Goal: Task Accomplishment & Management: Manage account settings

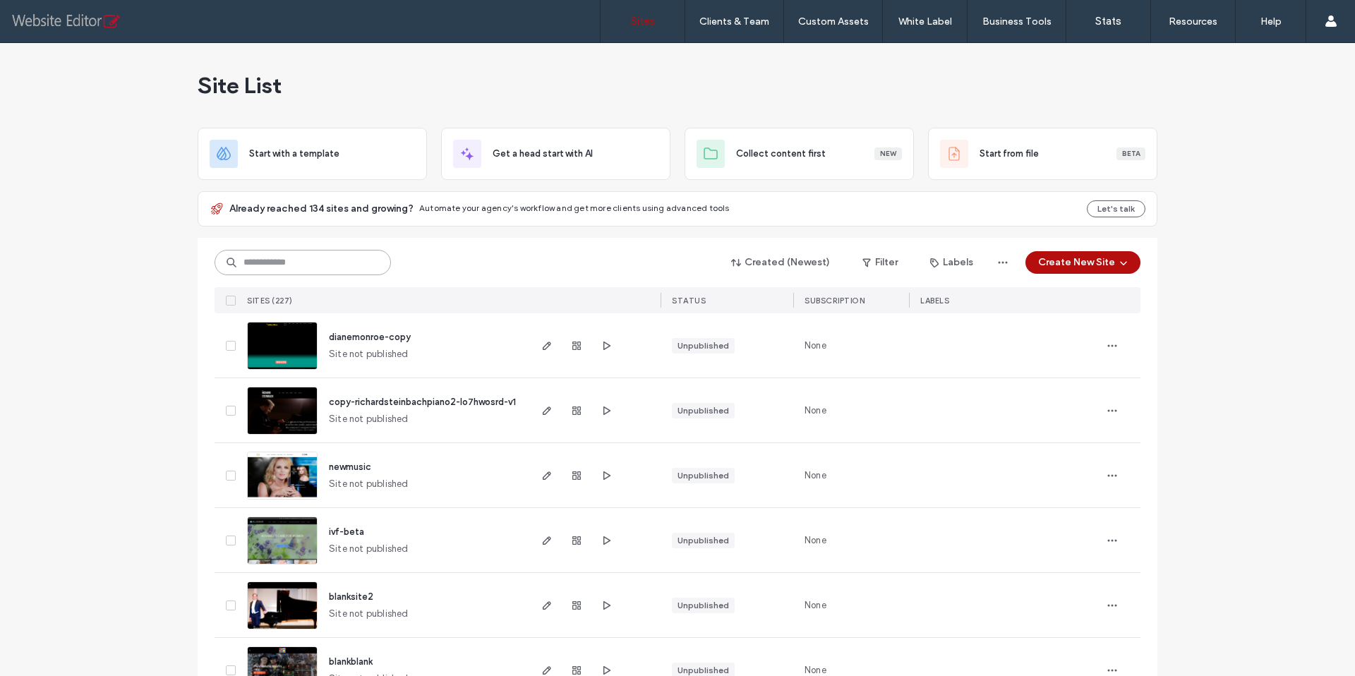
click at [263, 262] on input at bounding box center [303, 262] width 176 height 25
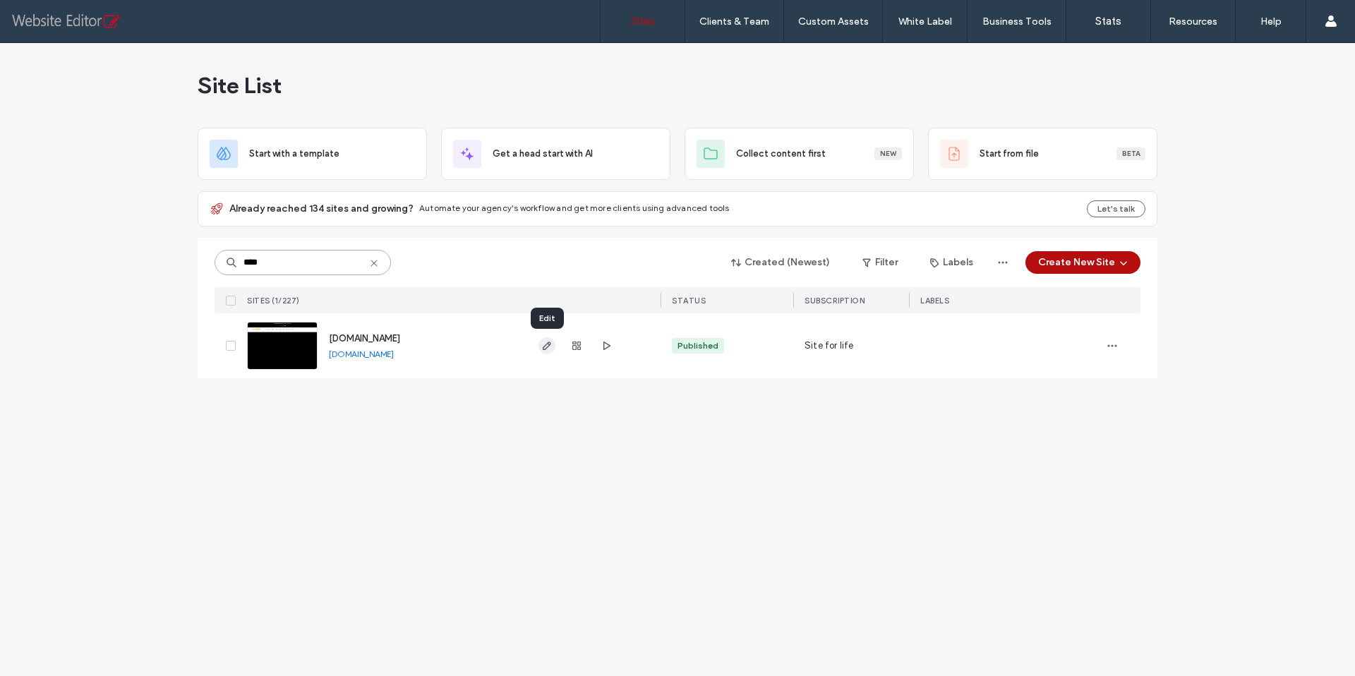
type input "****"
click at [543, 347] on use "button" at bounding box center [547, 346] width 8 height 8
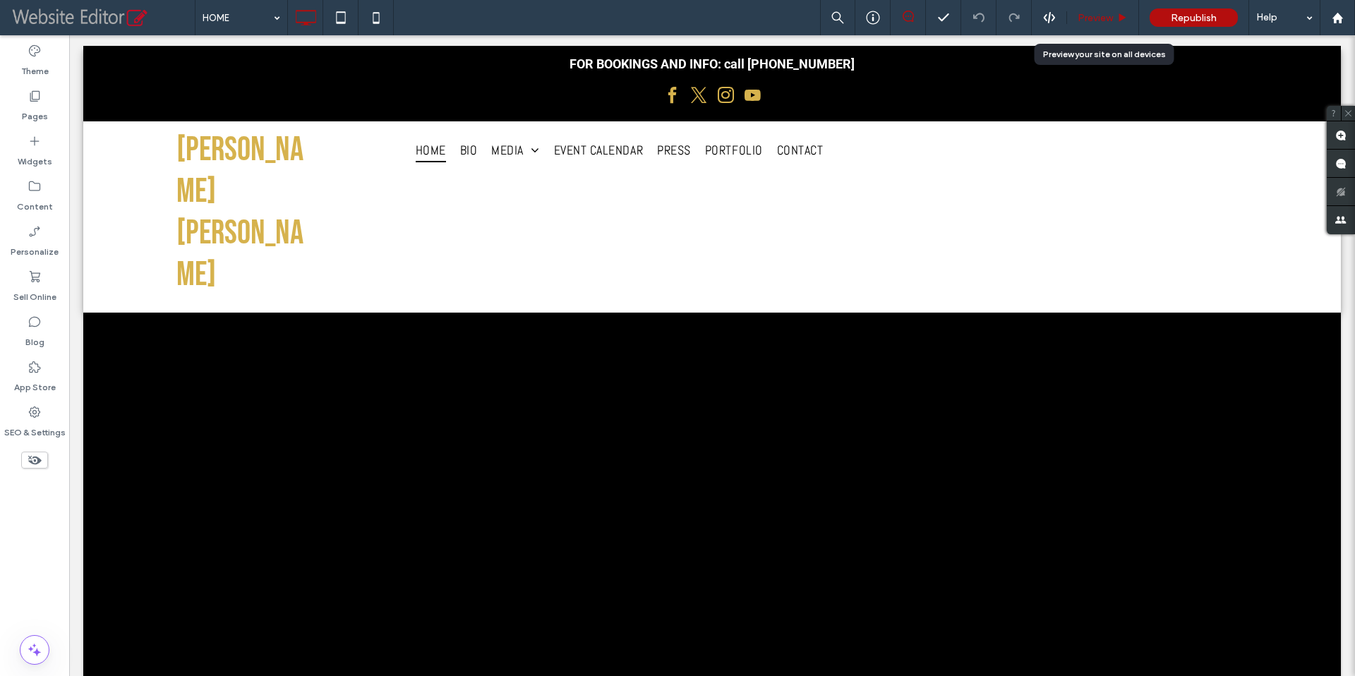
click at [1099, 24] on div "Preview" at bounding box center [1103, 17] width 72 height 35
click at [1104, 18] on span "Preview" at bounding box center [1094, 18] width 35 height 12
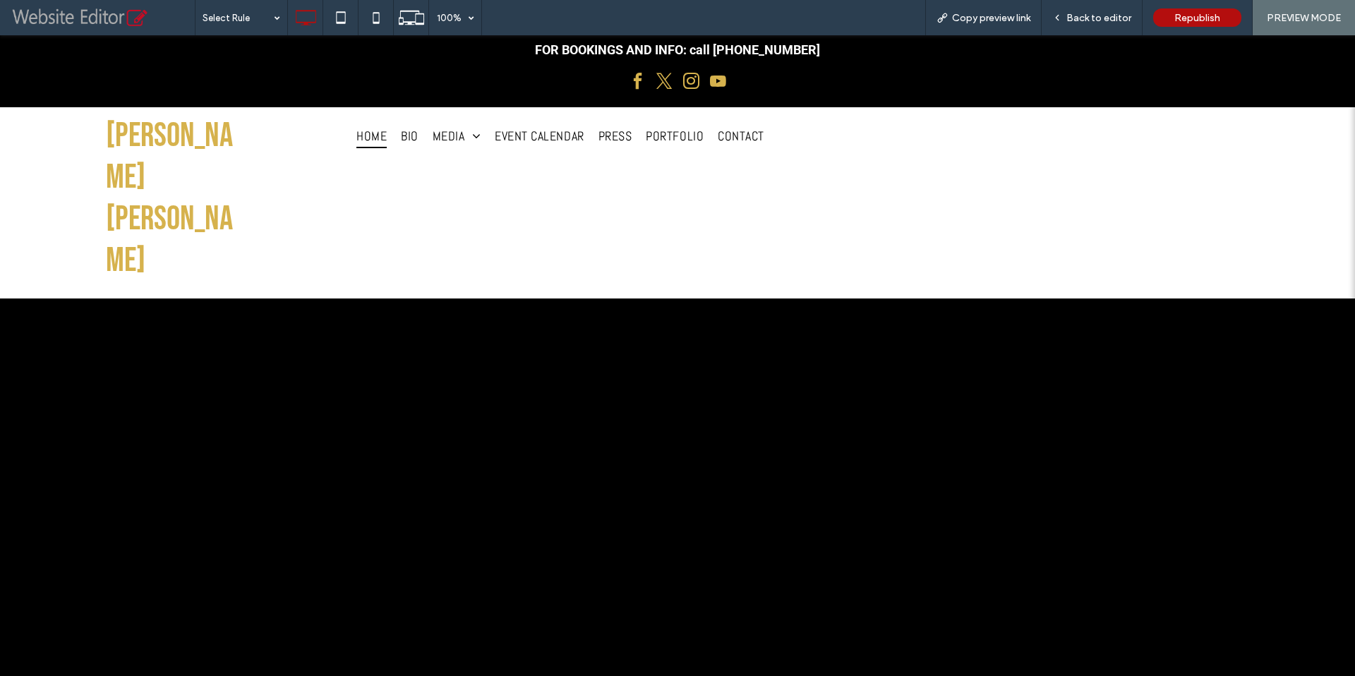
click at [632, 83] on span "facebook" at bounding box center [637, 81] width 24 height 24
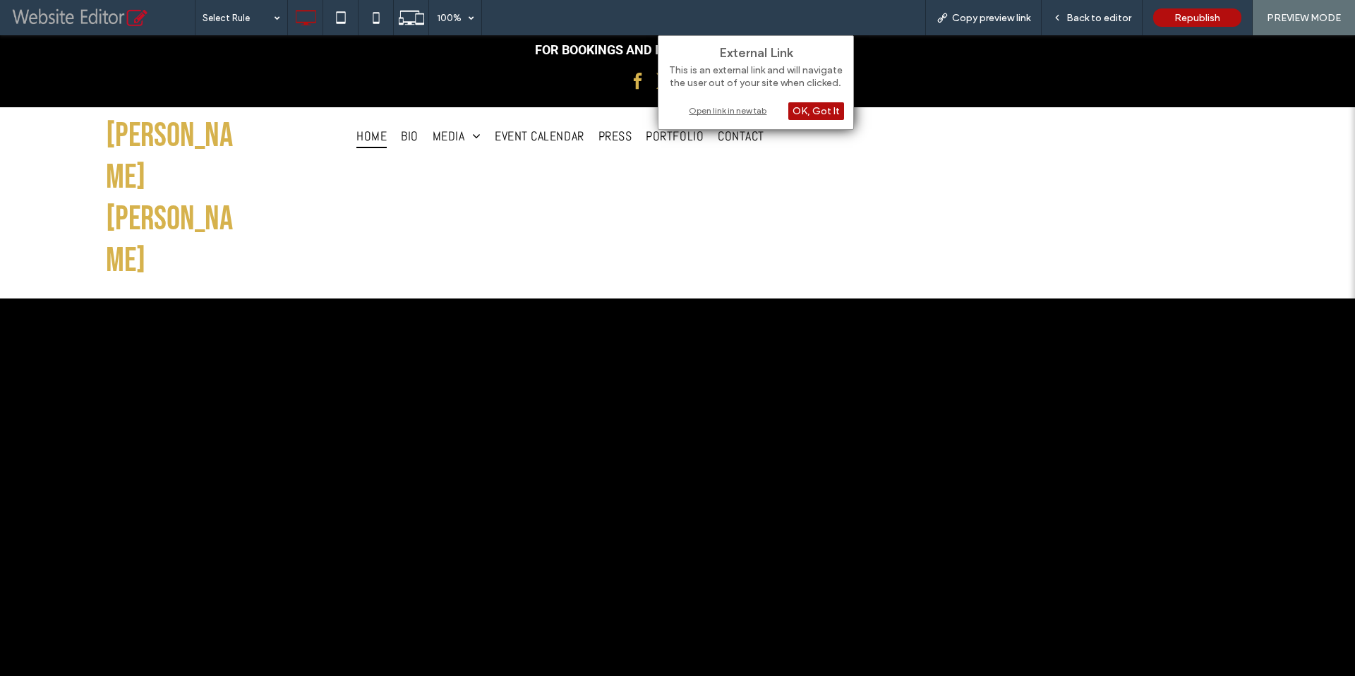
click at [726, 109] on div "Open link in new tab" at bounding box center [756, 110] width 176 height 15
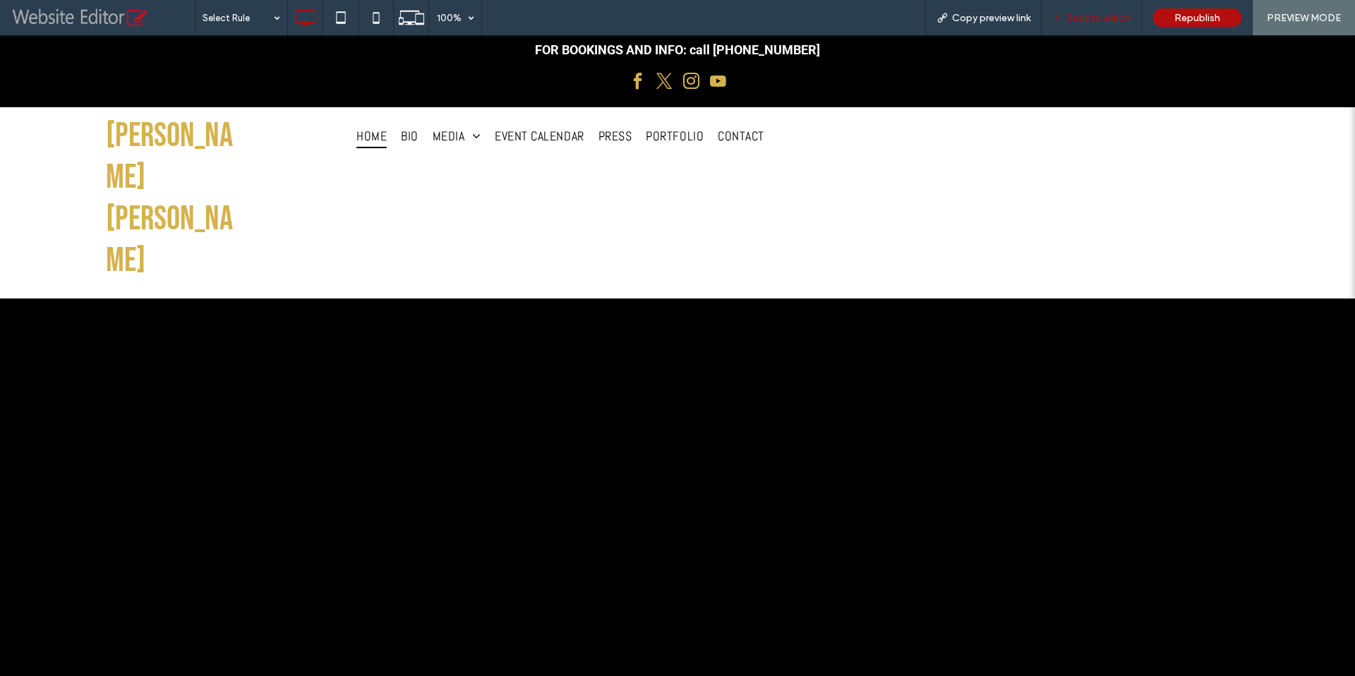
drag, startPoint x: 1088, startPoint y: 20, endPoint x: 608, endPoint y: 144, distance: 495.5
click at [1088, 20] on span "Back to editor" at bounding box center [1098, 18] width 65 height 12
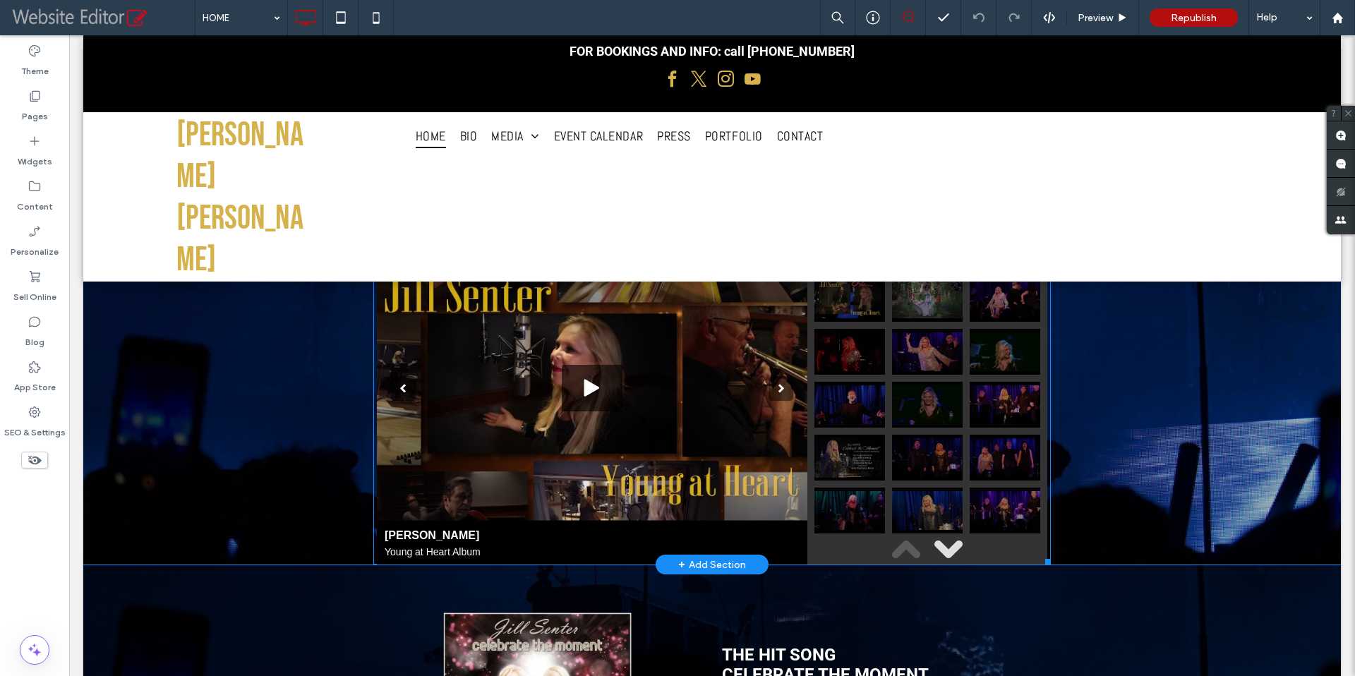
scroll to position [4966, 0]
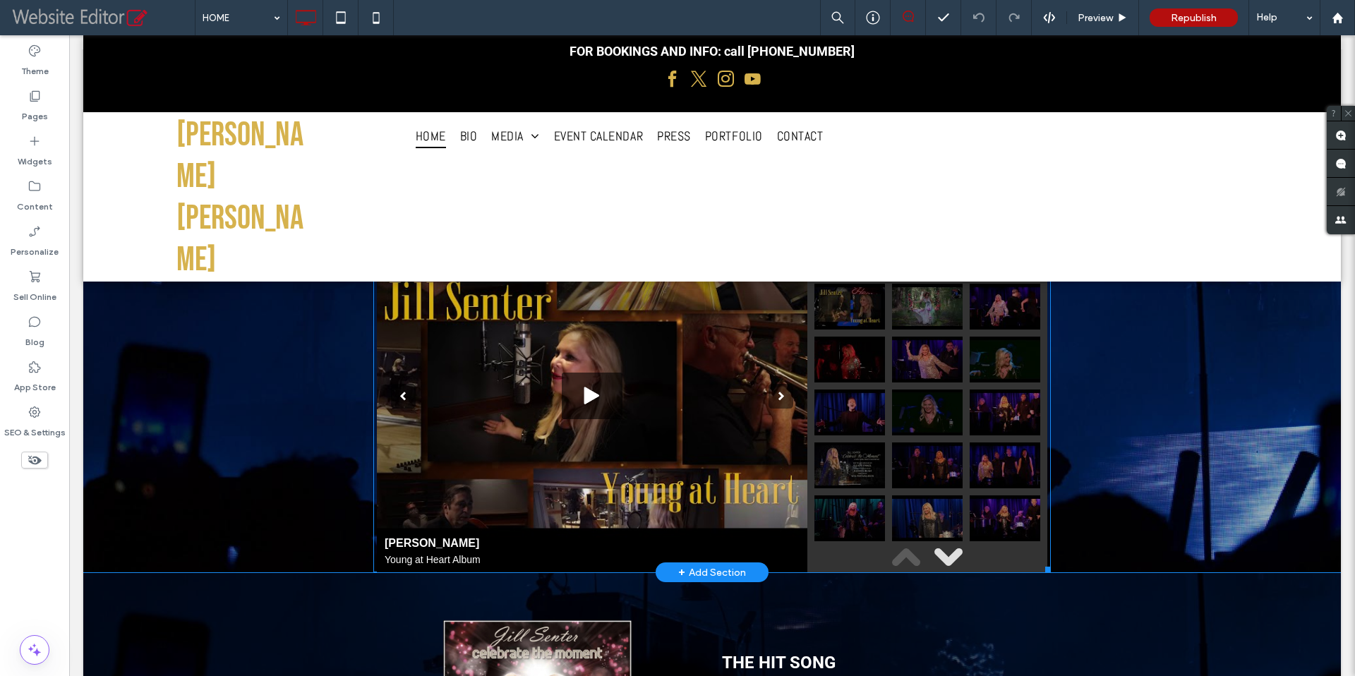
click at [644, 380] on span at bounding box center [711, 395] width 677 height 353
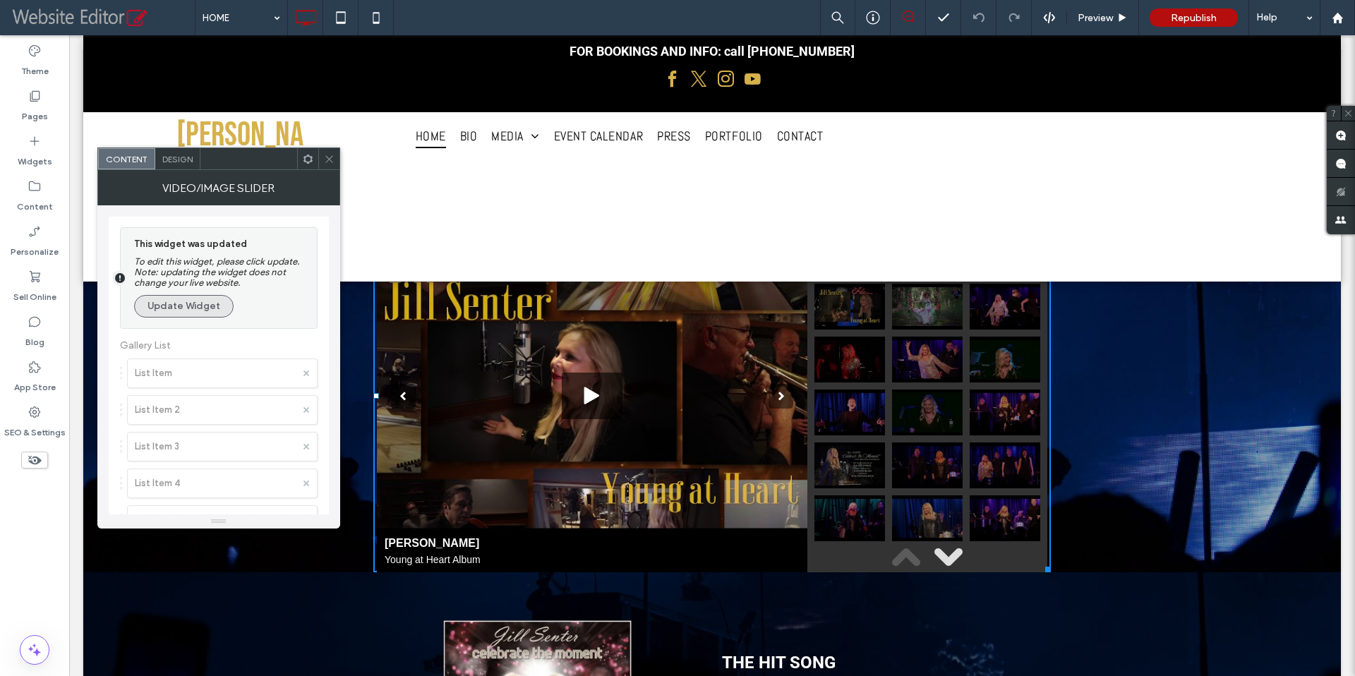
click at [205, 316] on button "Update Widget" at bounding box center [183, 306] width 99 height 23
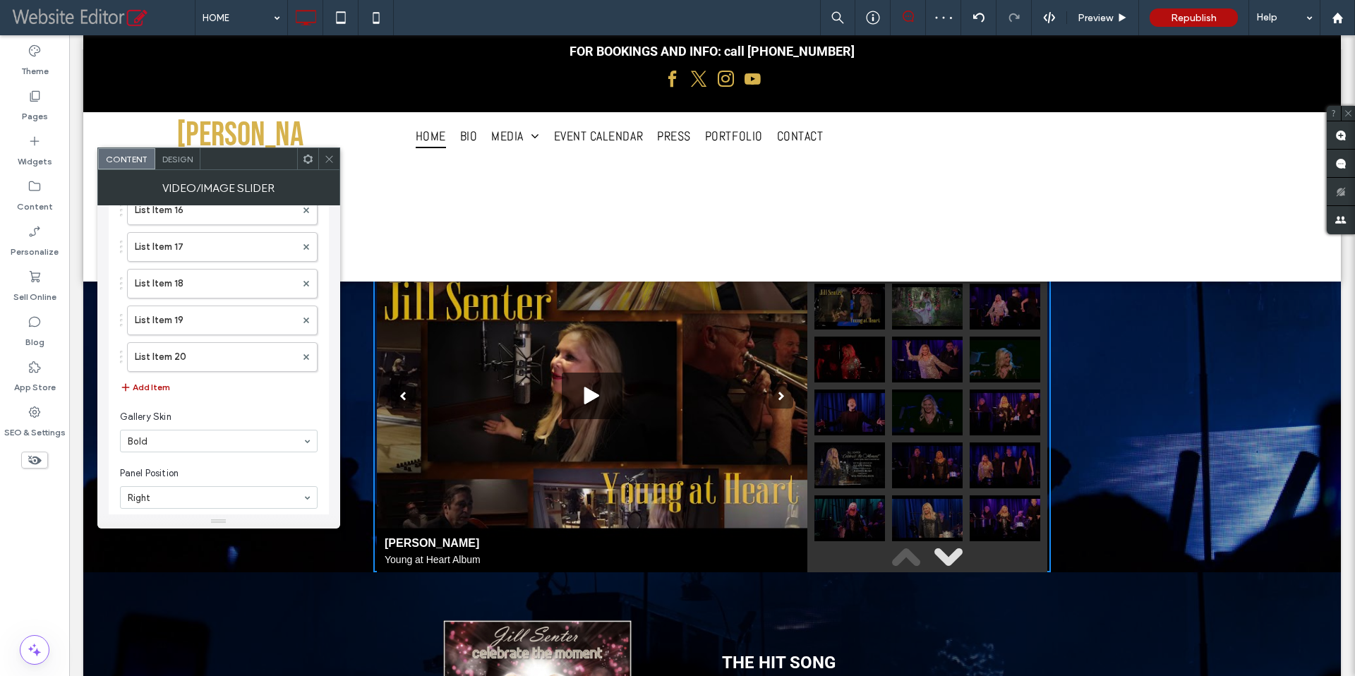
scroll to position [716, 0]
click at [159, 279] on button "Add Item" at bounding box center [145, 275] width 50 height 17
click at [205, 290] on label "List Item 21" at bounding box center [215, 282] width 161 height 28
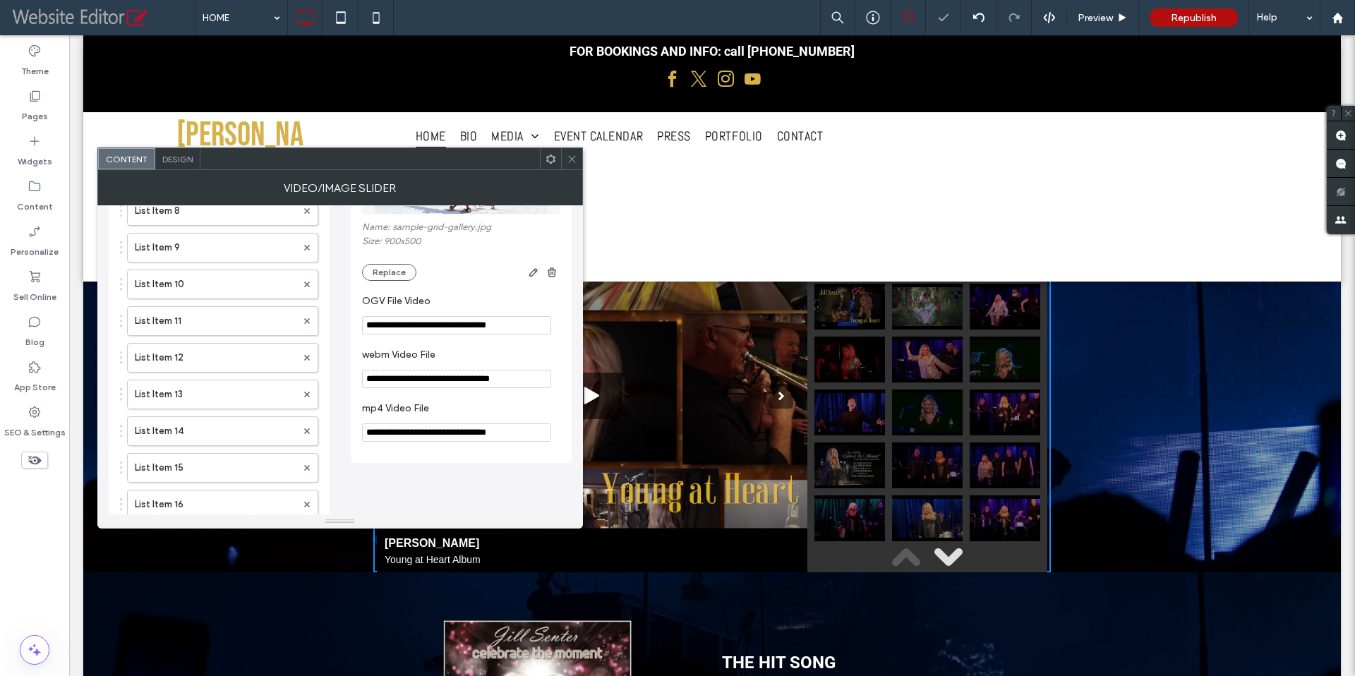
scroll to position [319, 0]
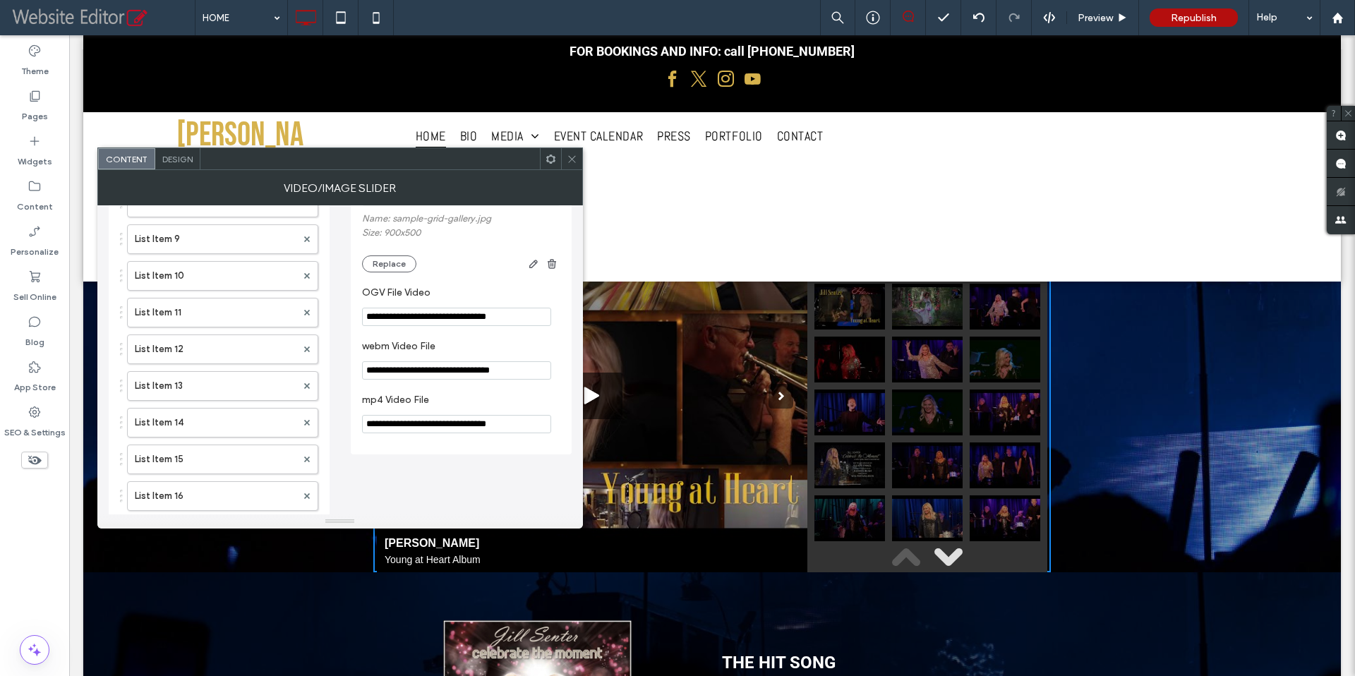
click at [570, 162] on icon at bounding box center [572, 159] width 11 height 11
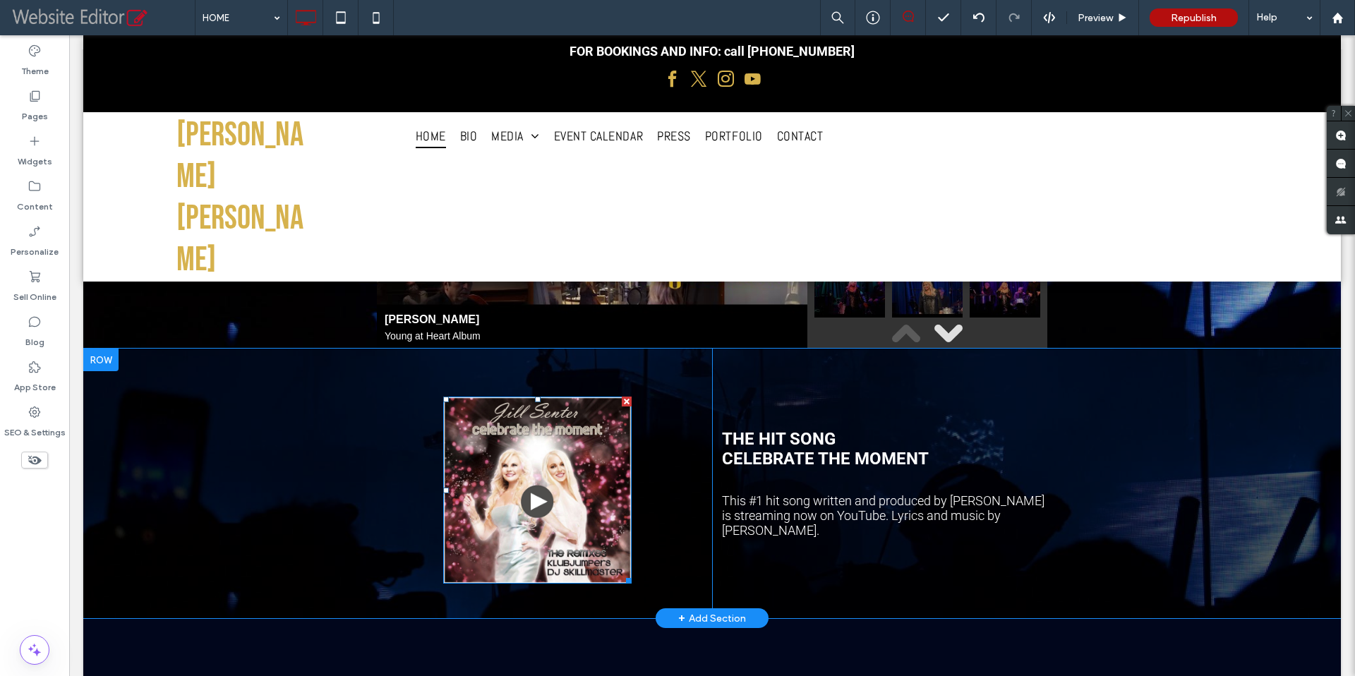
scroll to position [5140, 0]
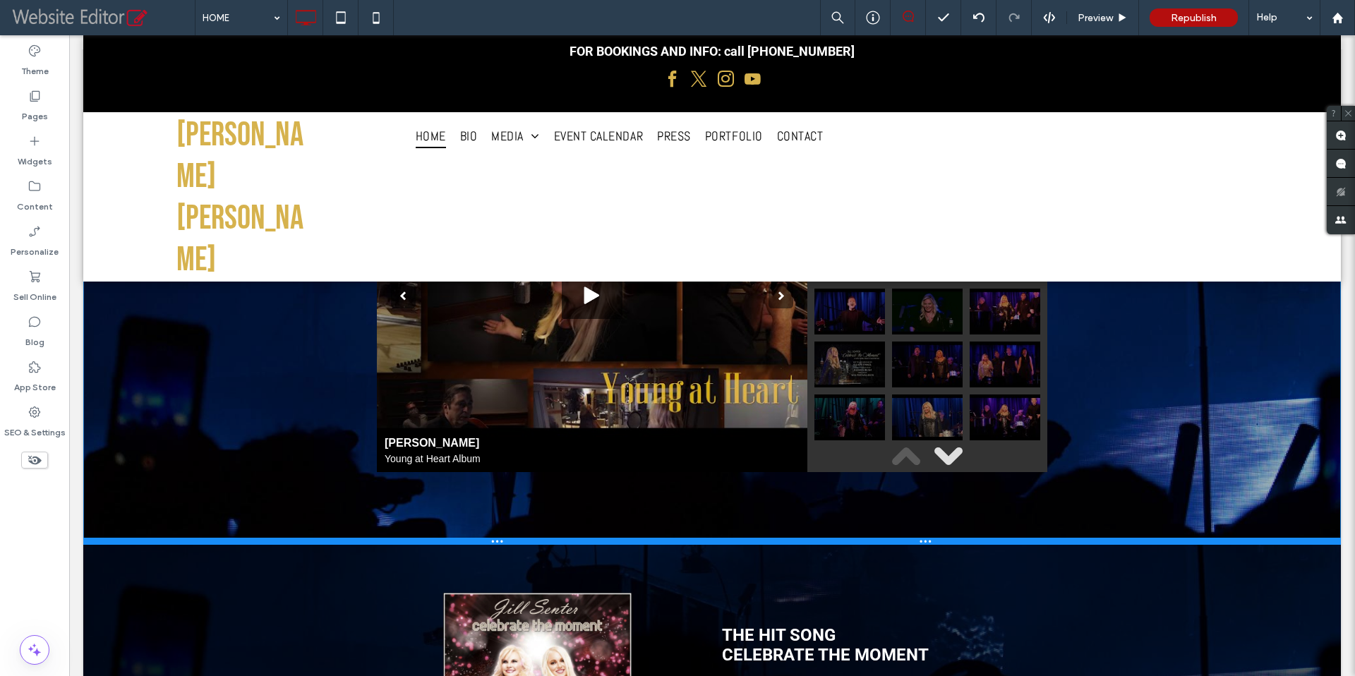
drag, startPoint x: 305, startPoint y: 390, endPoint x: 102, endPoint y: 193, distance: 283.4
click at [299, 538] on div at bounding box center [711, 541] width 1257 height 7
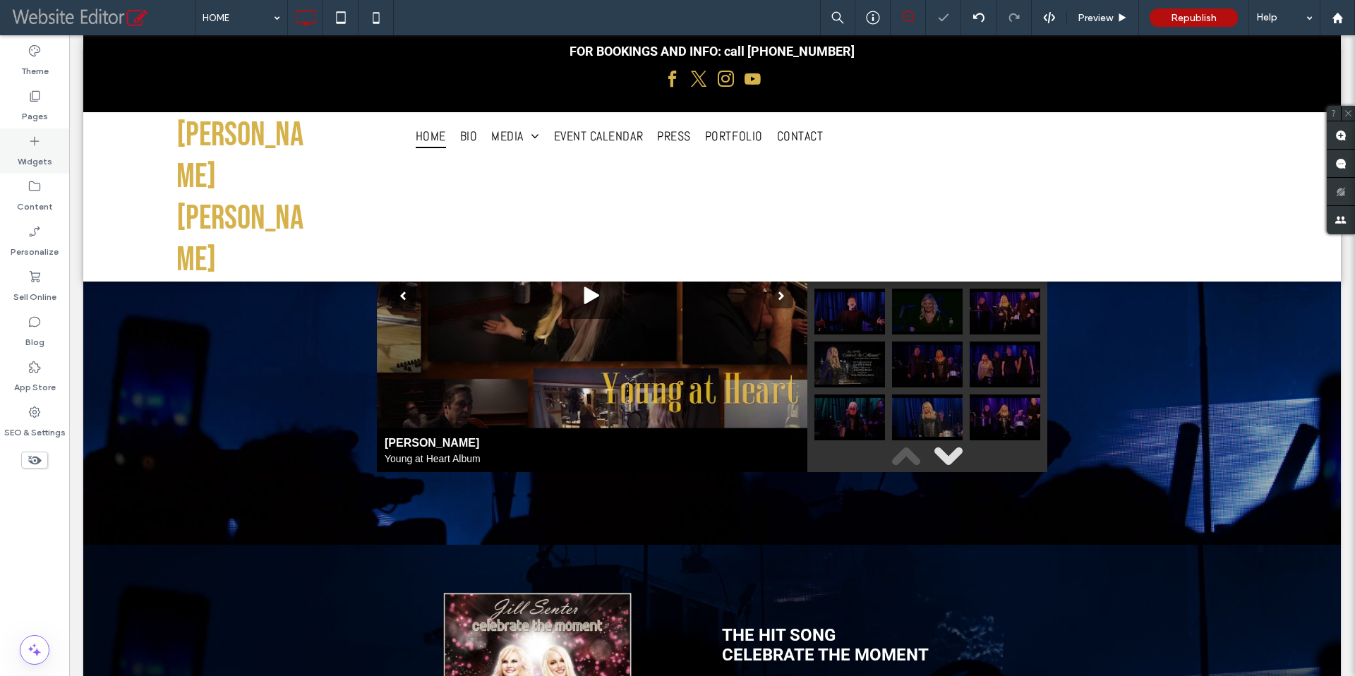
click at [35, 151] on label "Widgets" at bounding box center [35, 158] width 35 height 20
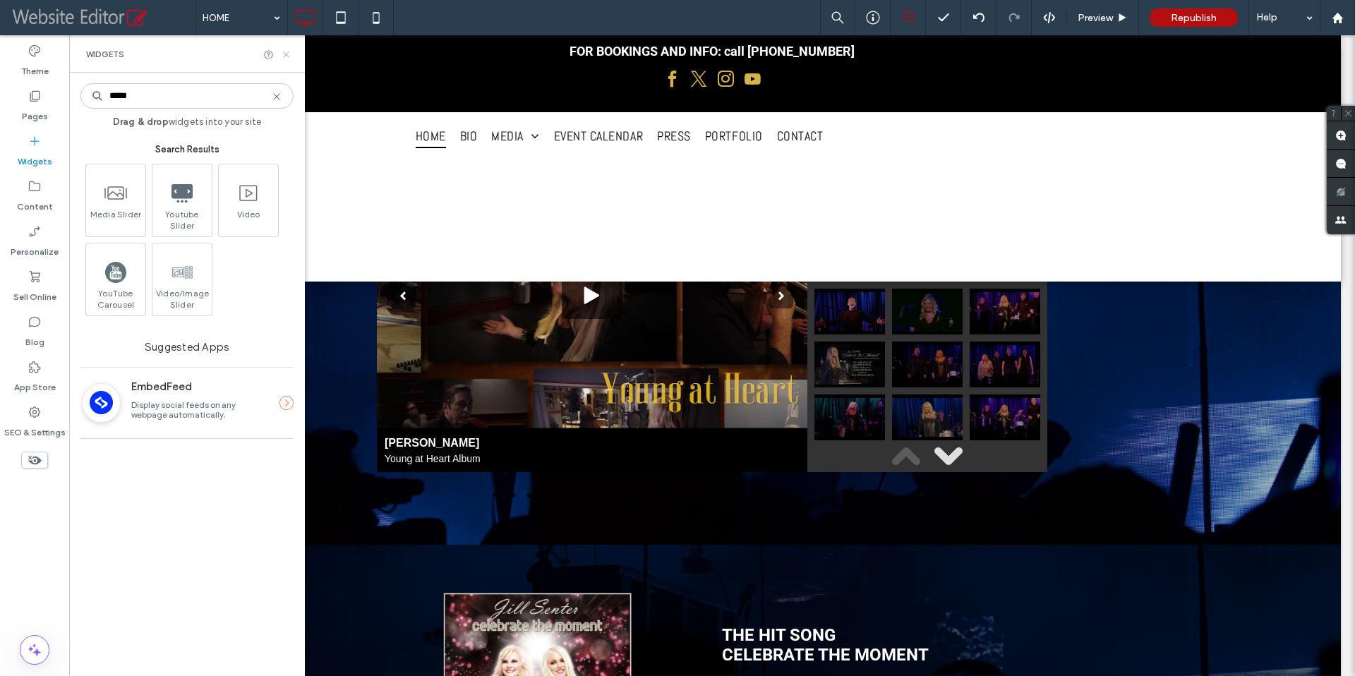
type input "*****"
click at [286, 57] on icon at bounding box center [286, 54] width 11 height 11
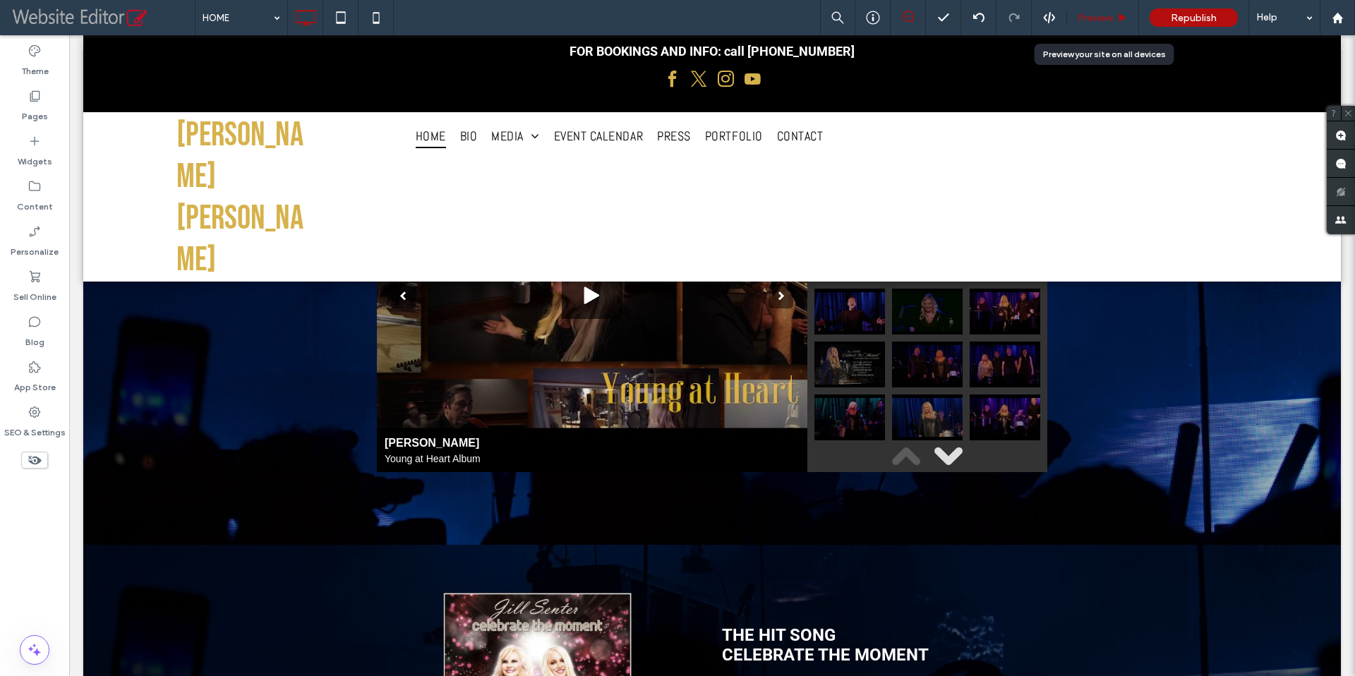
click at [1097, 18] on span "Preview" at bounding box center [1094, 18] width 35 height 12
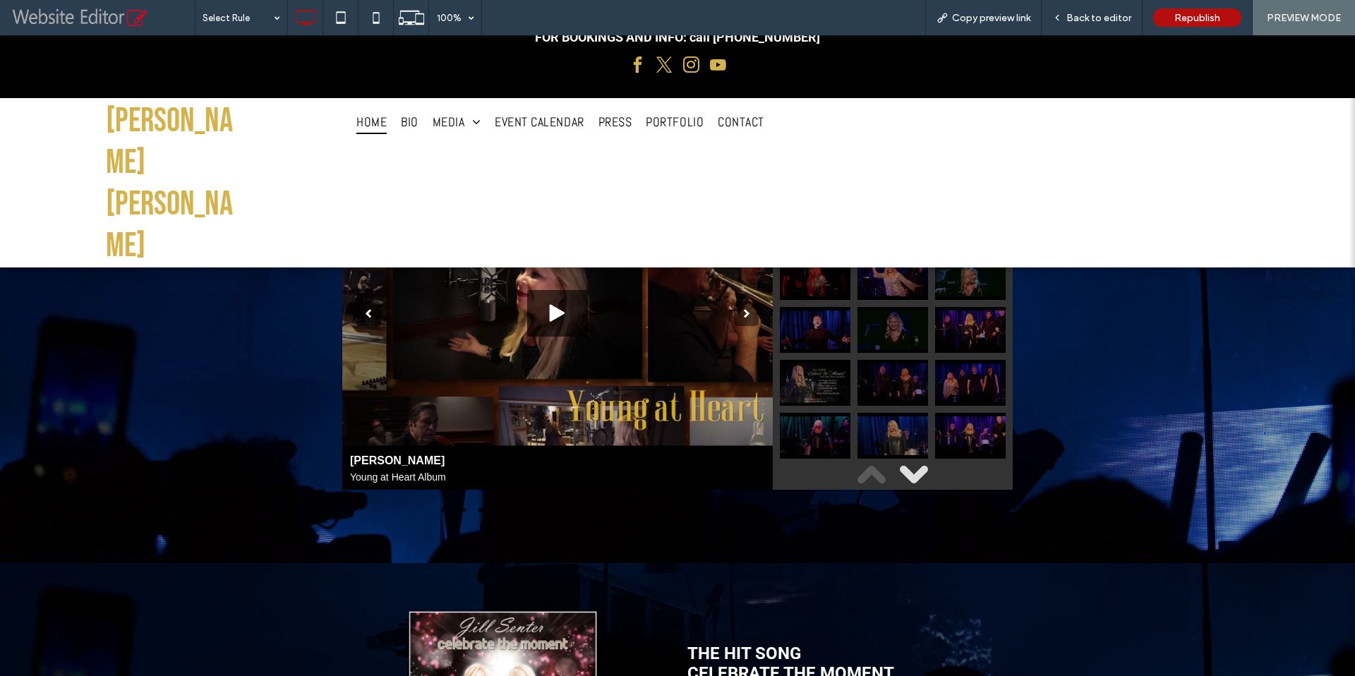
scroll to position [5163, 0]
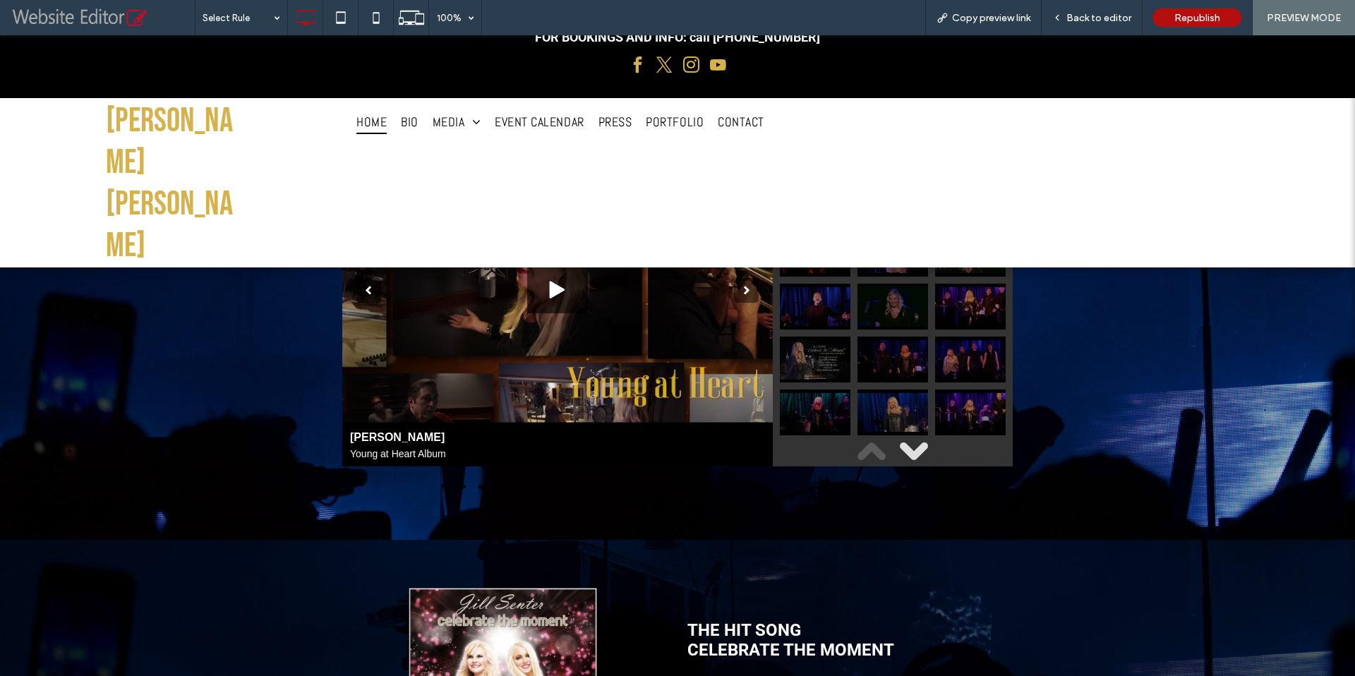
click at [713, 70] on span "youtube" at bounding box center [718, 65] width 24 height 24
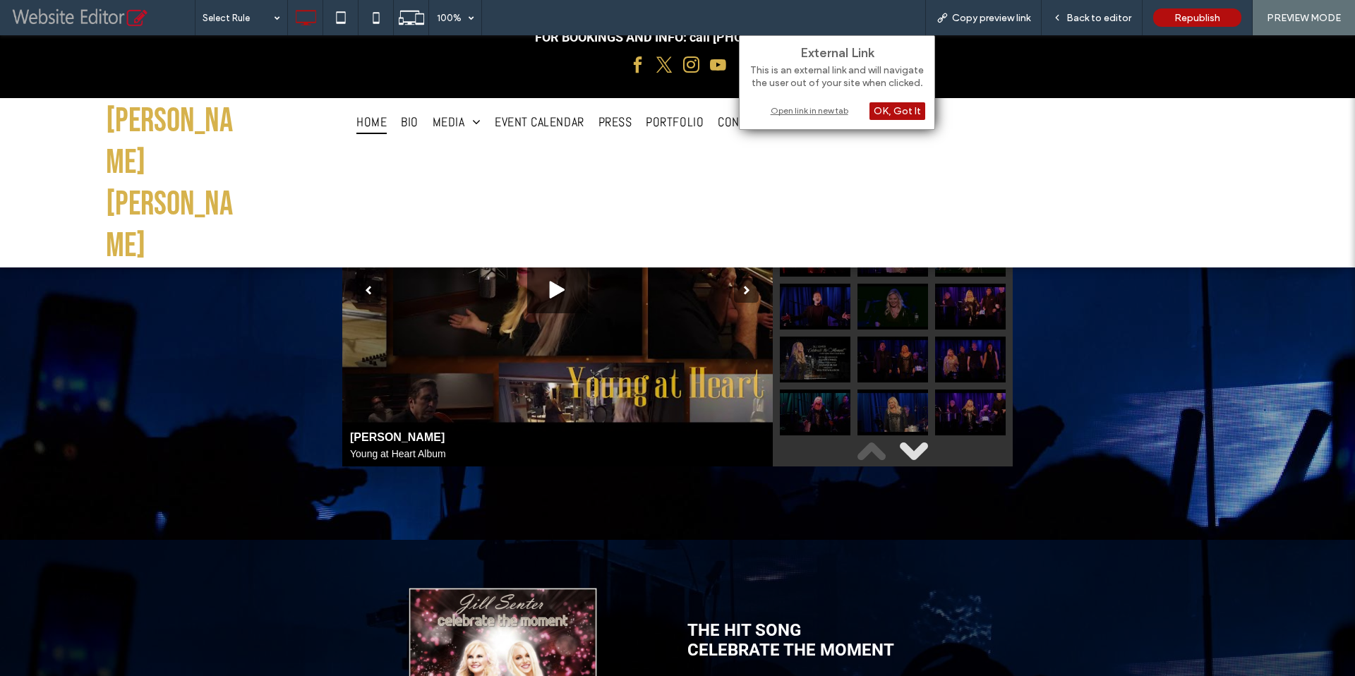
click at [814, 111] on div "Open link in new tab" at bounding box center [837, 110] width 176 height 15
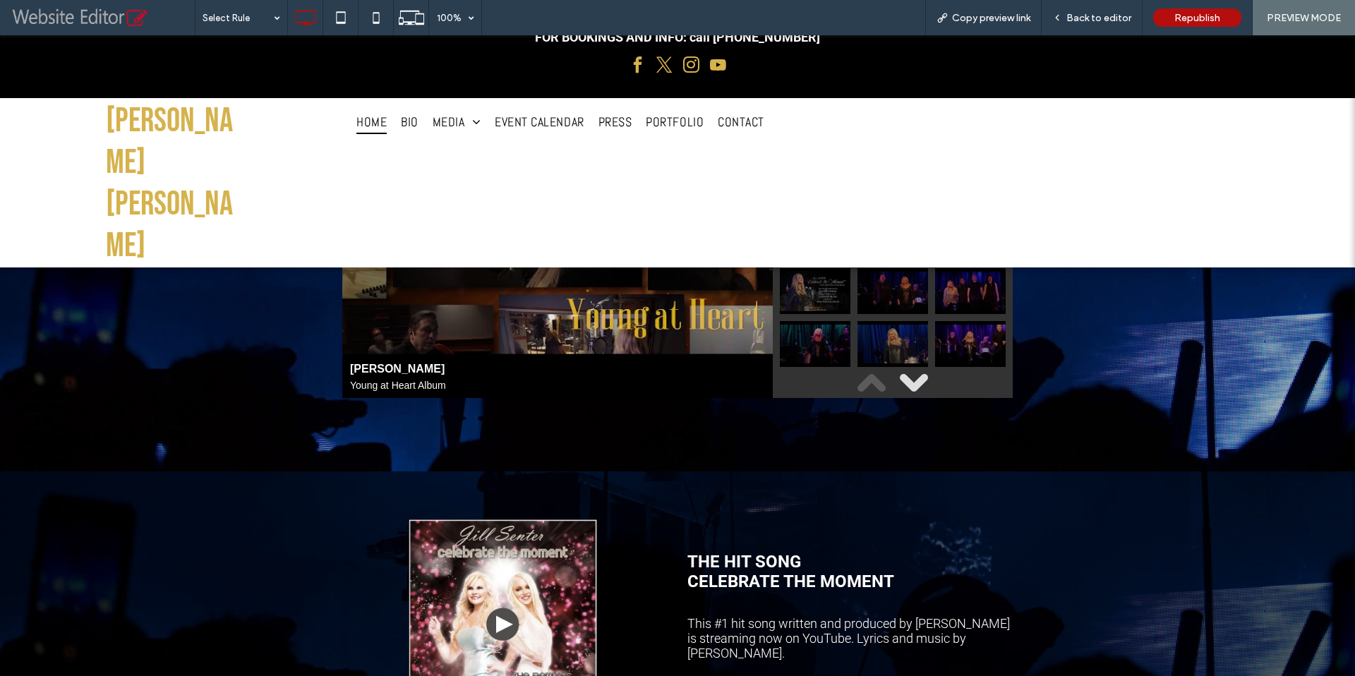
scroll to position [5237, 0]
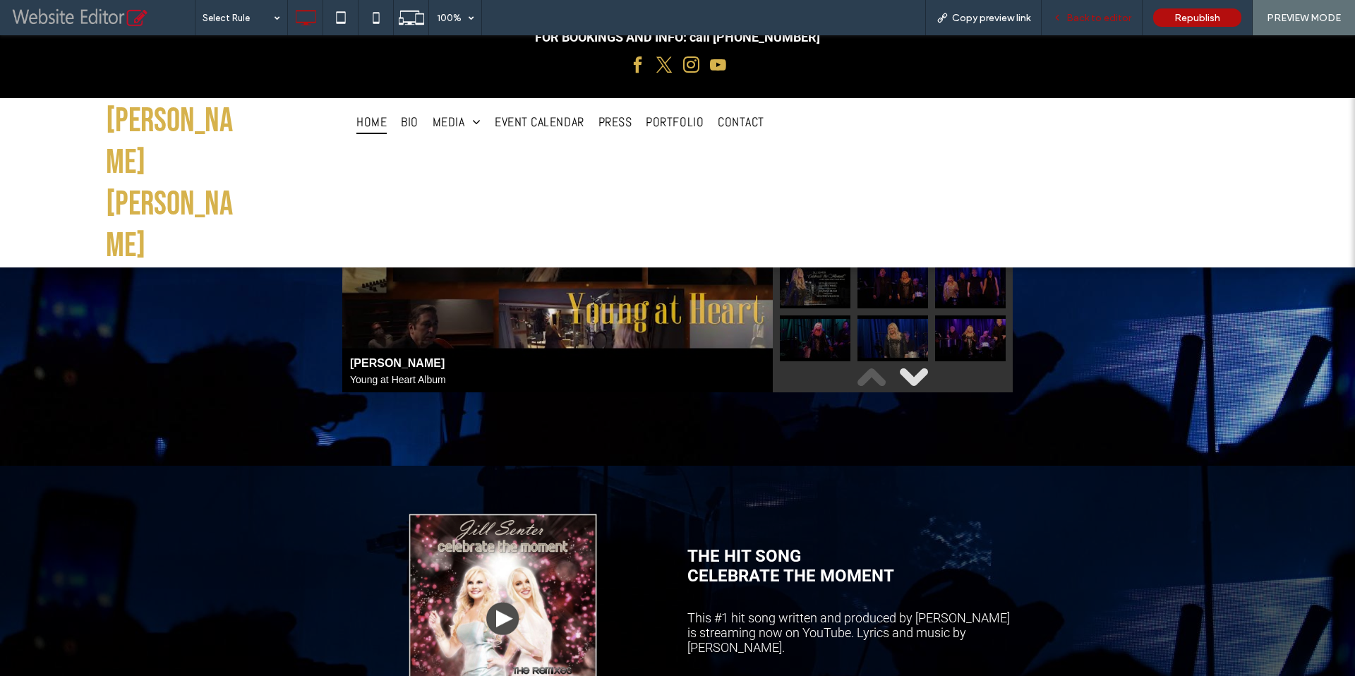
click at [1077, 18] on span "Back to editor" at bounding box center [1098, 18] width 65 height 12
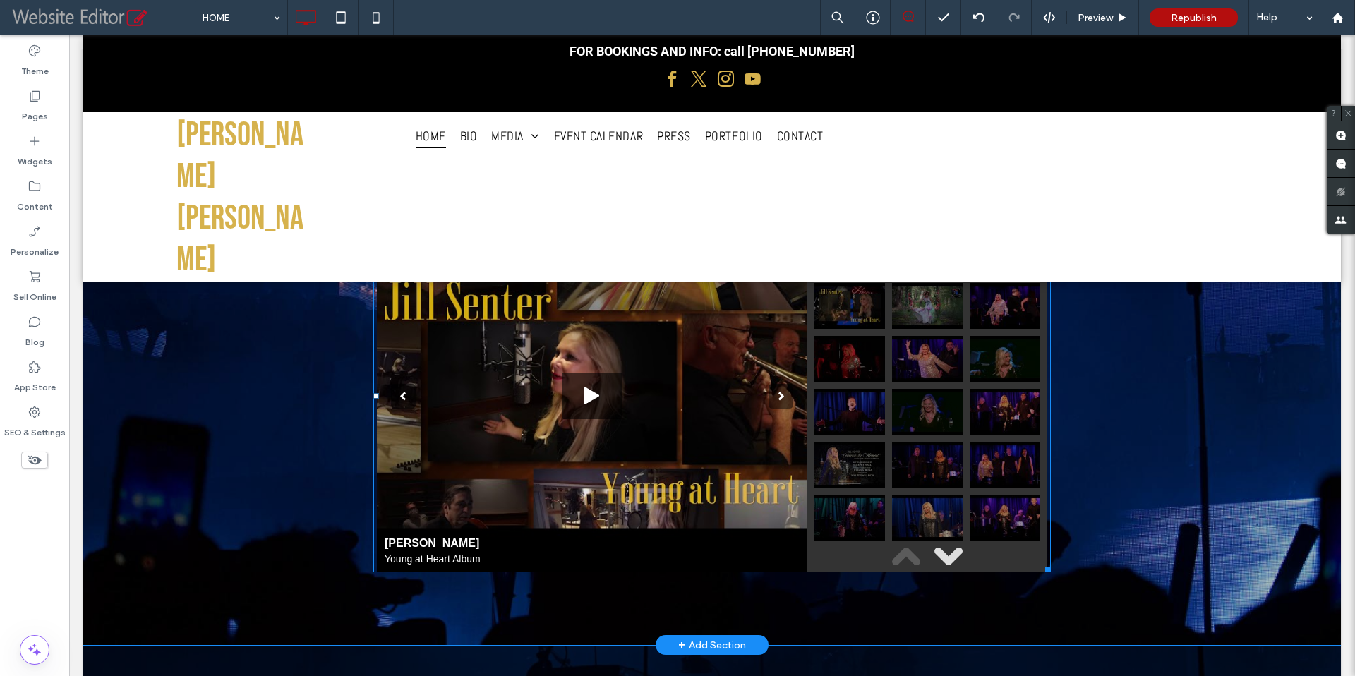
scroll to position [5030, 0]
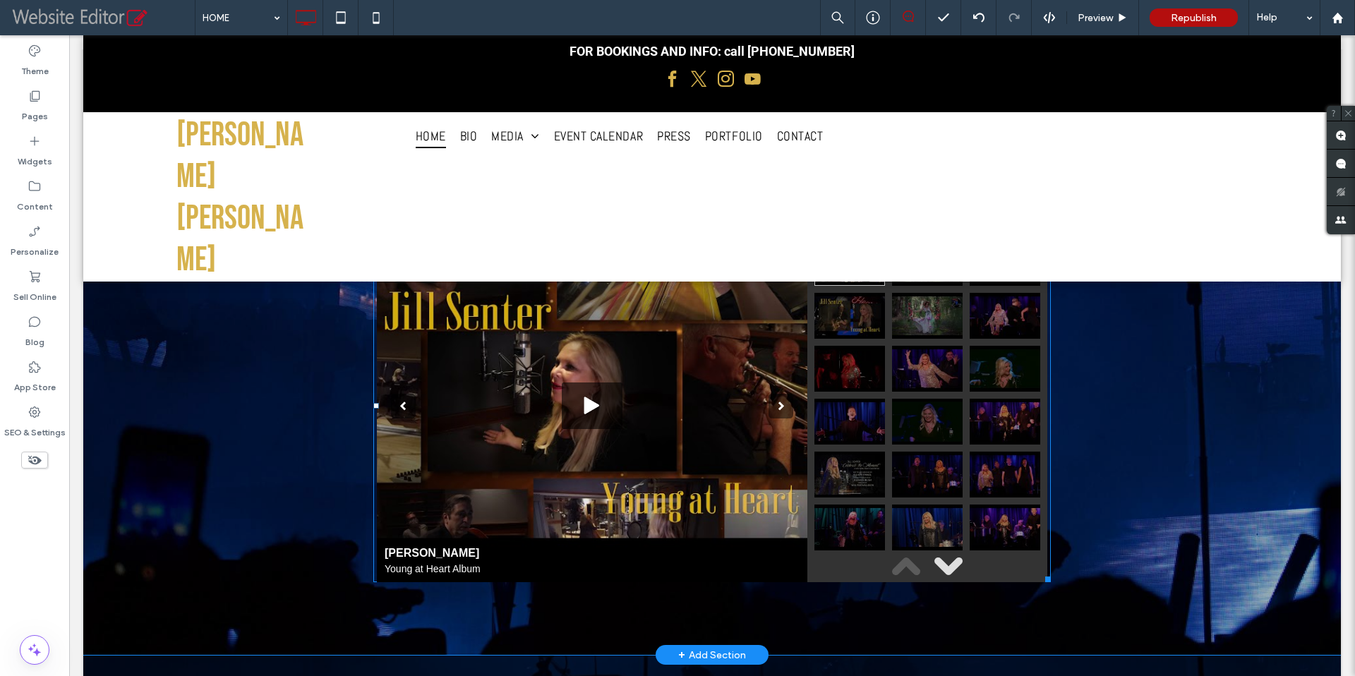
click at [491, 325] on span at bounding box center [711, 405] width 677 height 353
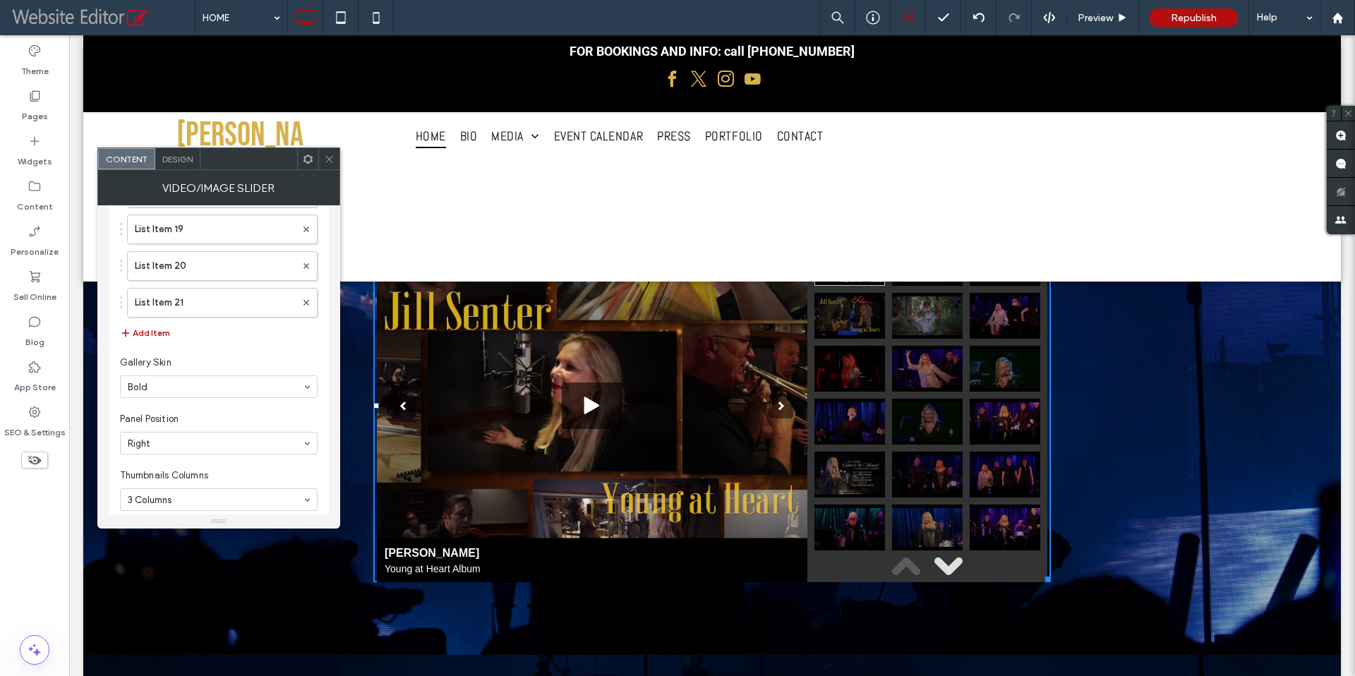
scroll to position [656, 0]
click at [188, 338] on label "List Item 21" at bounding box center [215, 342] width 161 height 28
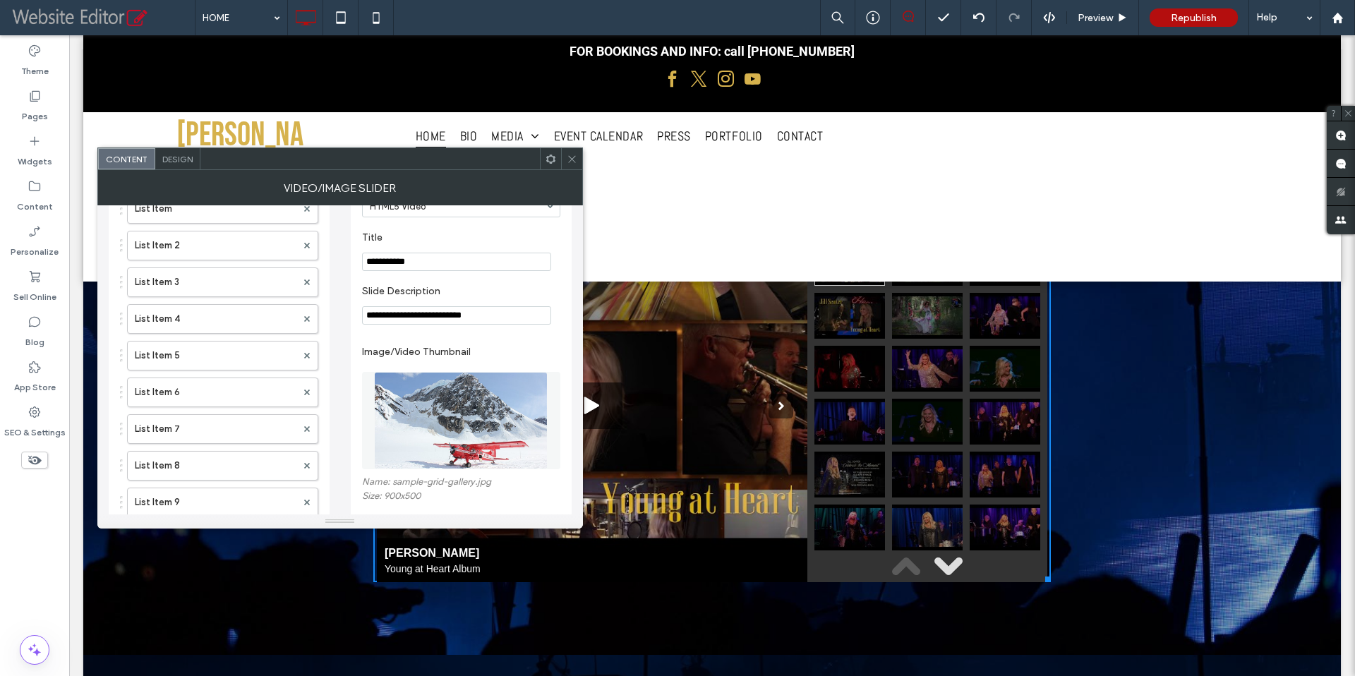
scroll to position [59, 0]
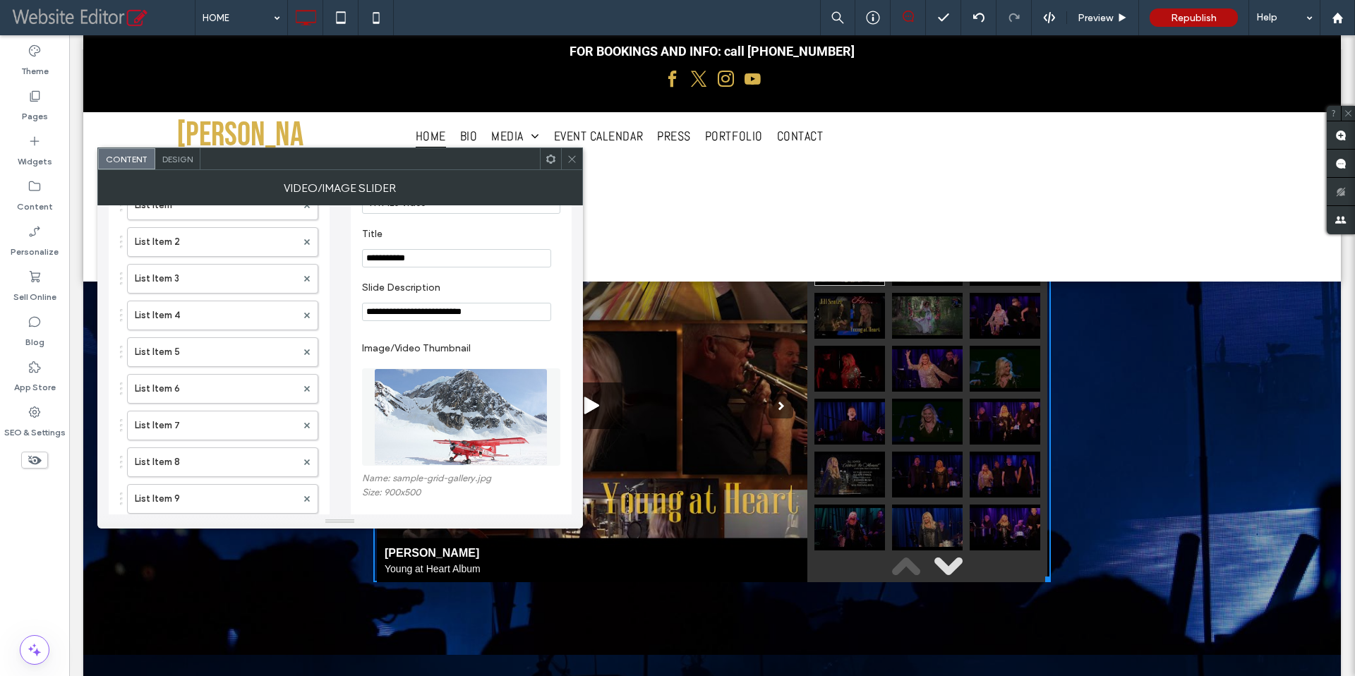
click at [570, 162] on icon at bounding box center [572, 159] width 11 height 11
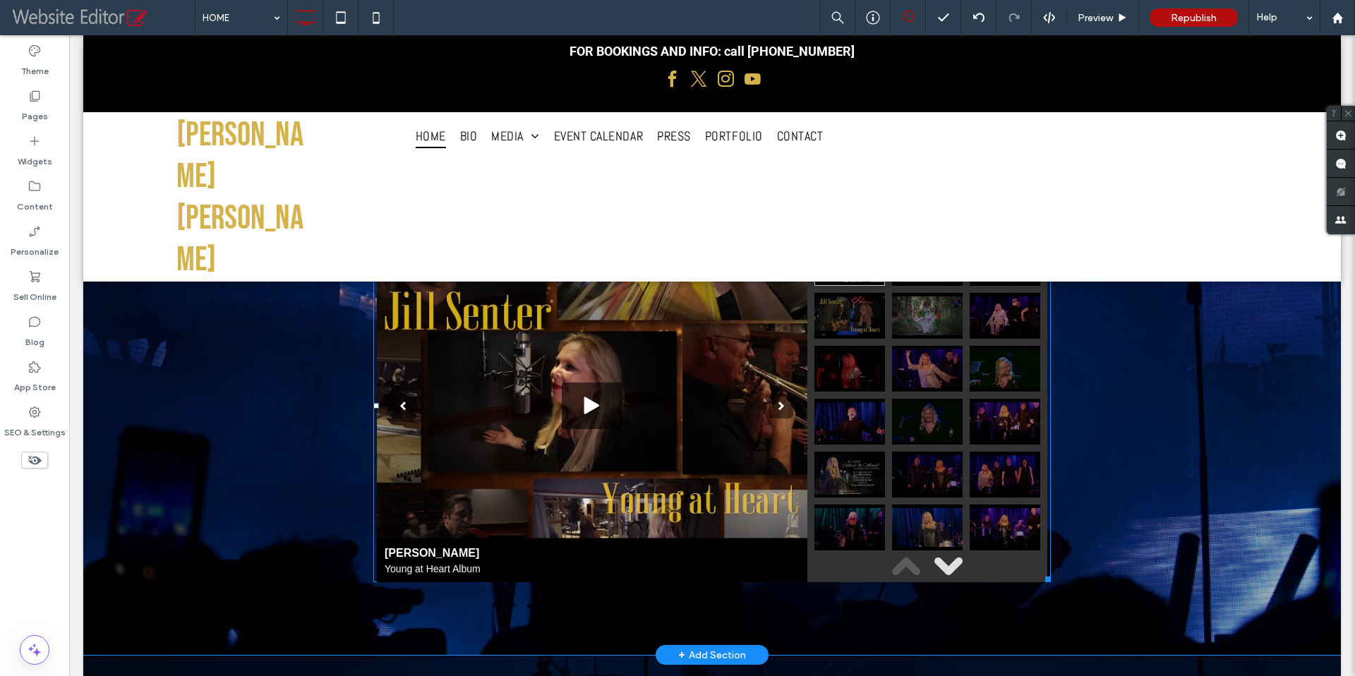
click at [900, 265] on span at bounding box center [711, 405] width 677 height 353
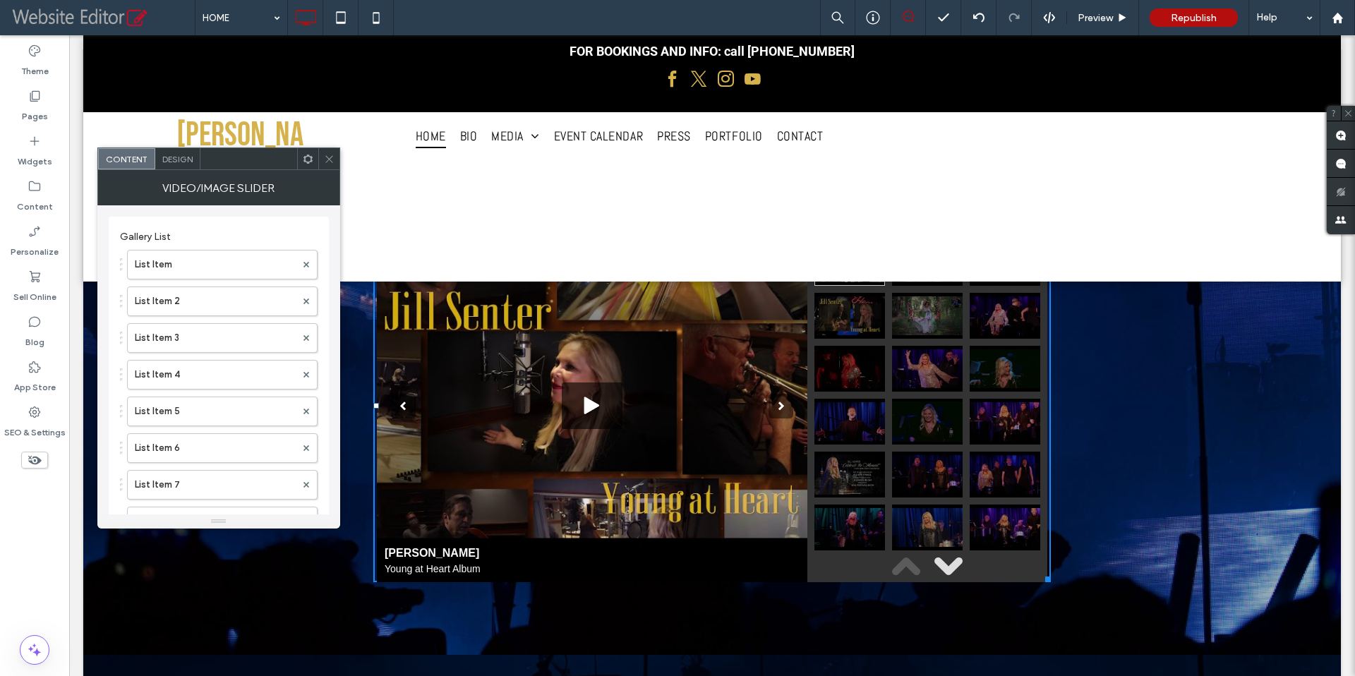
click at [327, 157] on use at bounding box center [328, 158] width 7 height 7
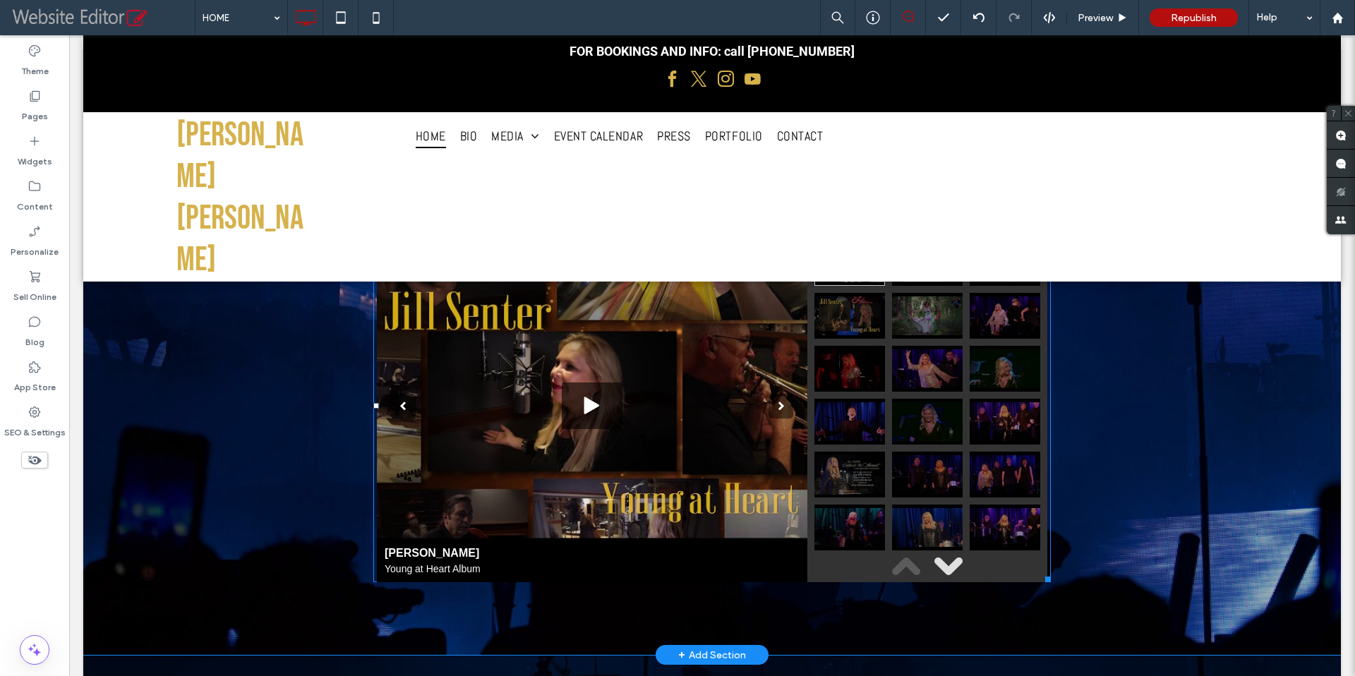
click at [607, 378] on span at bounding box center [711, 405] width 677 height 353
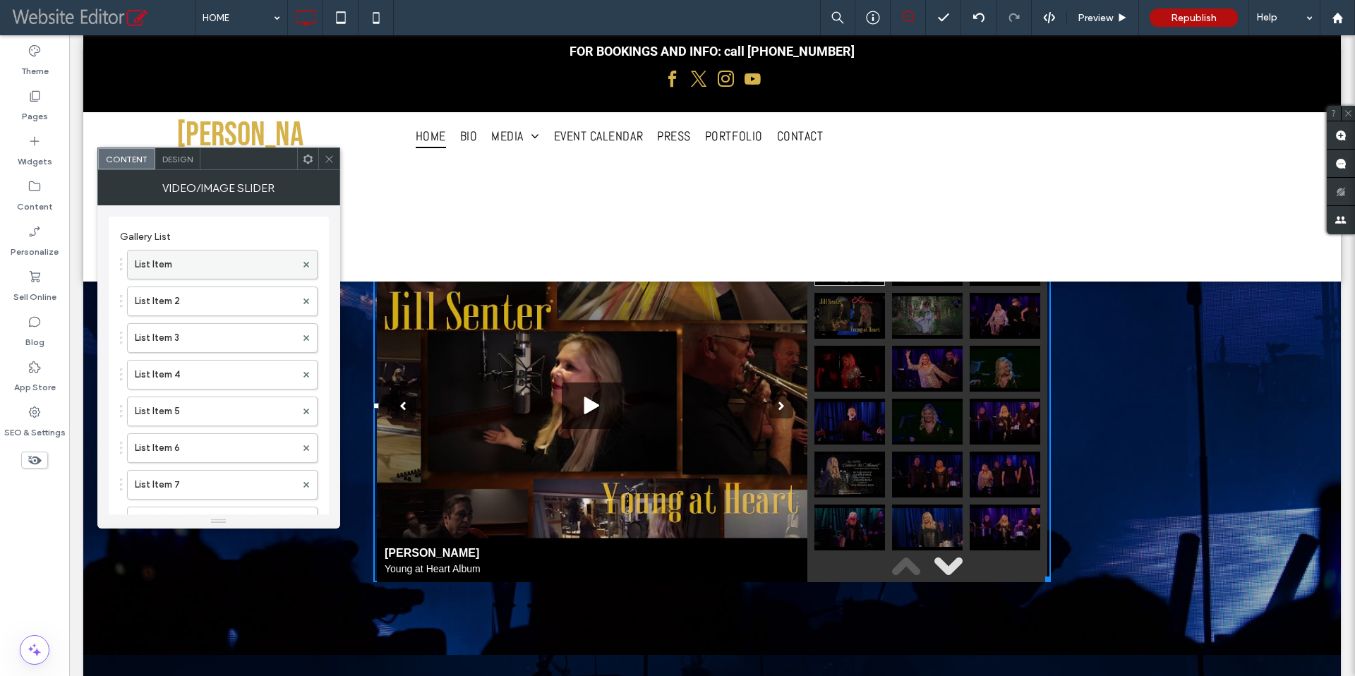
click at [169, 265] on label "List Item" at bounding box center [215, 264] width 161 height 28
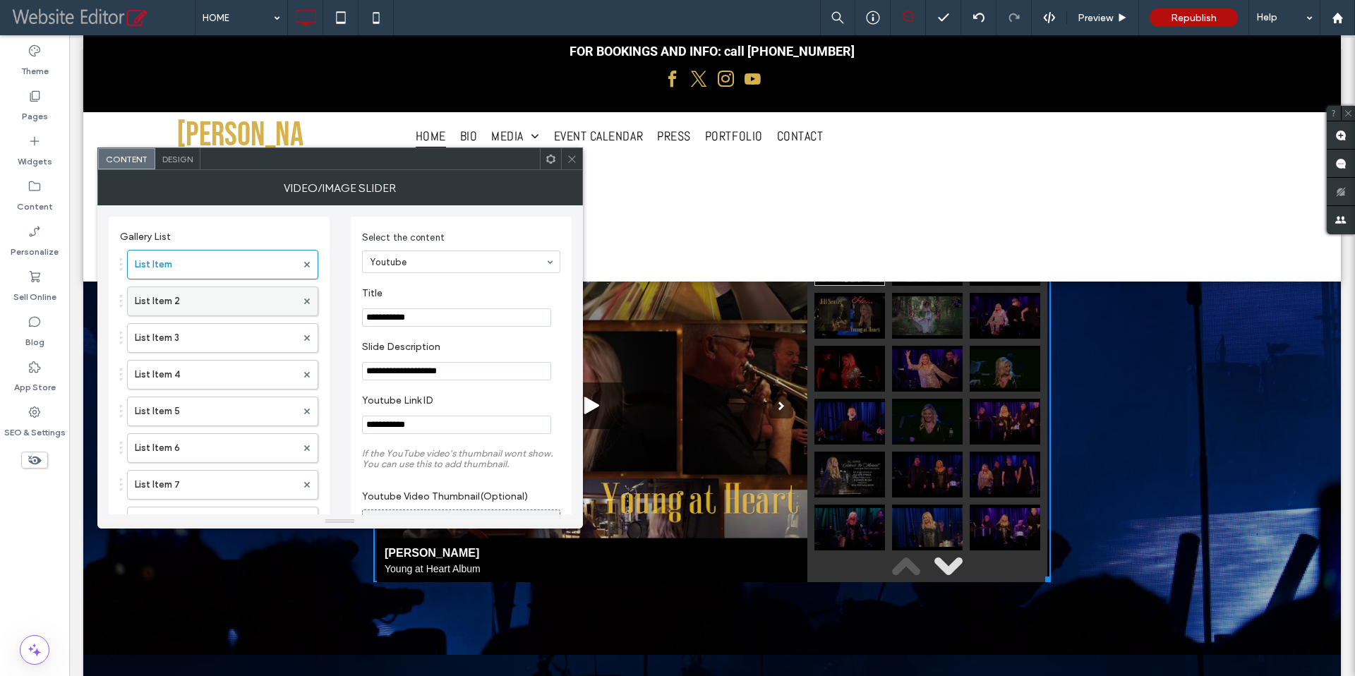
click at [208, 298] on label "List Item 2" at bounding box center [216, 301] width 162 height 28
click at [186, 343] on label "List Item 3" at bounding box center [216, 338] width 162 height 28
click at [192, 376] on label "List Item 4" at bounding box center [216, 375] width 162 height 28
click at [198, 407] on label "List Item 5" at bounding box center [216, 411] width 162 height 28
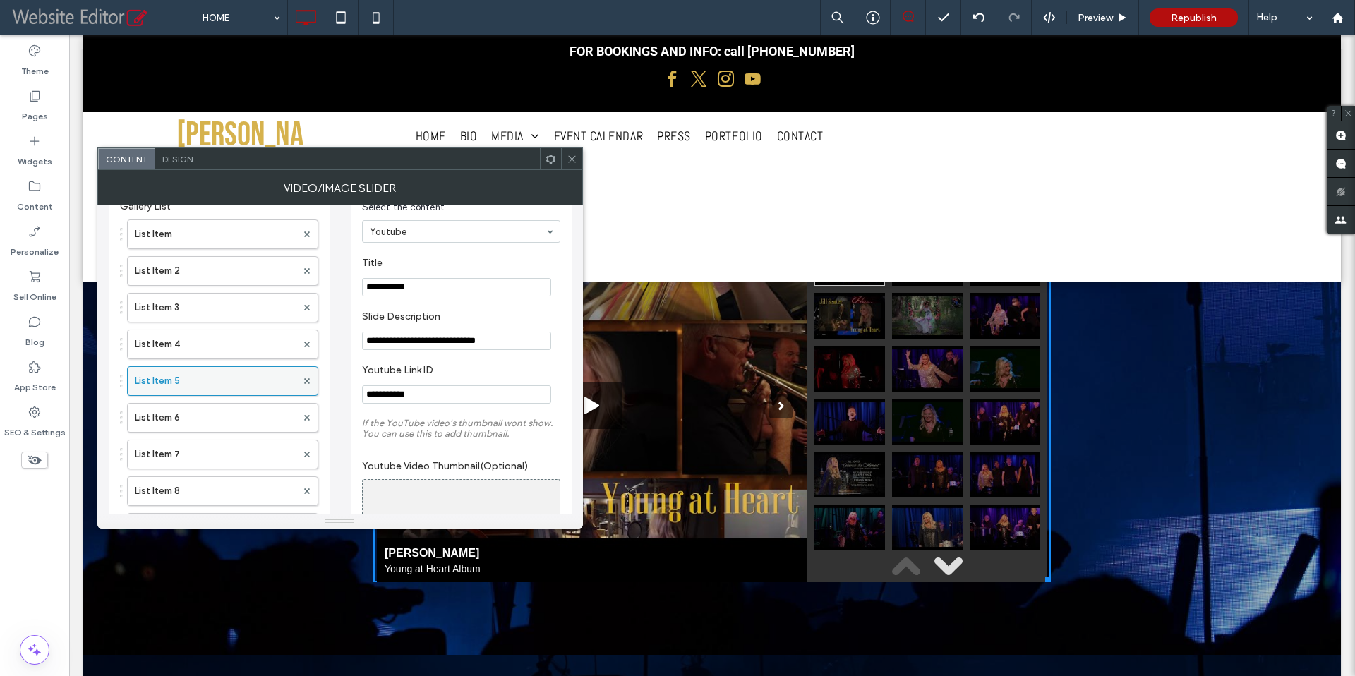
scroll to position [66, 0]
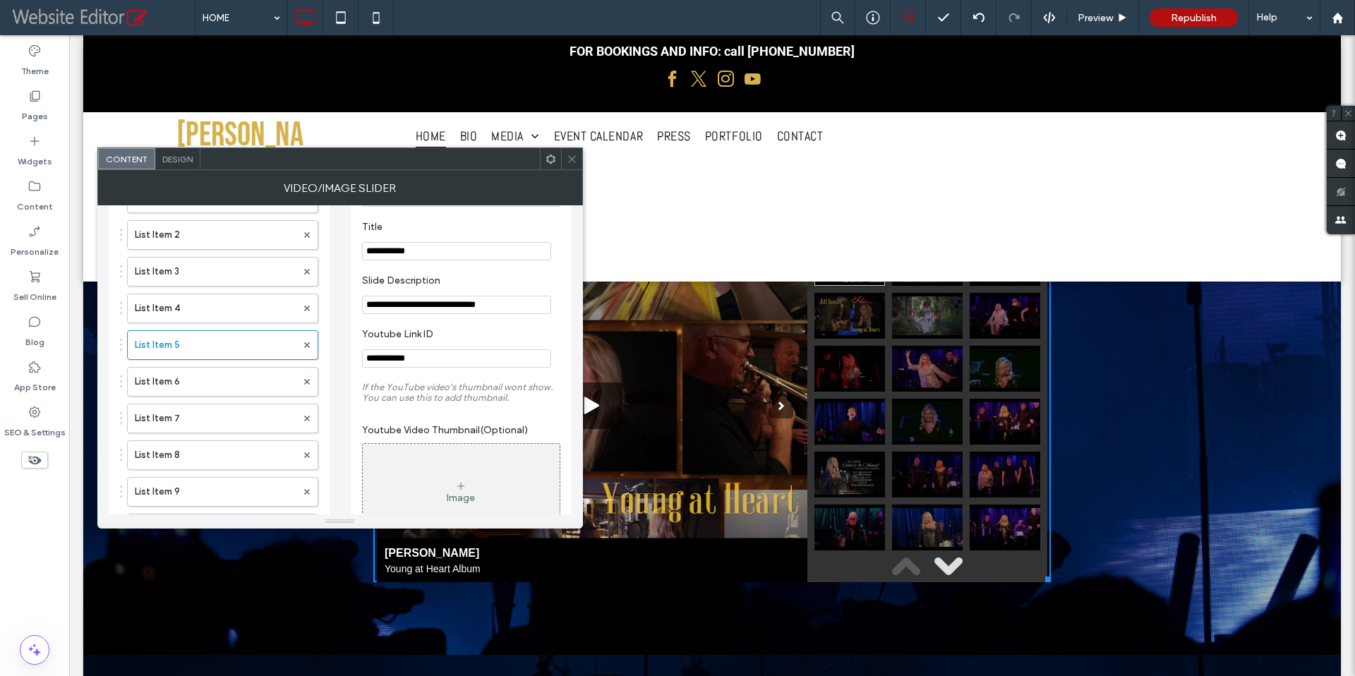
click at [569, 159] on icon at bounding box center [572, 159] width 11 height 11
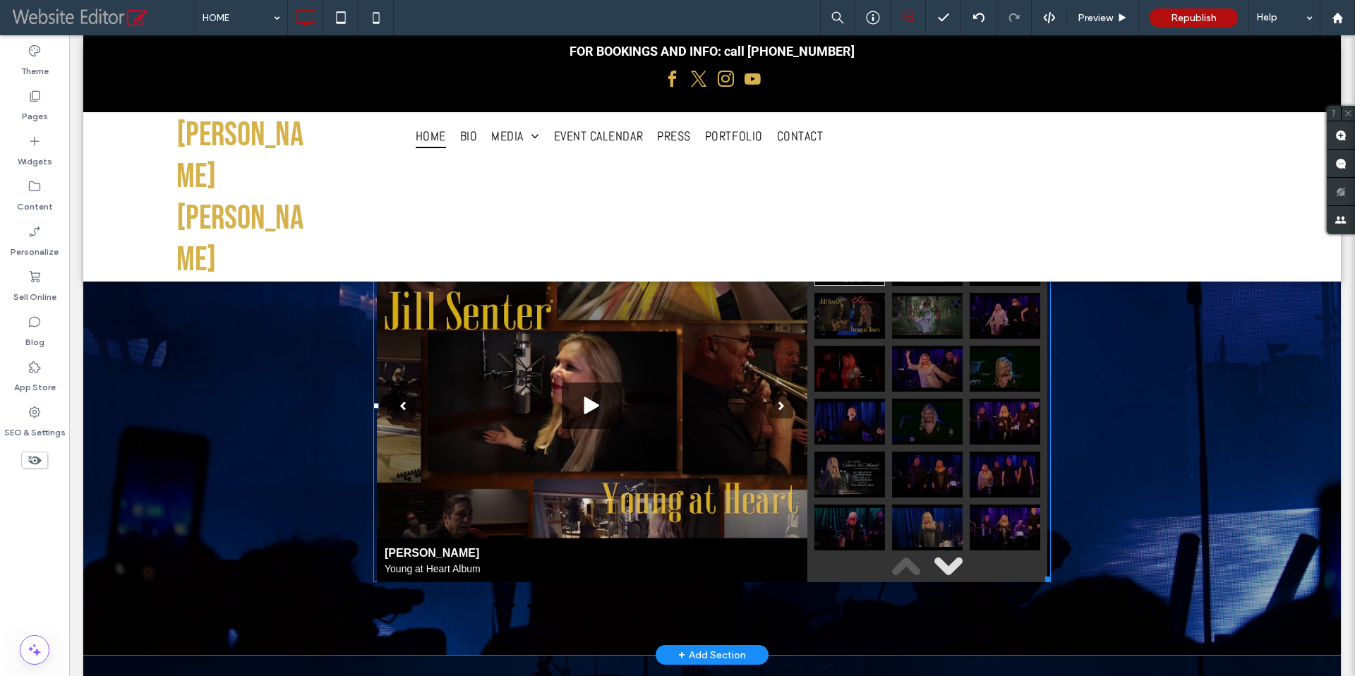
click at [677, 382] on span at bounding box center [711, 405] width 677 height 353
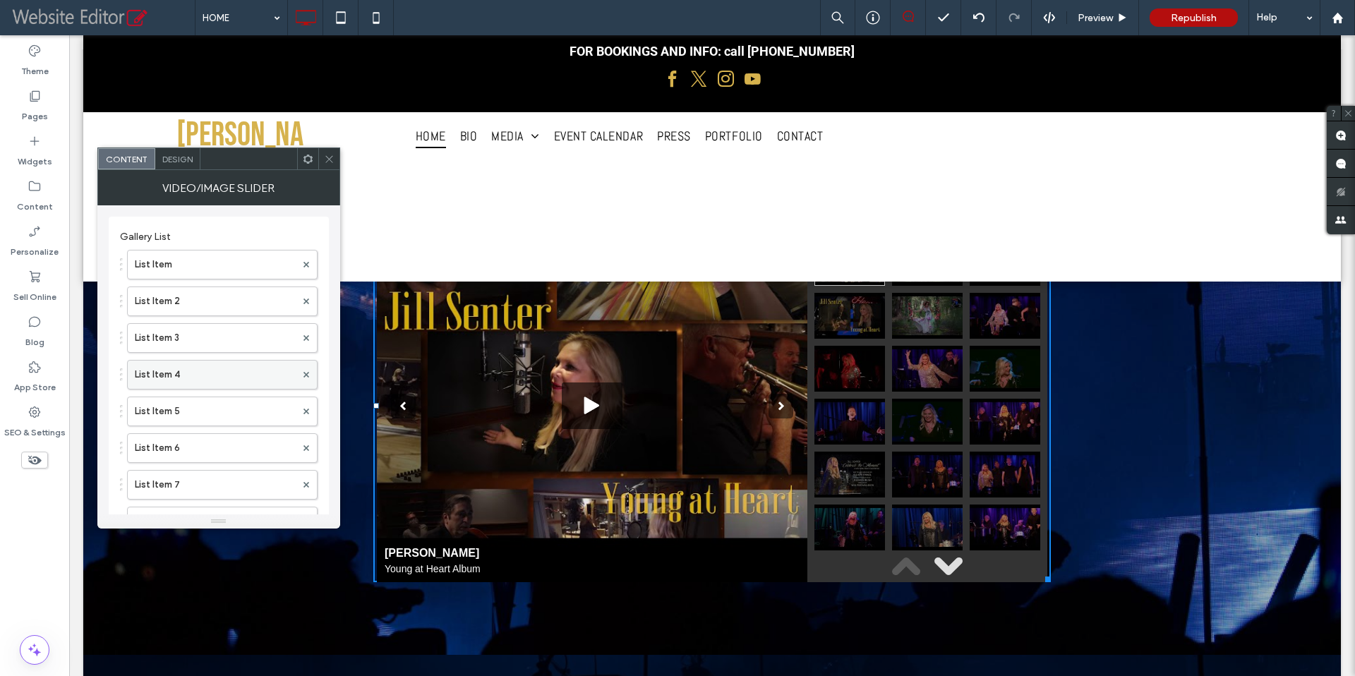
click at [188, 372] on label "List Item 4" at bounding box center [215, 375] width 161 height 28
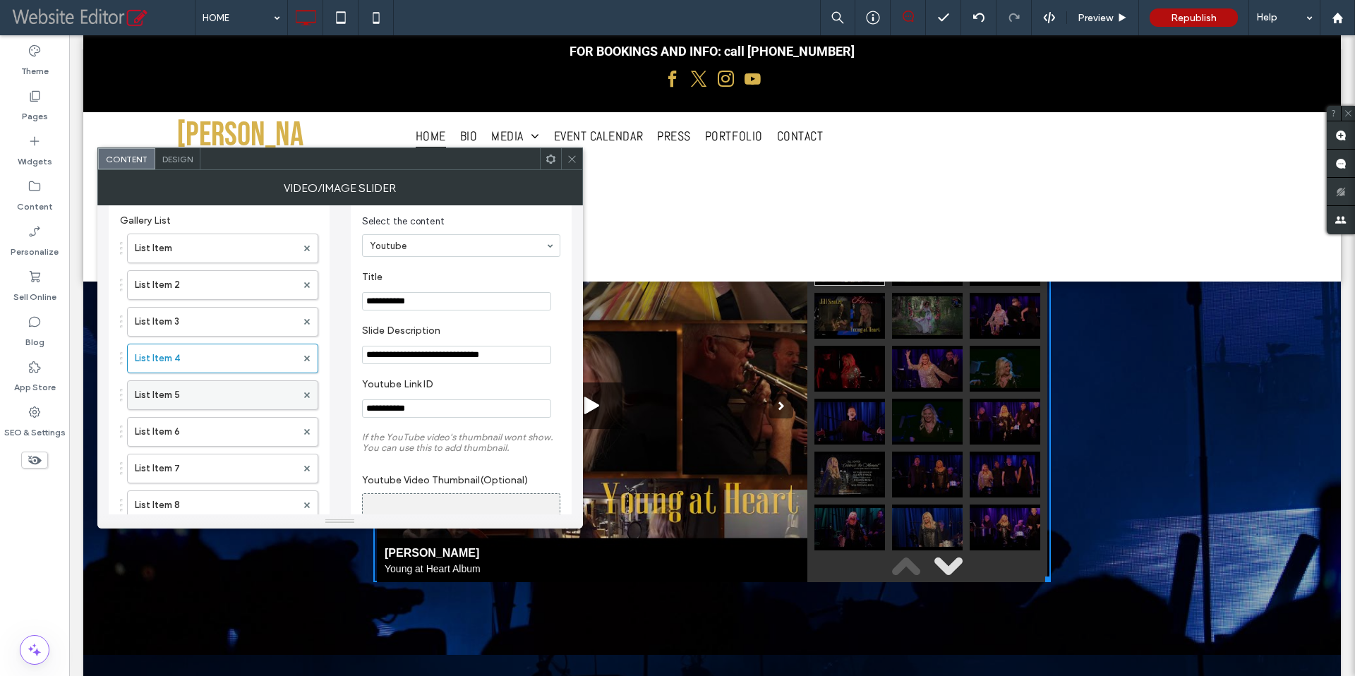
scroll to position [66, 0]
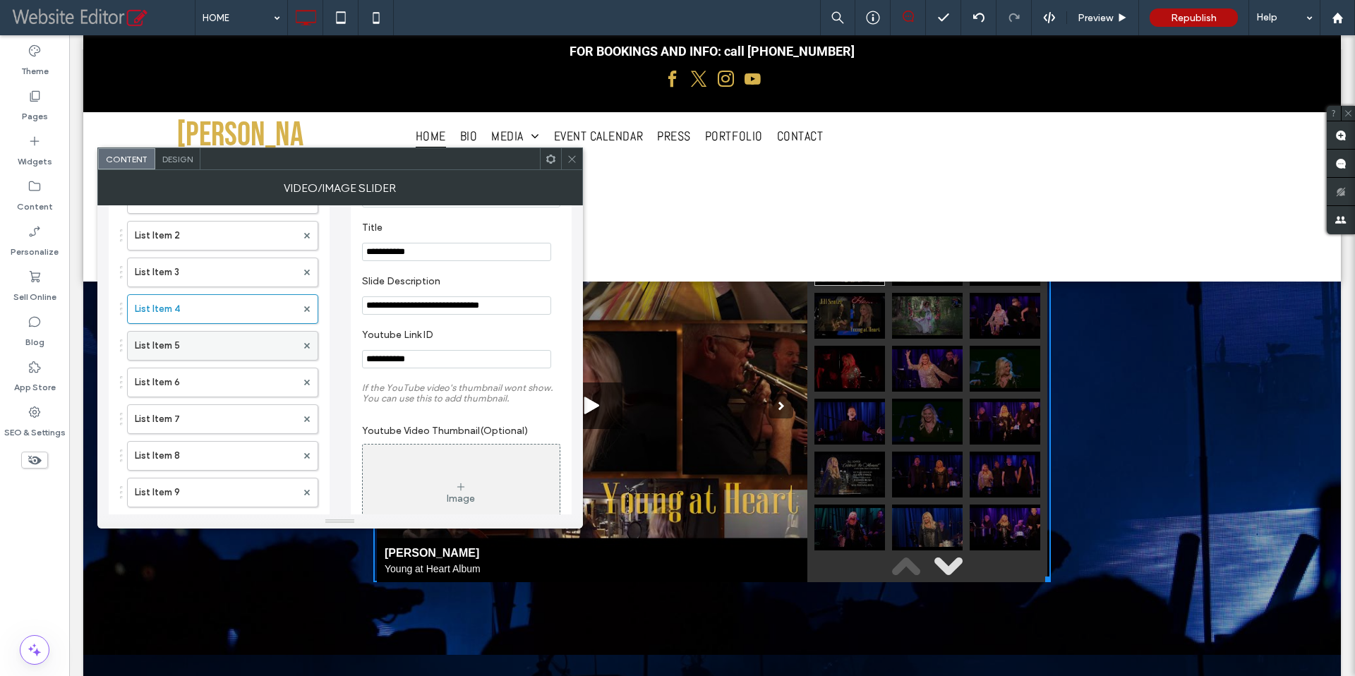
click at [198, 347] on label "List Item 5" at bounding box center [216, 346] width 162 height 28
click at [572, 159] on icon at bounding box center [572, 159] width 11 height 11
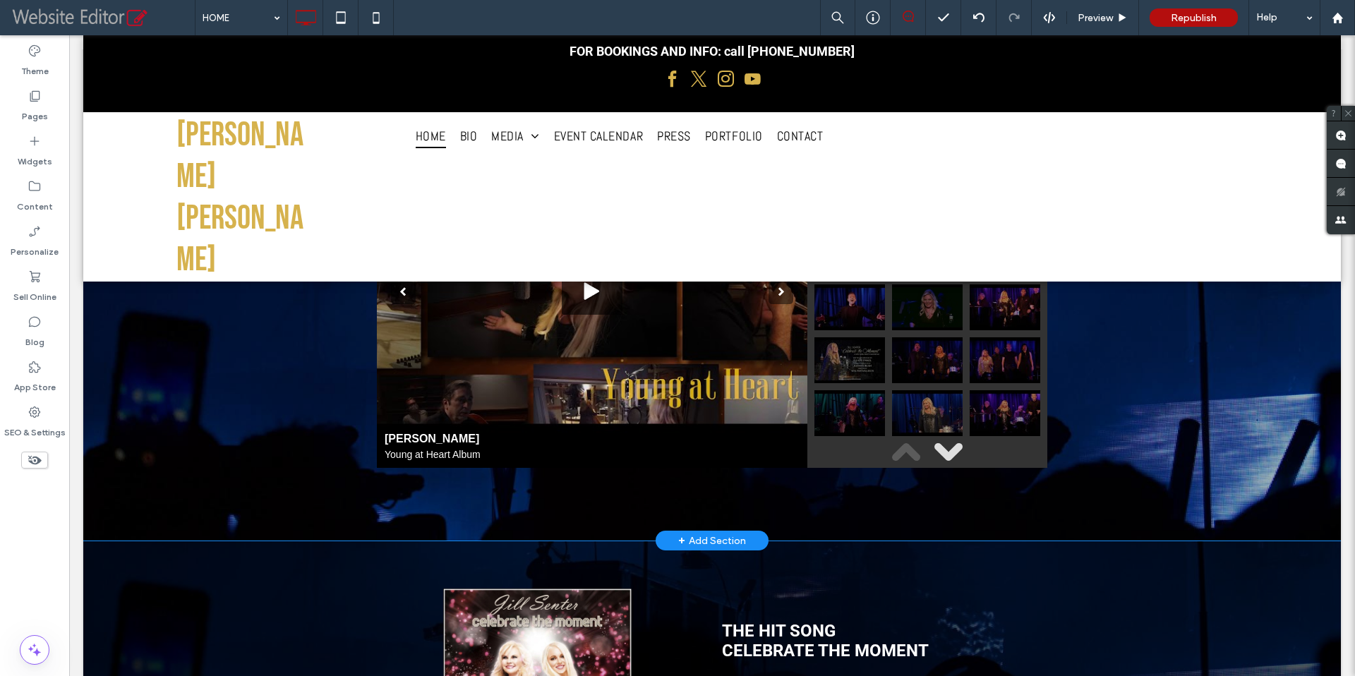
scroll to position [5141, 0]
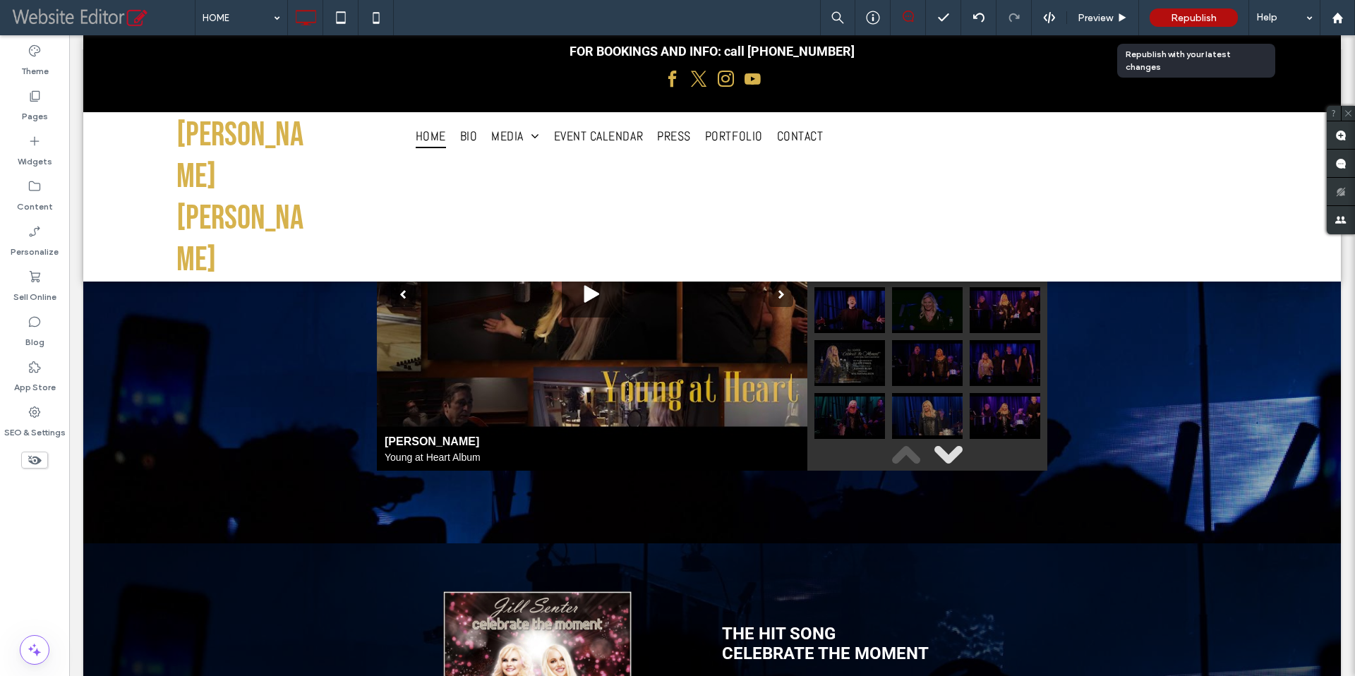
click at [1191, 17] on span "Republish" at bounding box center [1194, 18] width 46 height 12
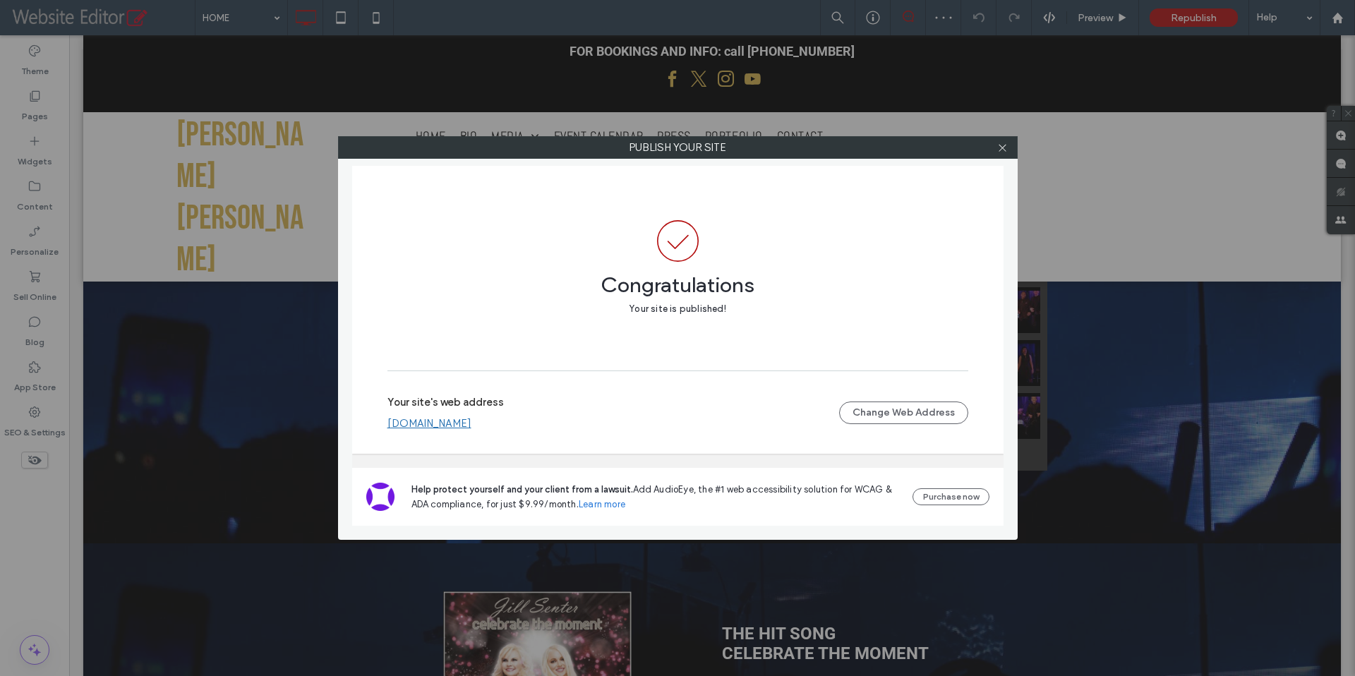
click at [430, 425] on link "[DOMAIN_NAME]" at bounding box center [429, 423] width 84 height 13
click at [1005, 150] on use at bounding box center [1001, 147] width 7 height 7
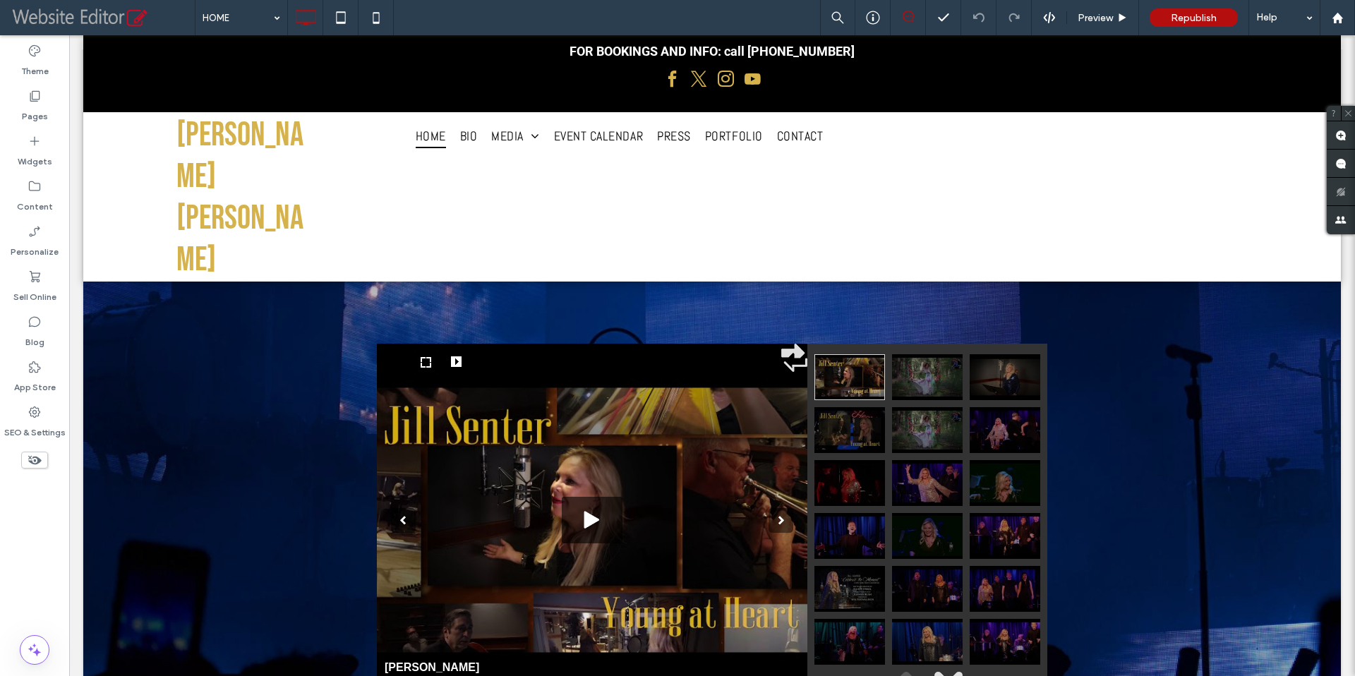
scroll to position [4920, 0]
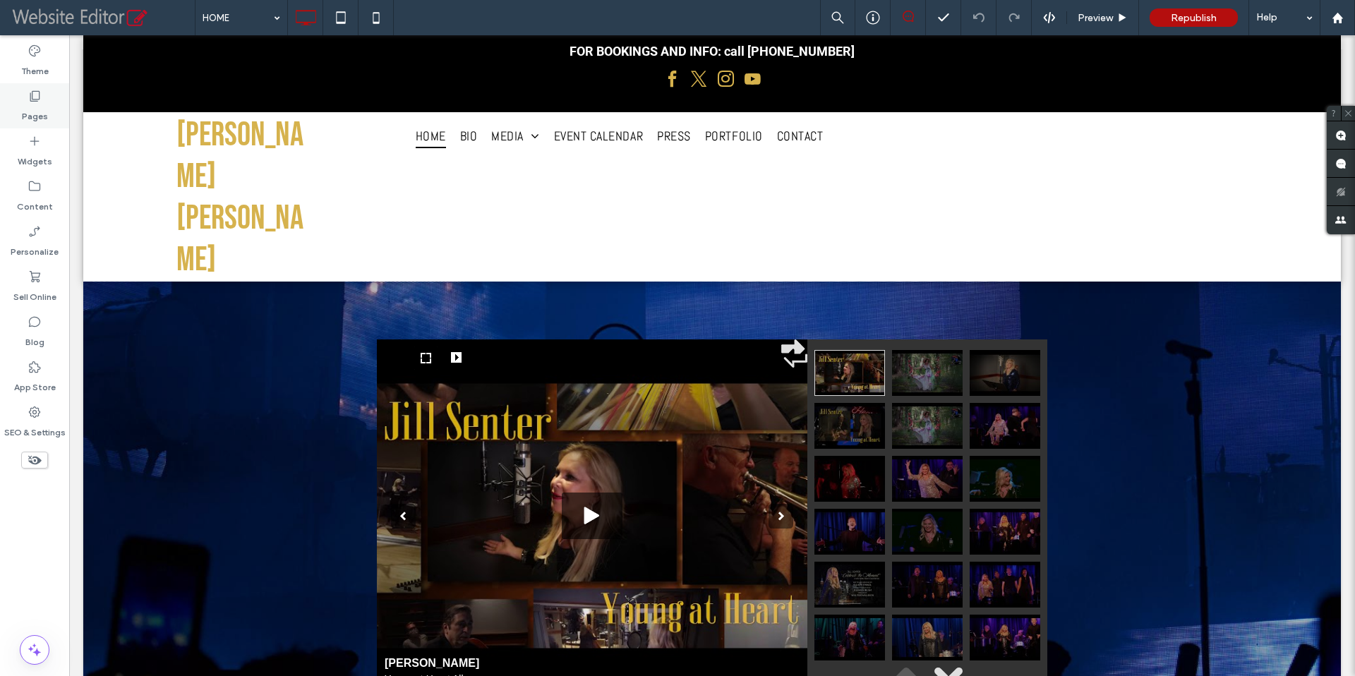
click at [36, 100] on icon at bounding box center [35, 96] width 14 height 14
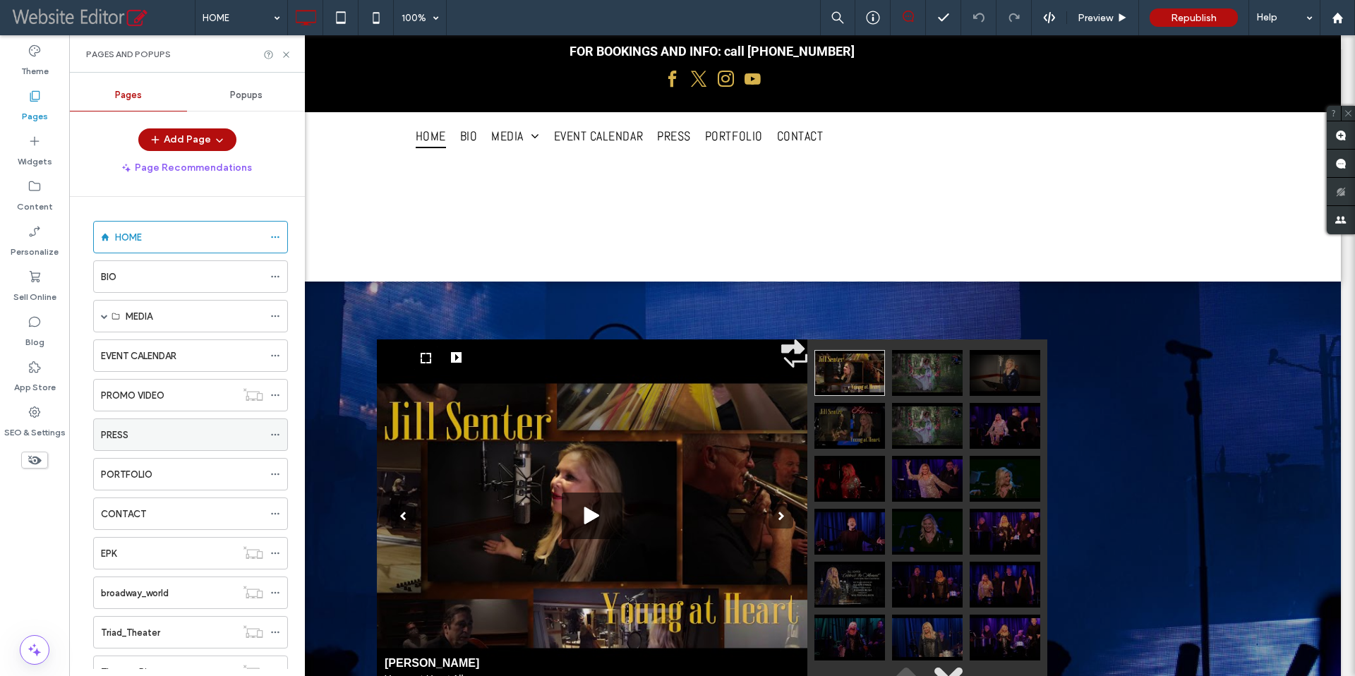
click at [140, 437] on div "PRESS" at bounding box center [182, 435] width 162 height 15
click at [286, 56] on icon at bounding box center [286, 54] width 11 height 11
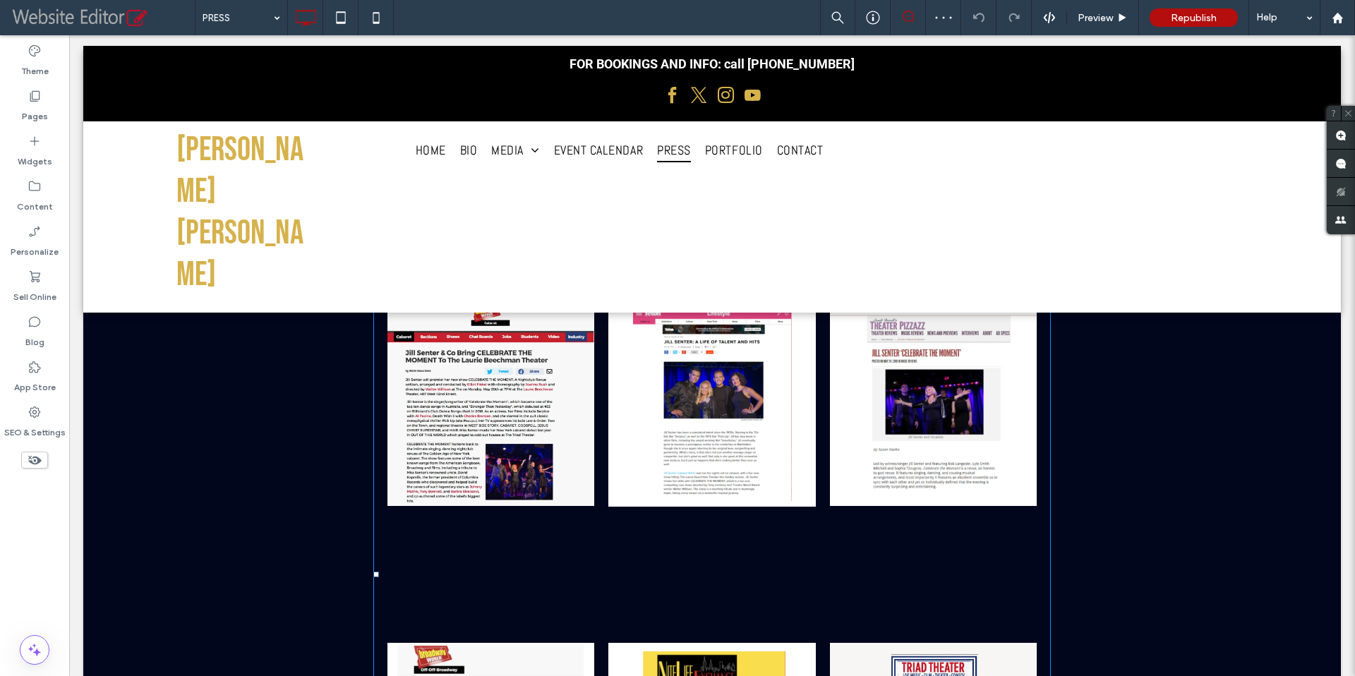
click at [478, 360] on link at bounding box center [490, 403] width 207 height 330
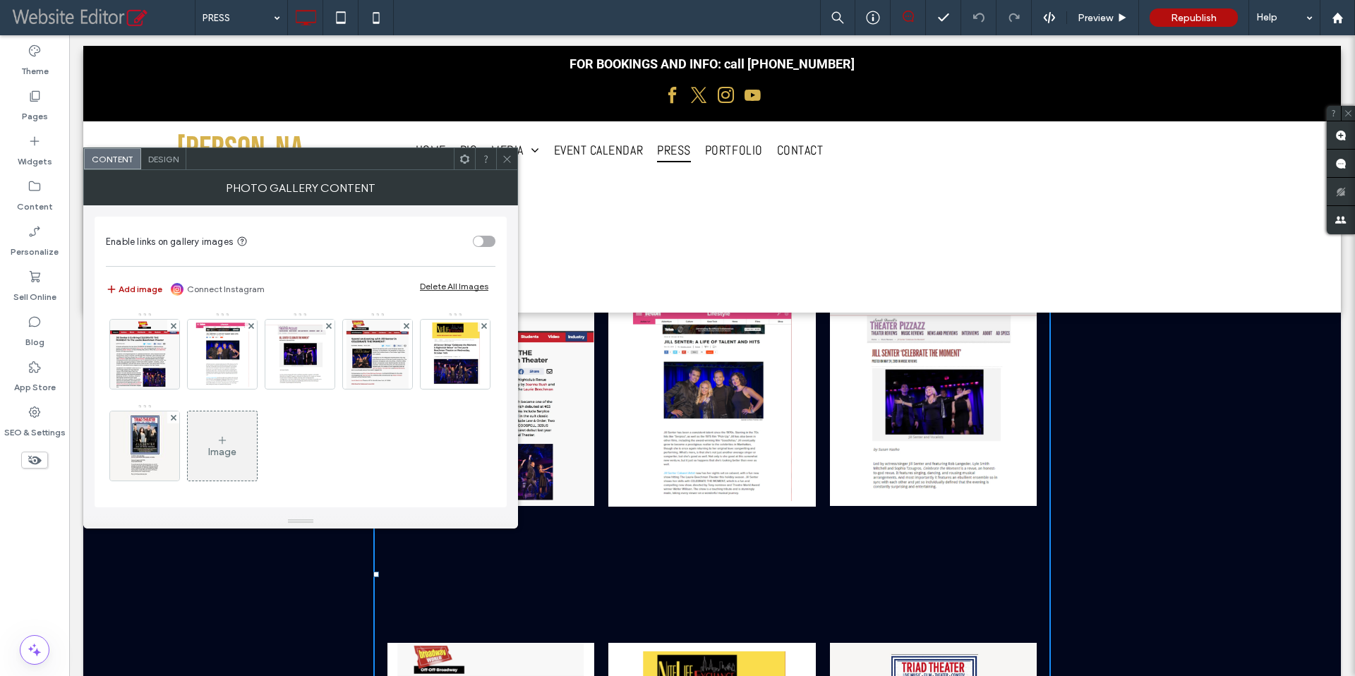
click at [506, 159] on icon at bounding box center [507, 159] width 11 height 11
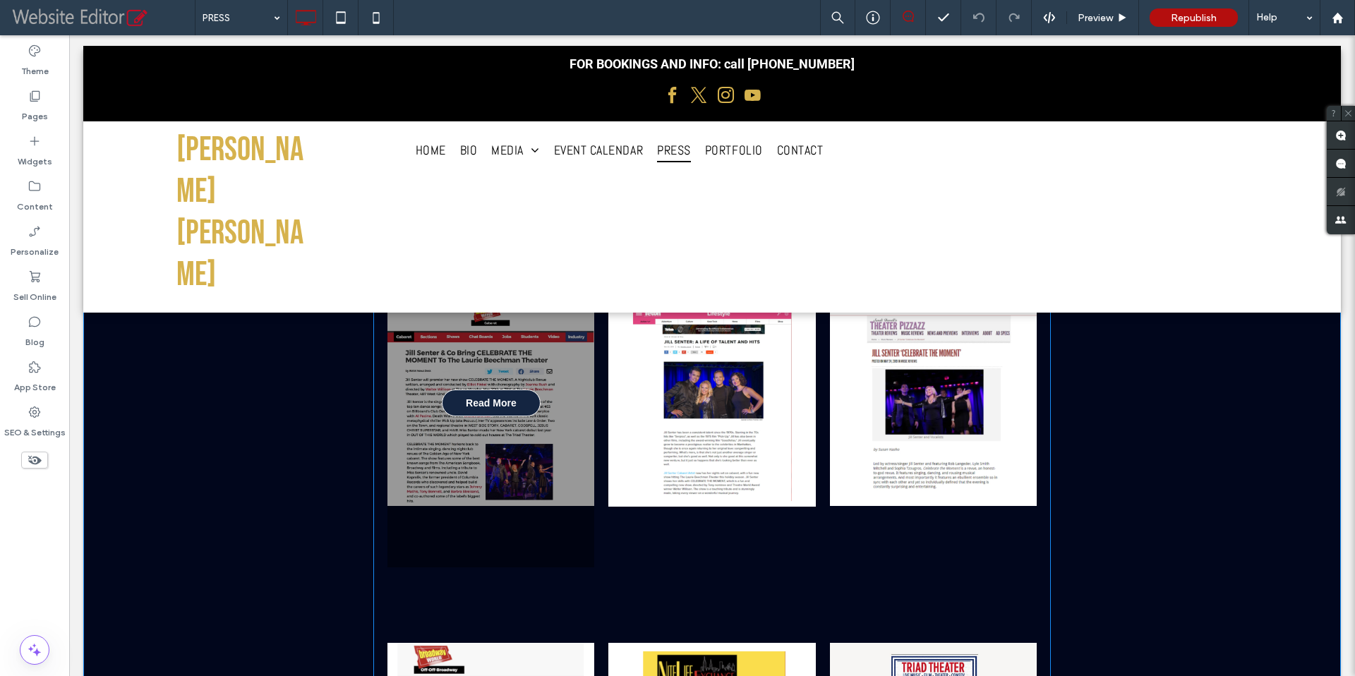
click at [483, 410] on span "Read More" at bounding box center [491, 402] width 79 height 25
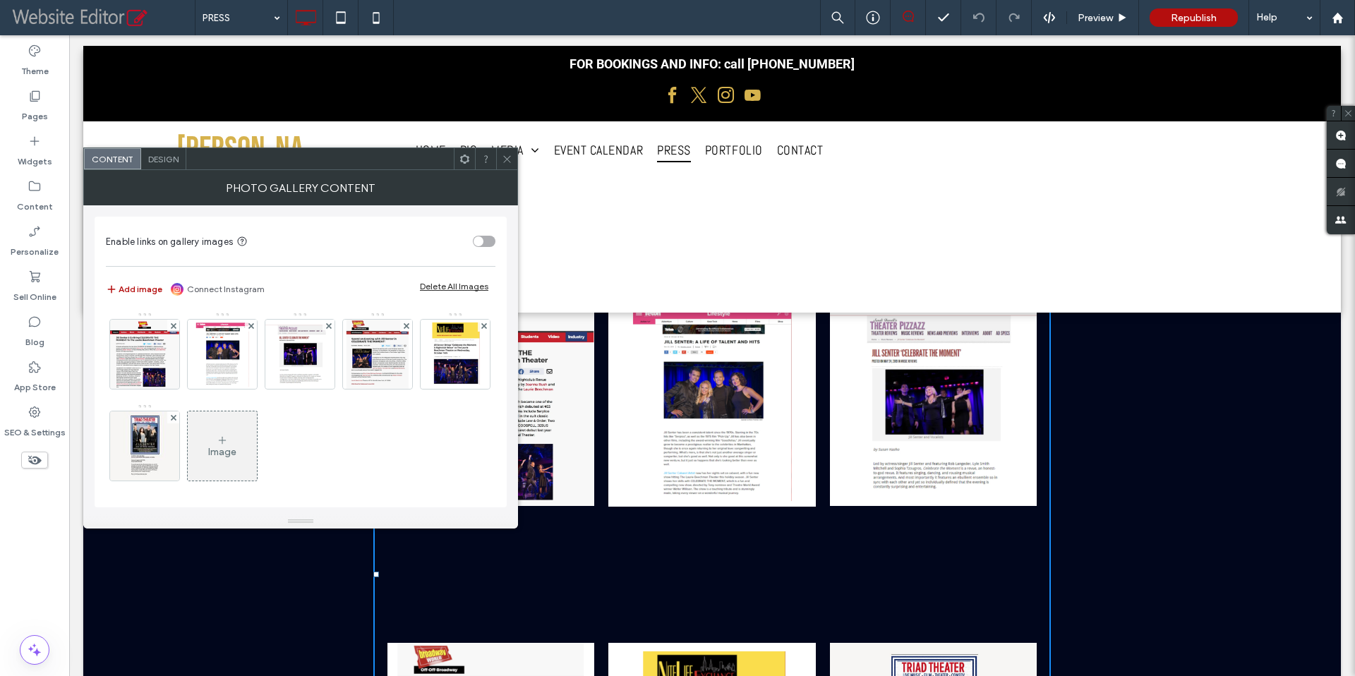
click at [157, 368] on img at bounding box center [144, 354] width 69 height 69
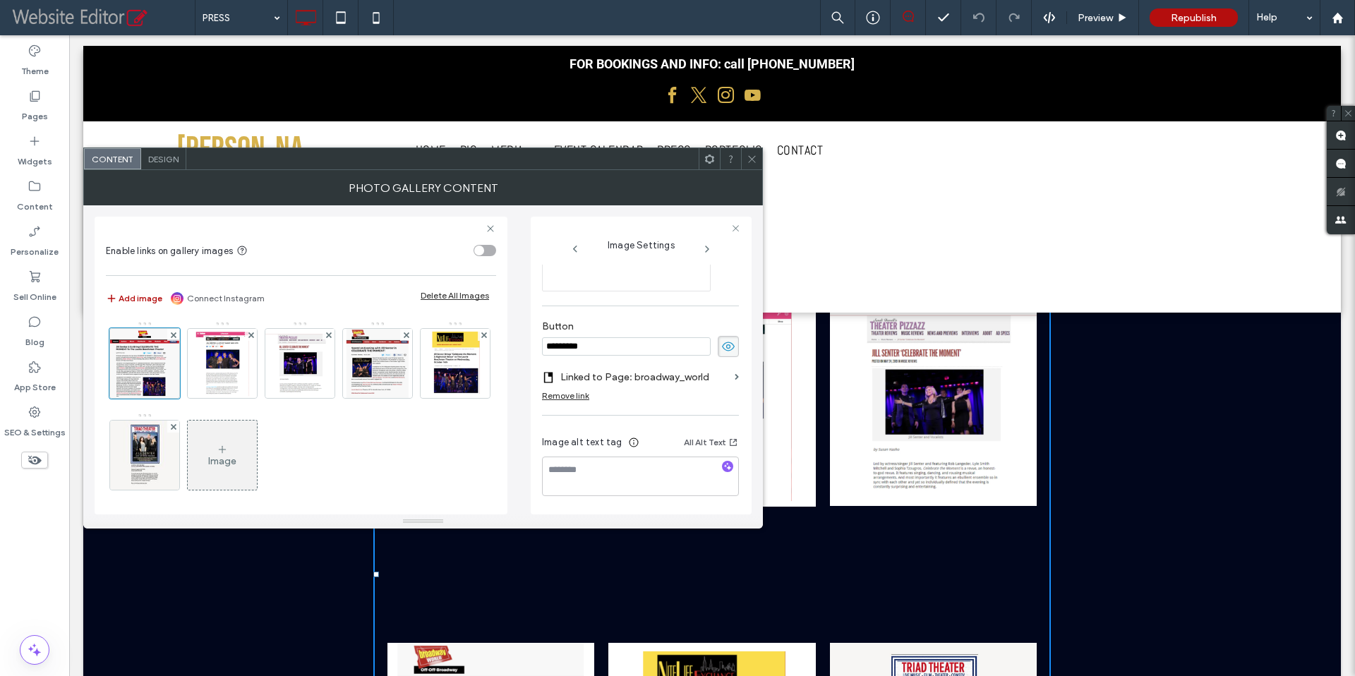
scroll to position [399, 0]
click at [668, 376] on label "Linked to Page: broadway_world" at bounding box center [644, 377] width 169 height 26
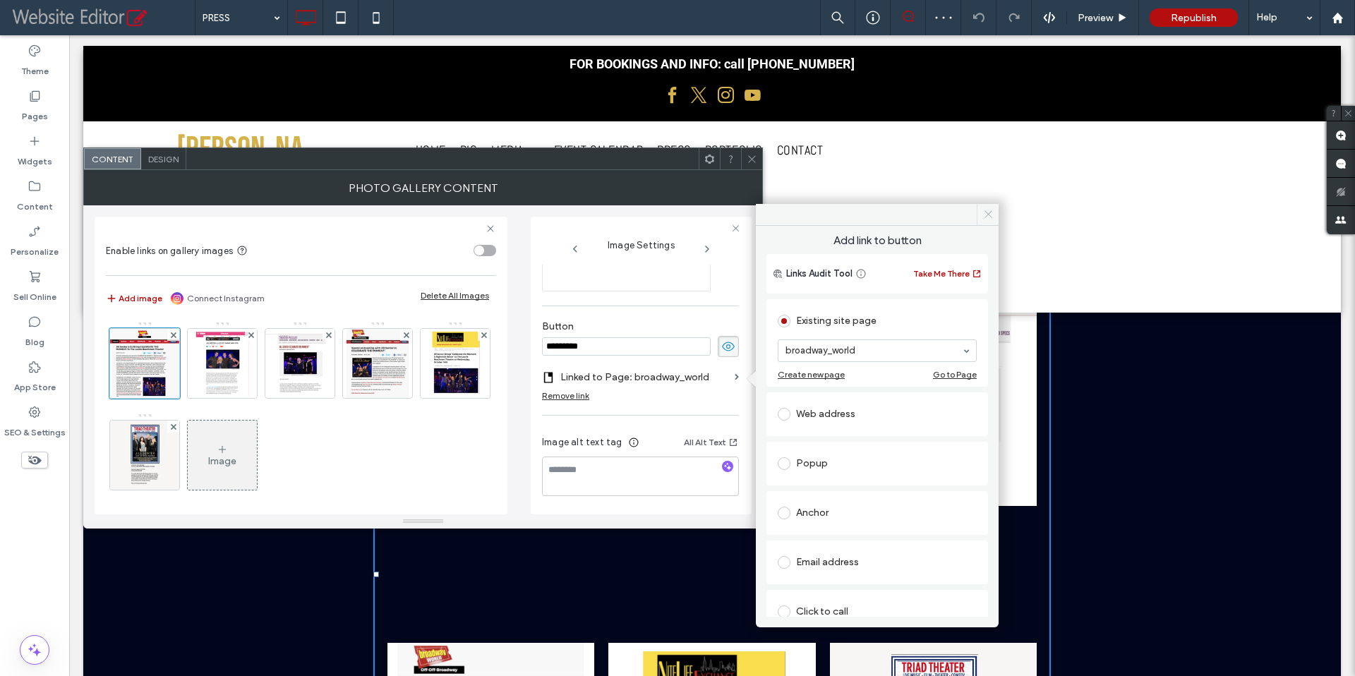
drag, startPoint x: 989, startPoint y: 218, endPoint x: 726, endPoint y: 163, distance: 268.2
click at [989, 218] on icon at bounding box center [988, 214] width 11 height 11
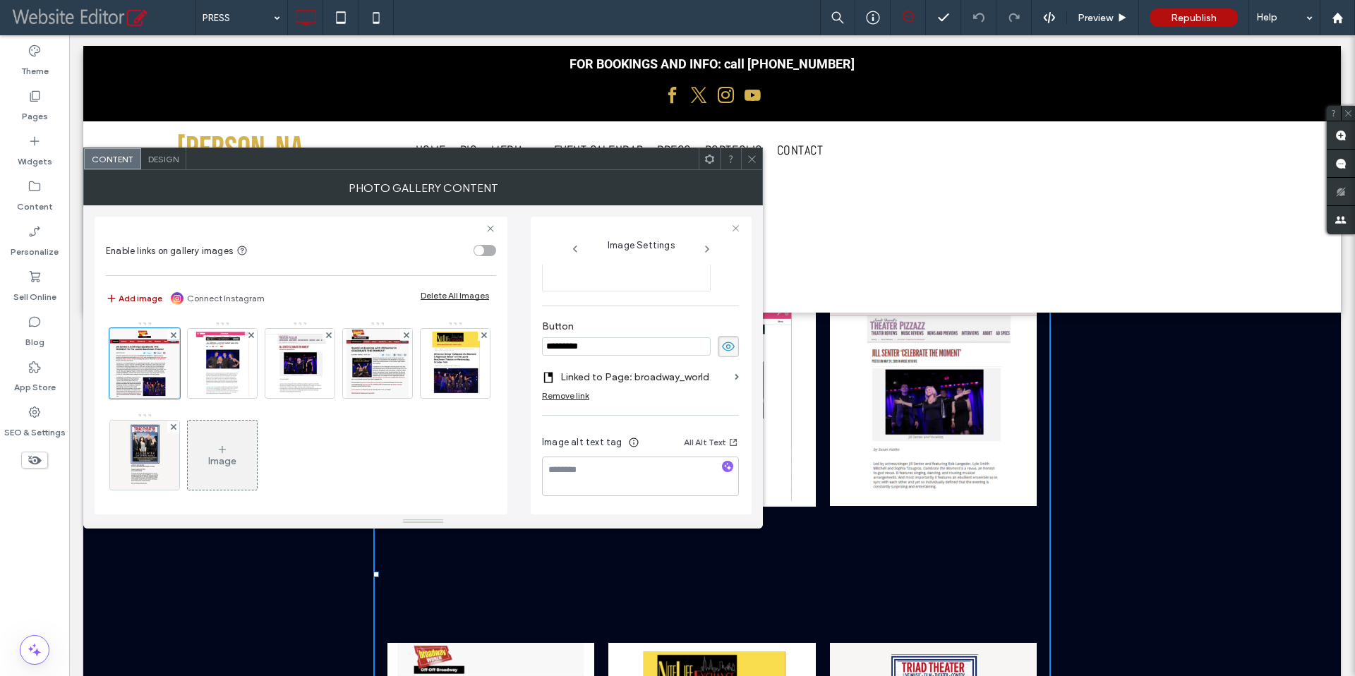
click at [751, 166] on span at bounding box center [752, 158] width 11 height 21
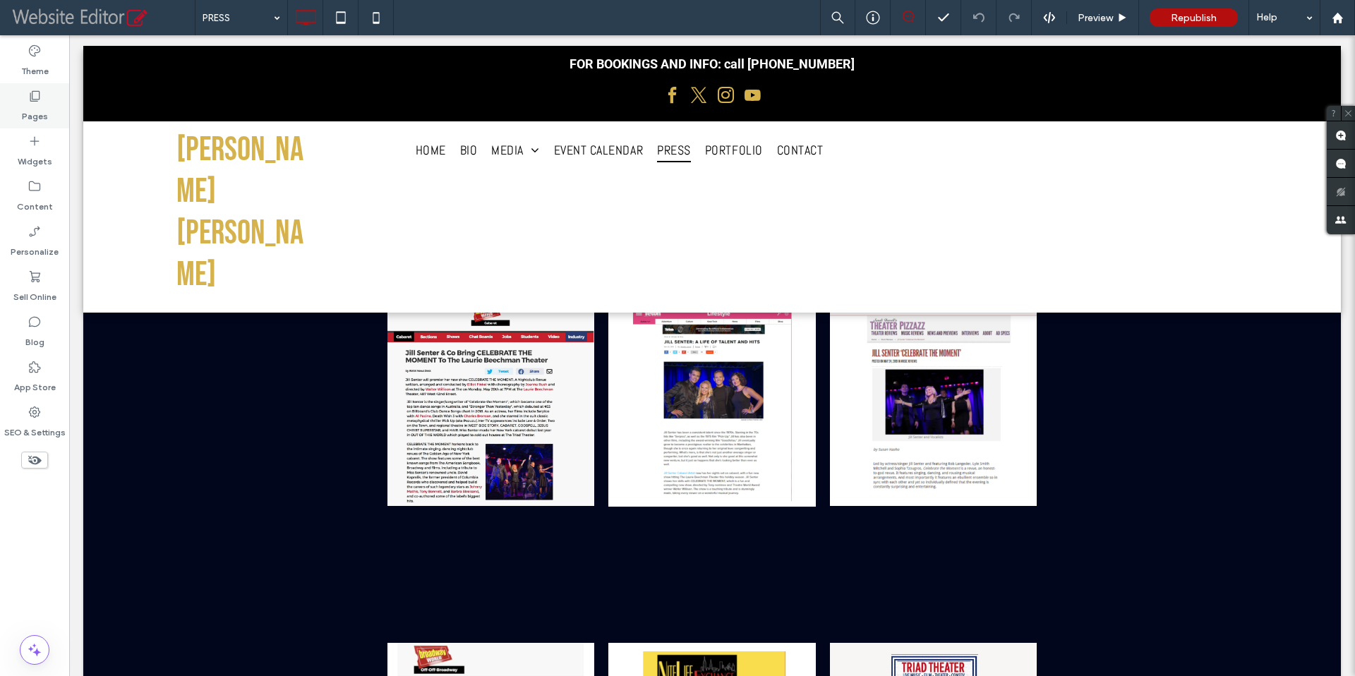
click at [28, 104] on label "Pages" at bounding box center [35, 113] width 26 height 20
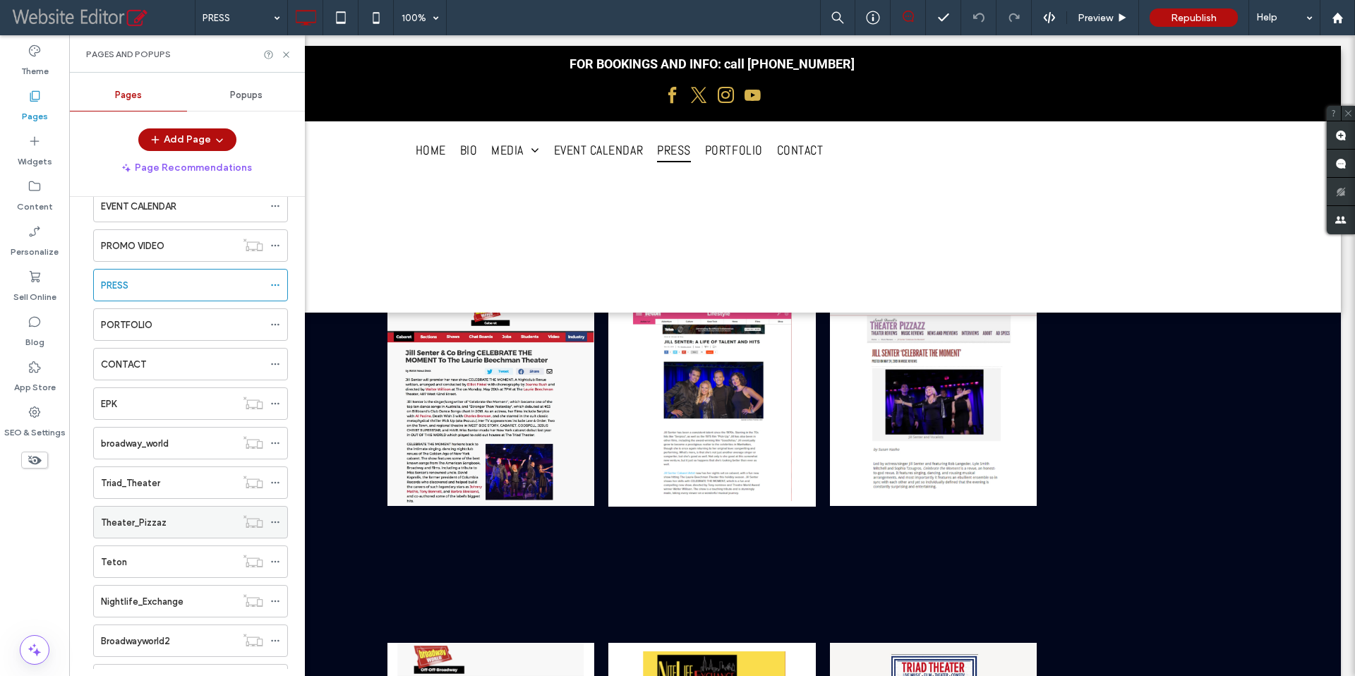
scroll to position [167, 0]
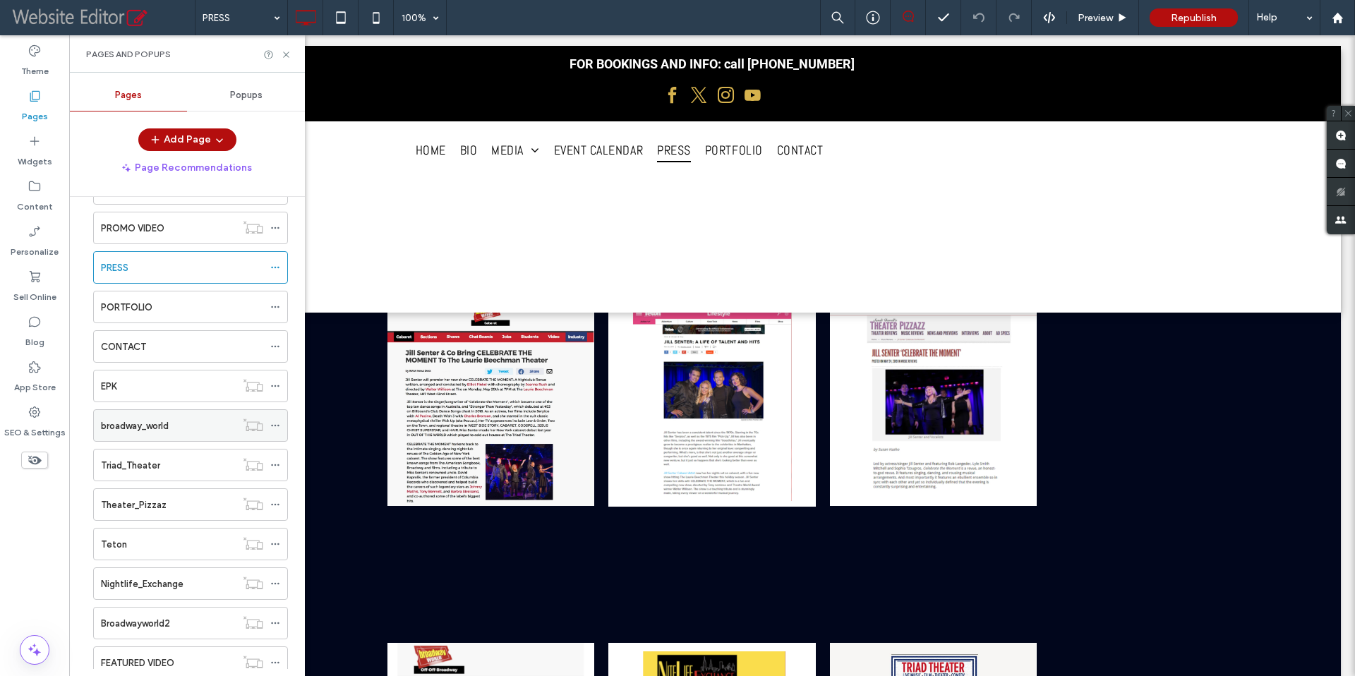
click at [159, 418] on label "broadway_world" at bounding box center [135, 425] width 68 height 25
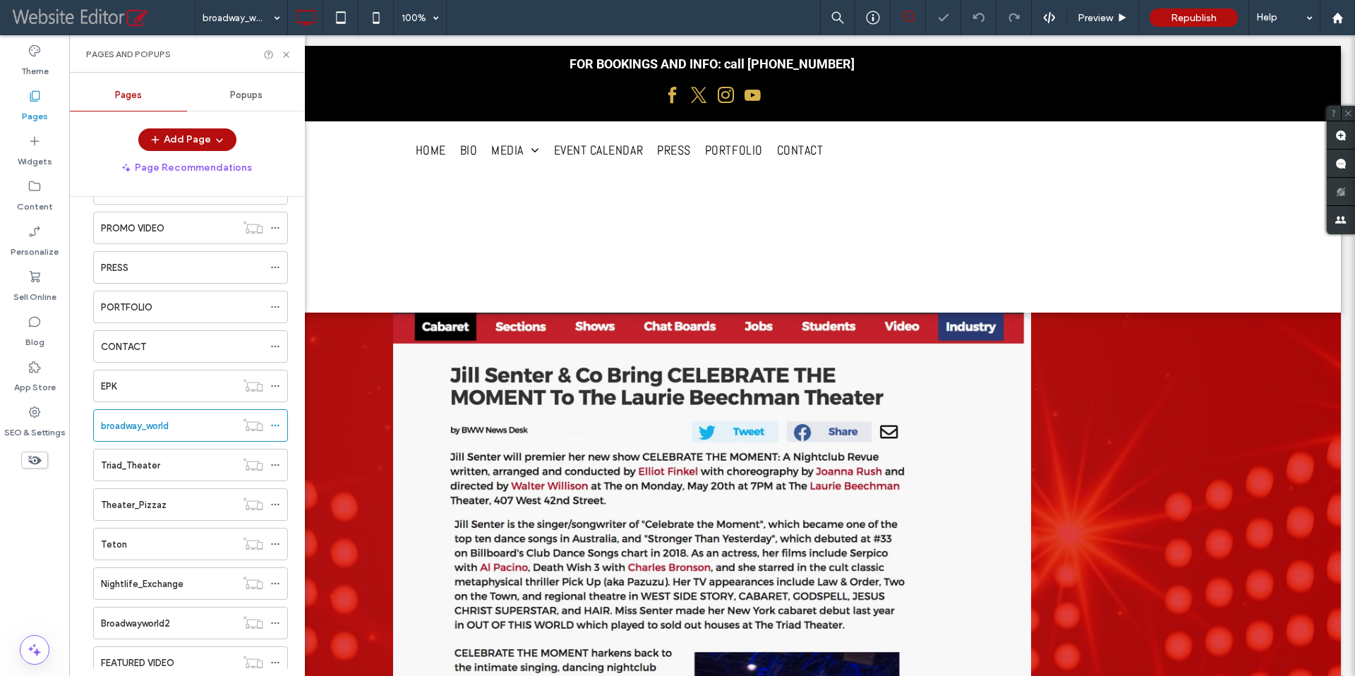
click at [280, 56] on div at bounding box center [277, 54] width 28 height 11
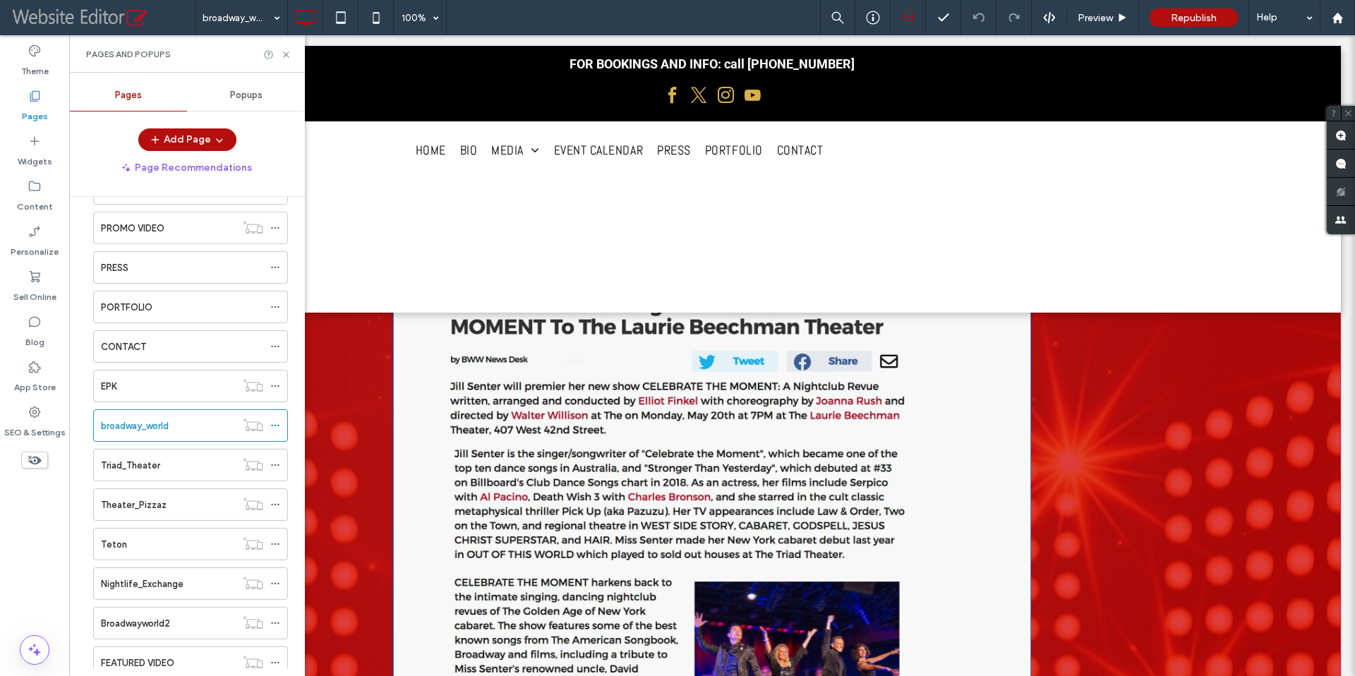
scroll to position [70, 0]
click at [152, 469] on label "Triad_Theater" at bounding box center [130, 465] width 59 height 25
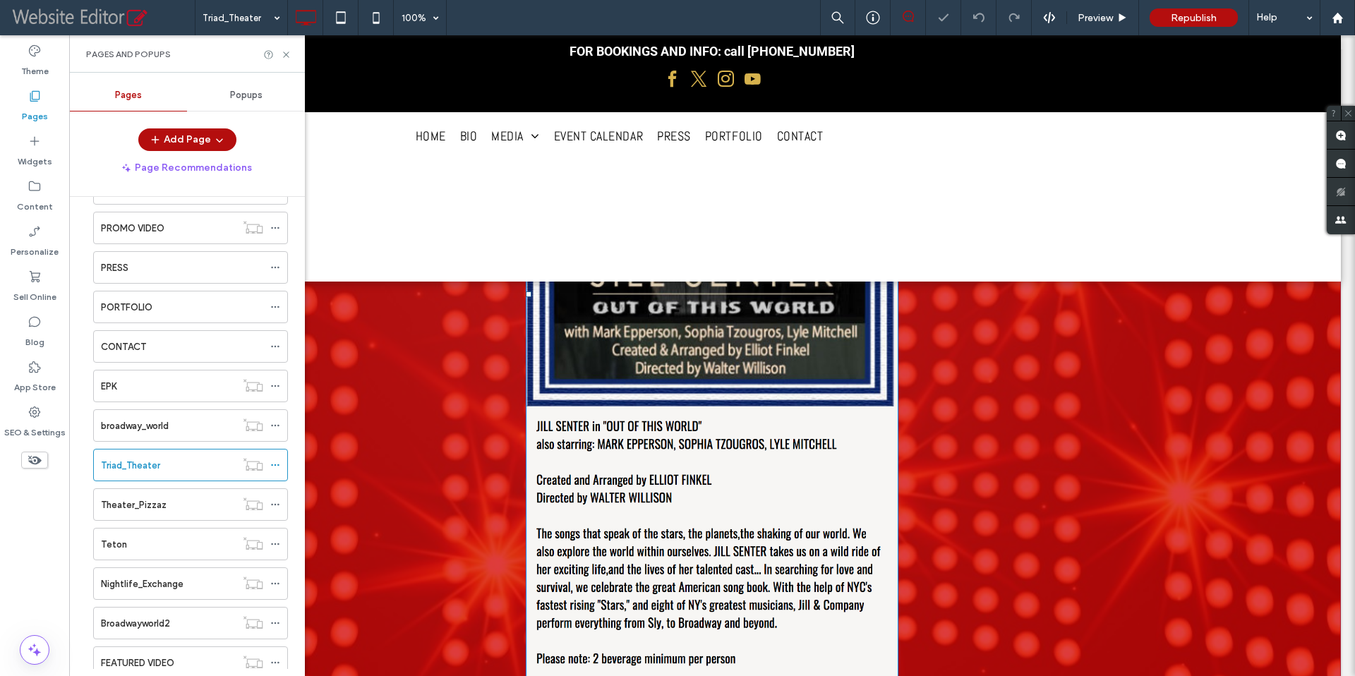
scroll to position [310, 0]
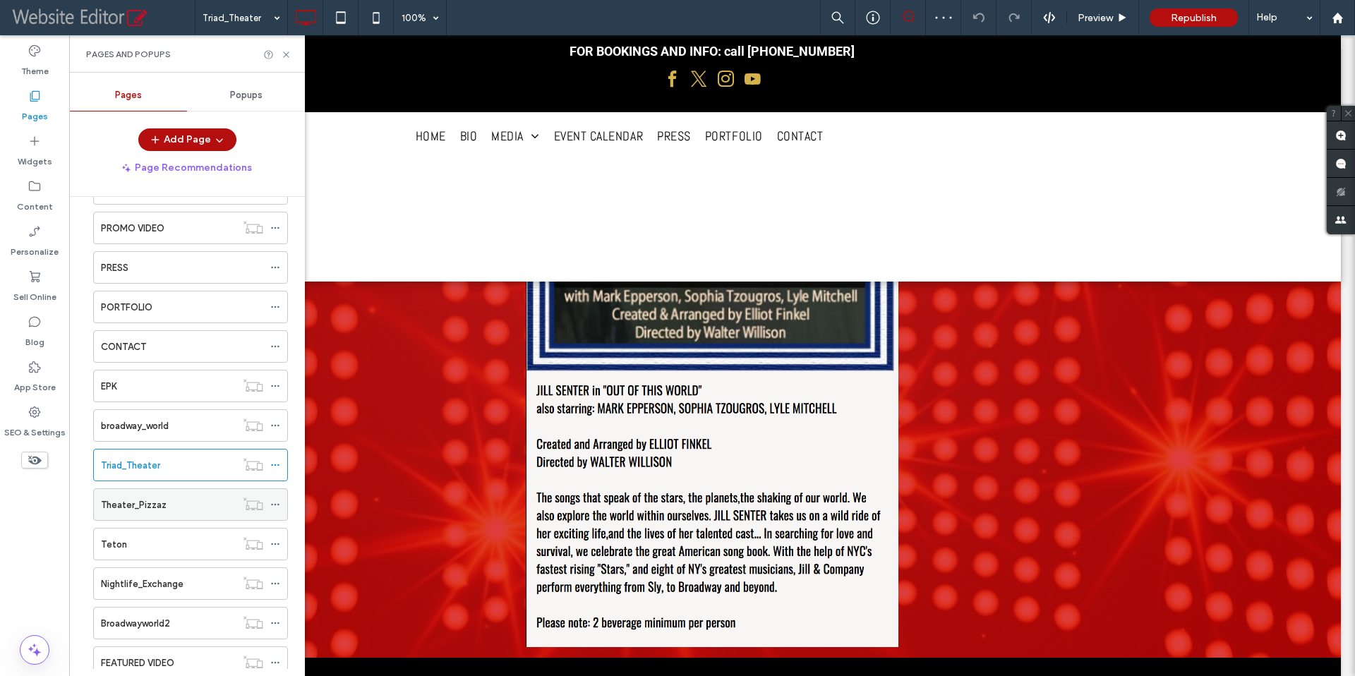
click at [163, 508] on label "Theater_Pizzaz" at bounding box center [134, 505] width 66 height 25
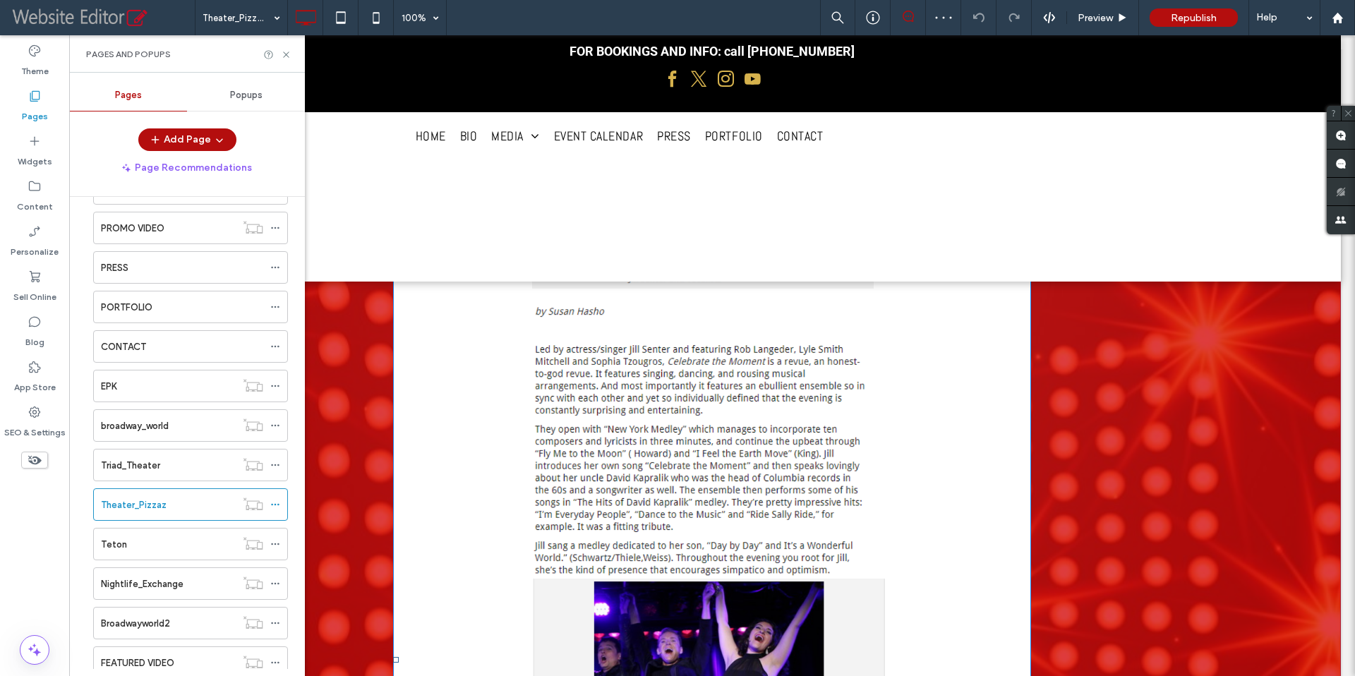
scroll to position [241, 0]
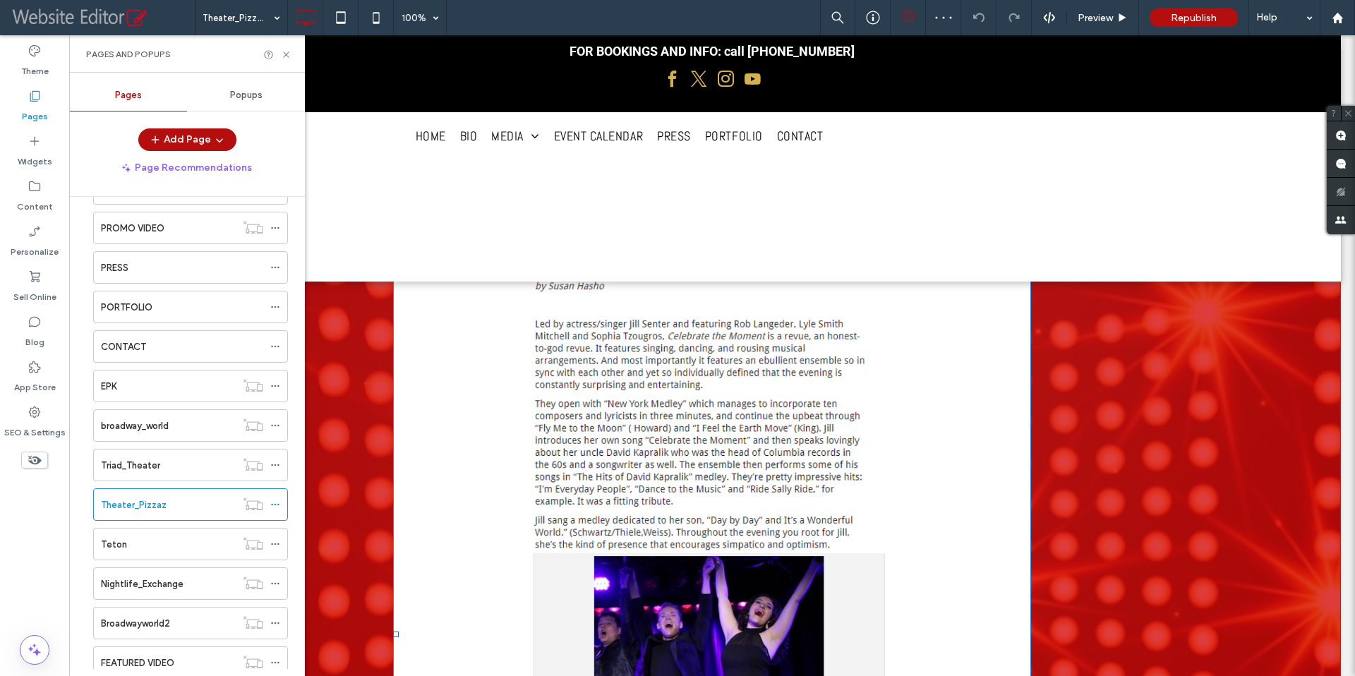
click at [628, 437] on img at bounding box center [712, 634] width 638 height 1410
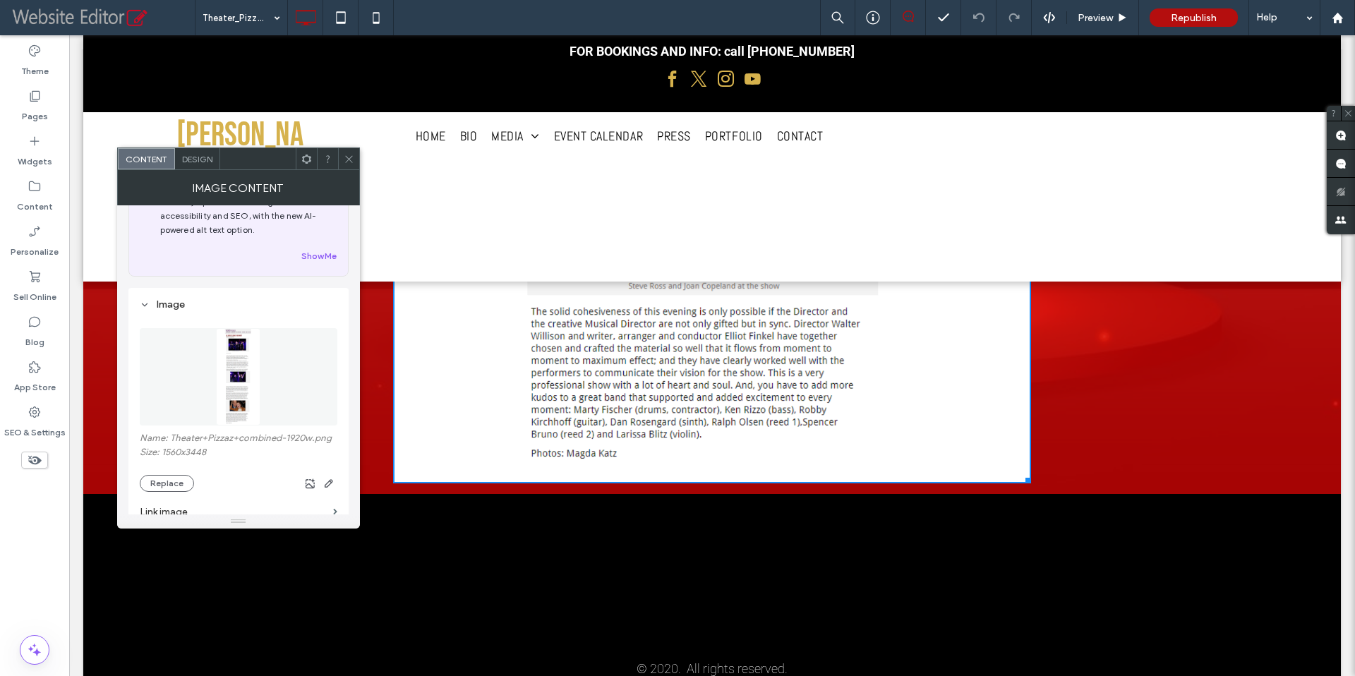
scroll to position [1056, 0]
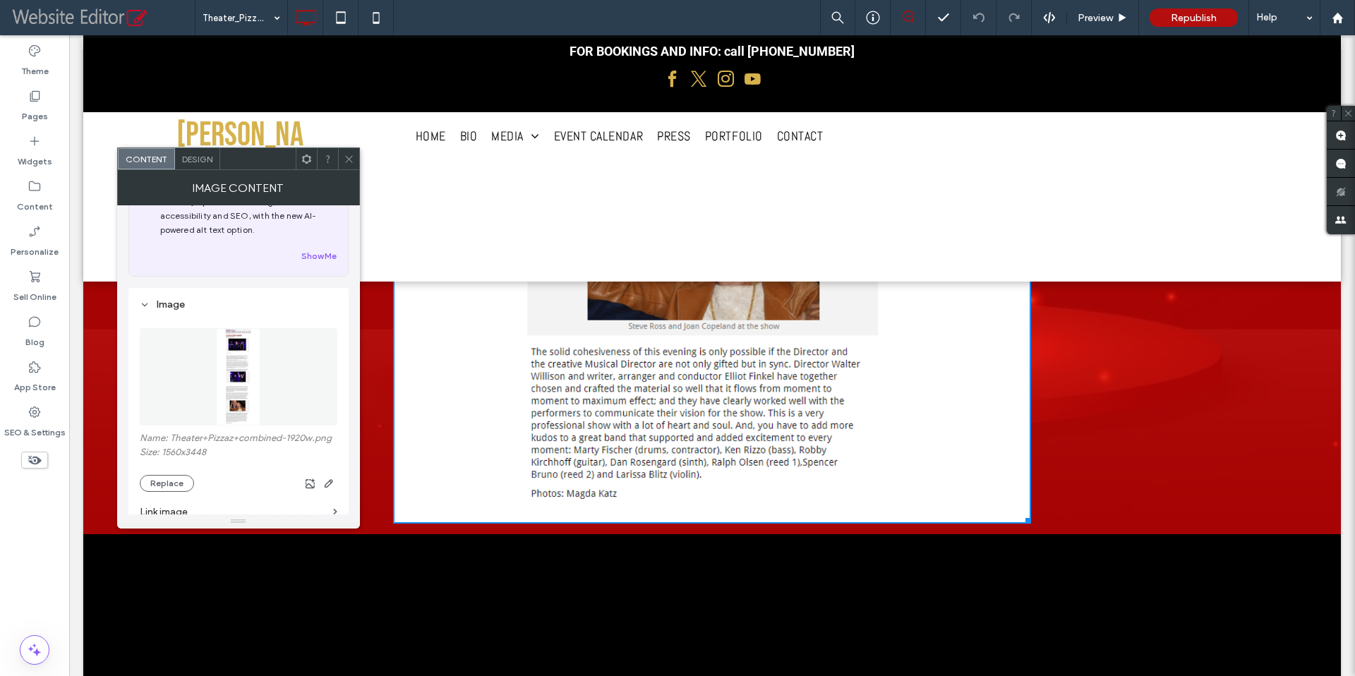
click at [346, 154] on icon at bounding box center [349, 159] width 11 height 11
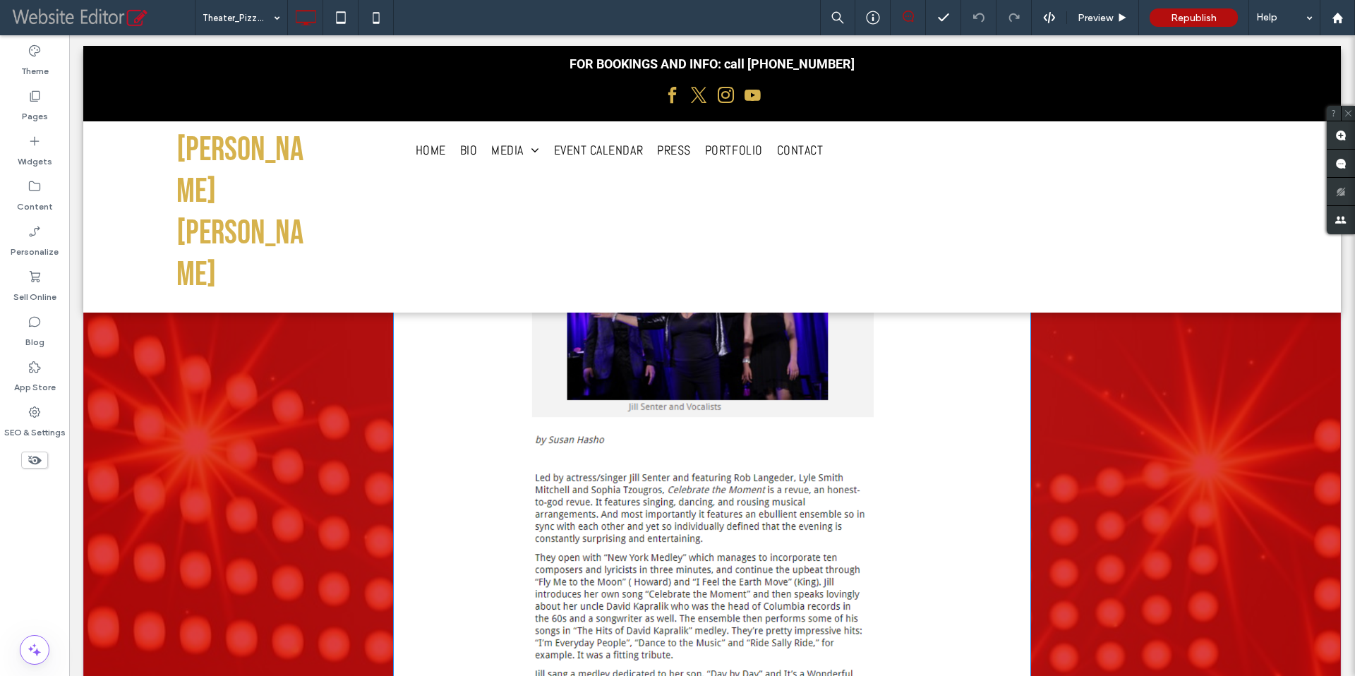
scroll to position [0, 0]
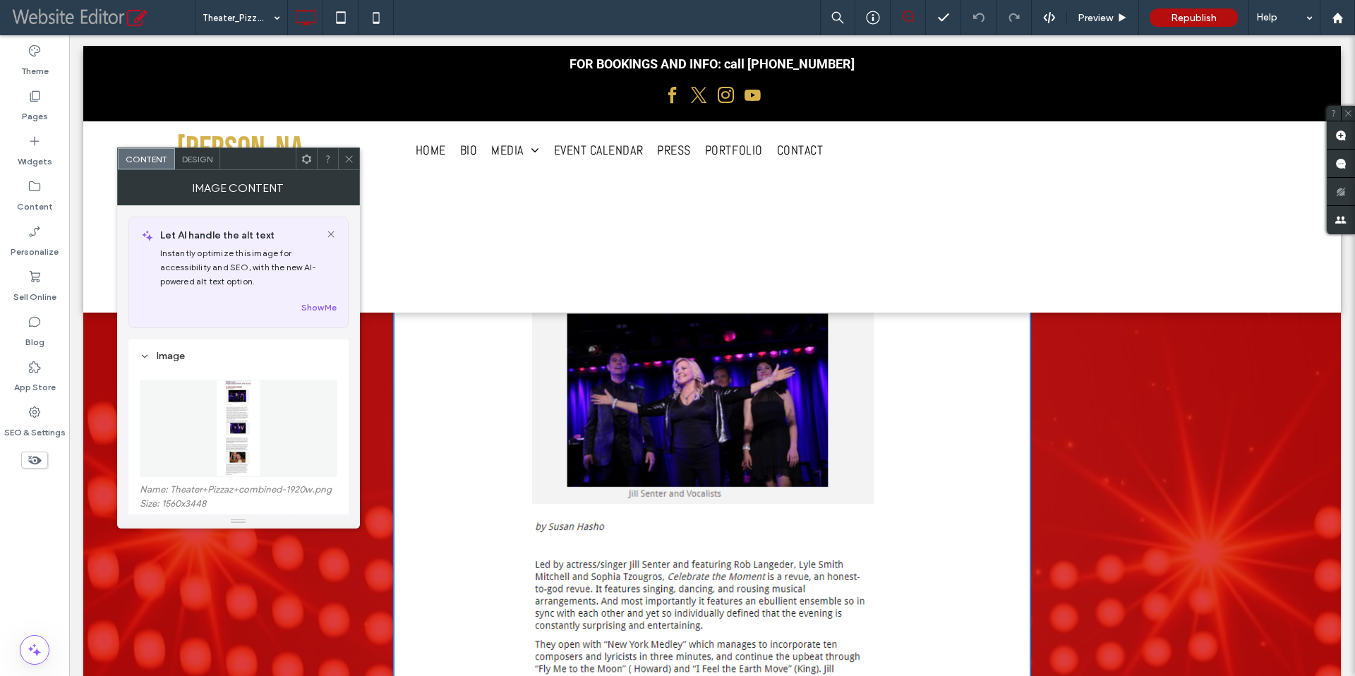
click at [344, 155] on icon at bounding box center [349, 159] width 11 height 11
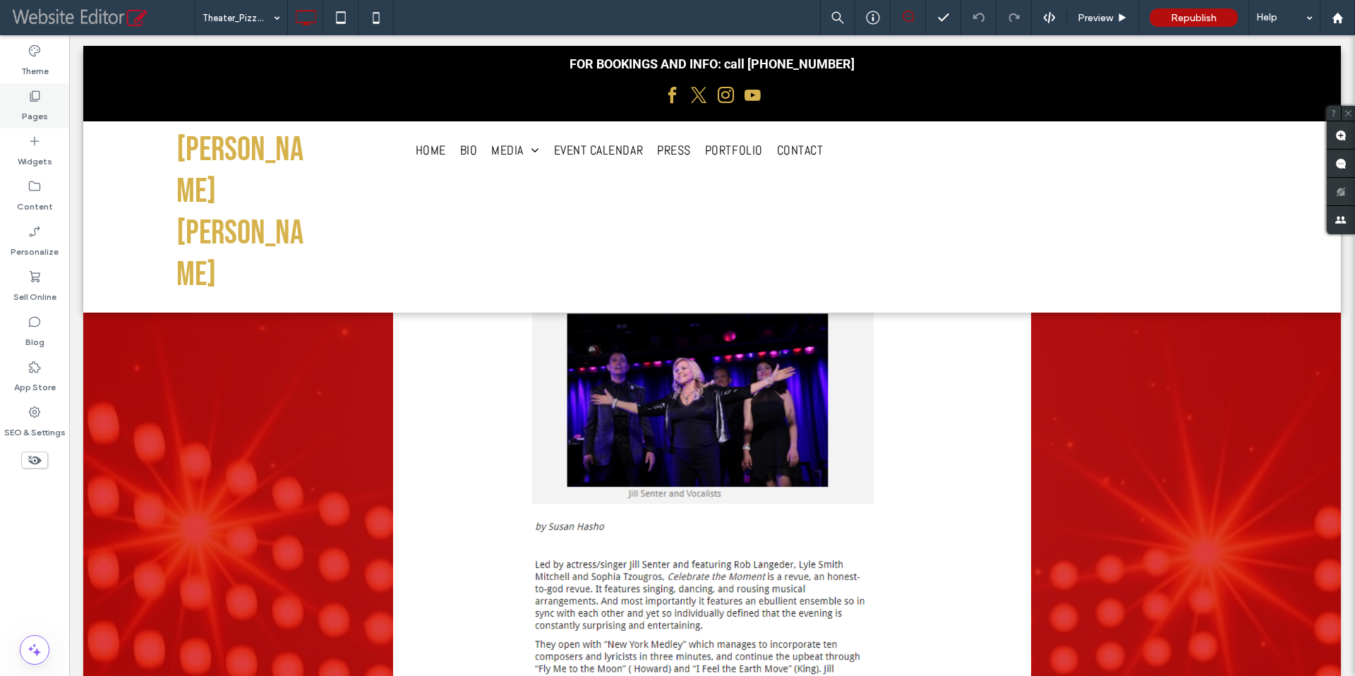
click at [33, 98] on icon at bounding box center [35, 96] width 14 height 14
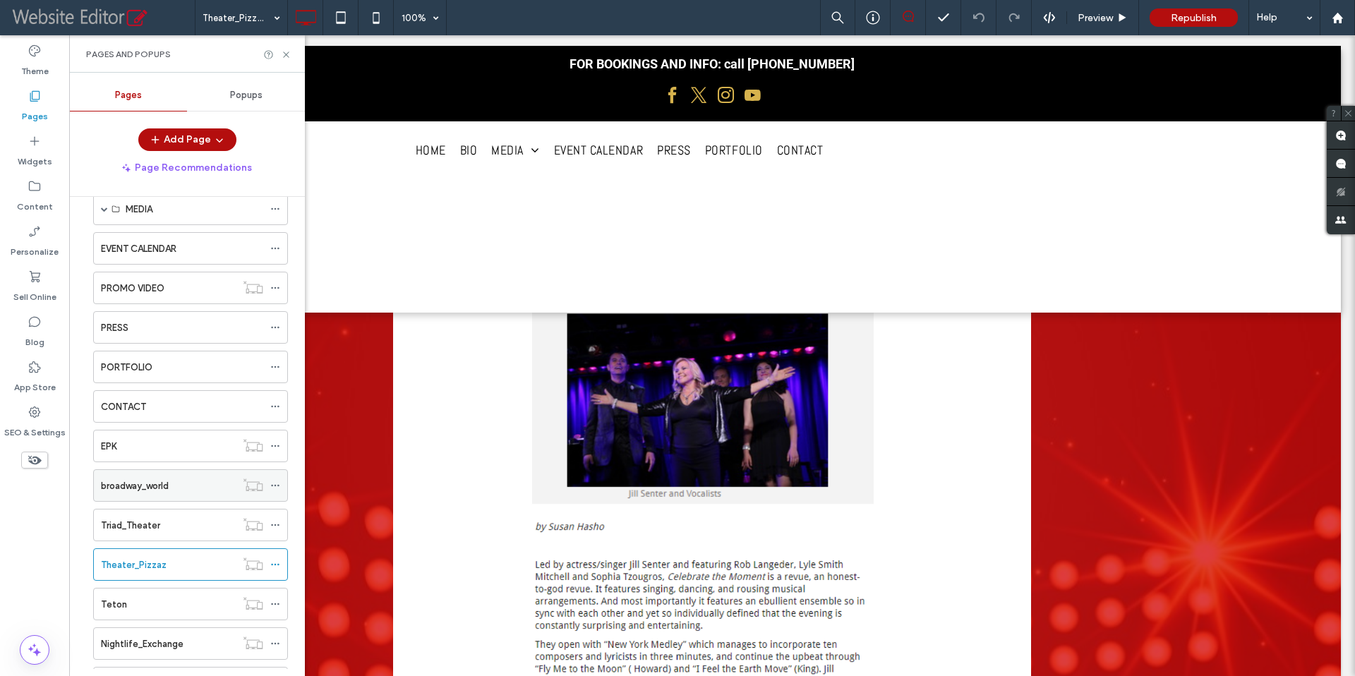
scroll to position [152, 0]
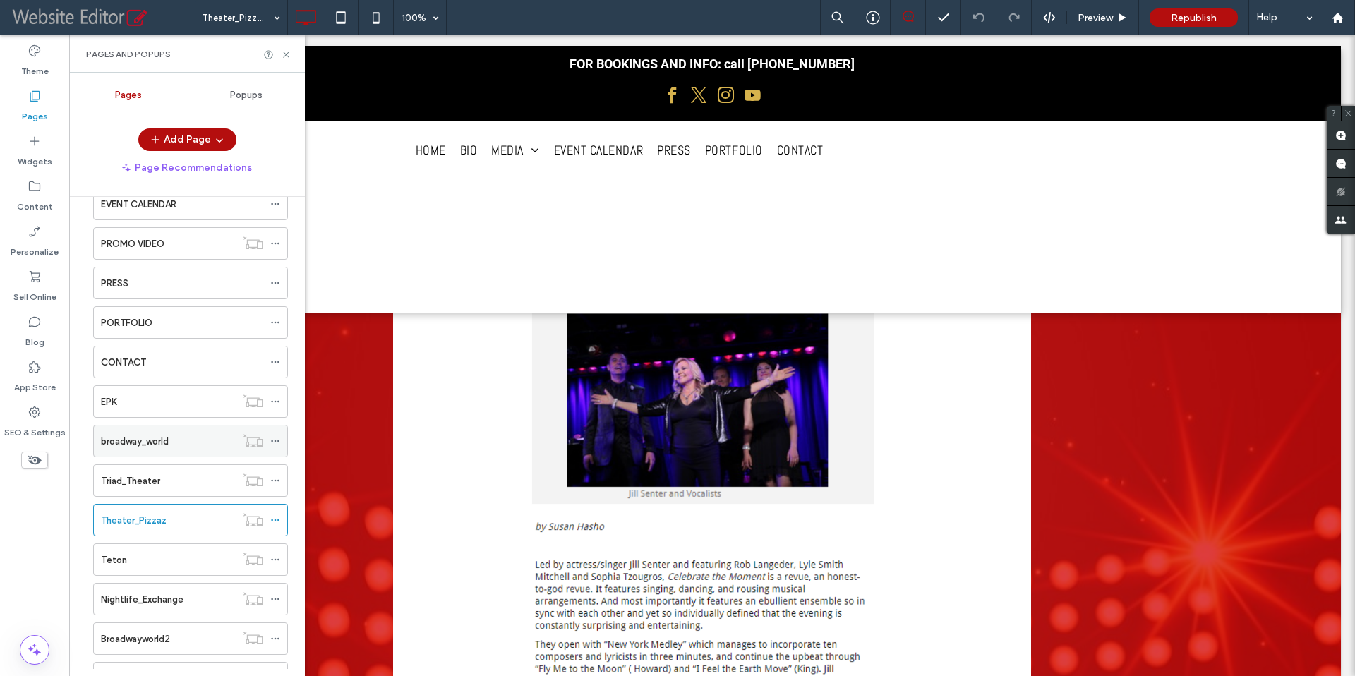
click at [162, 440] on label "broadway_world" at bounding box center [135, 441] width 68 height 25
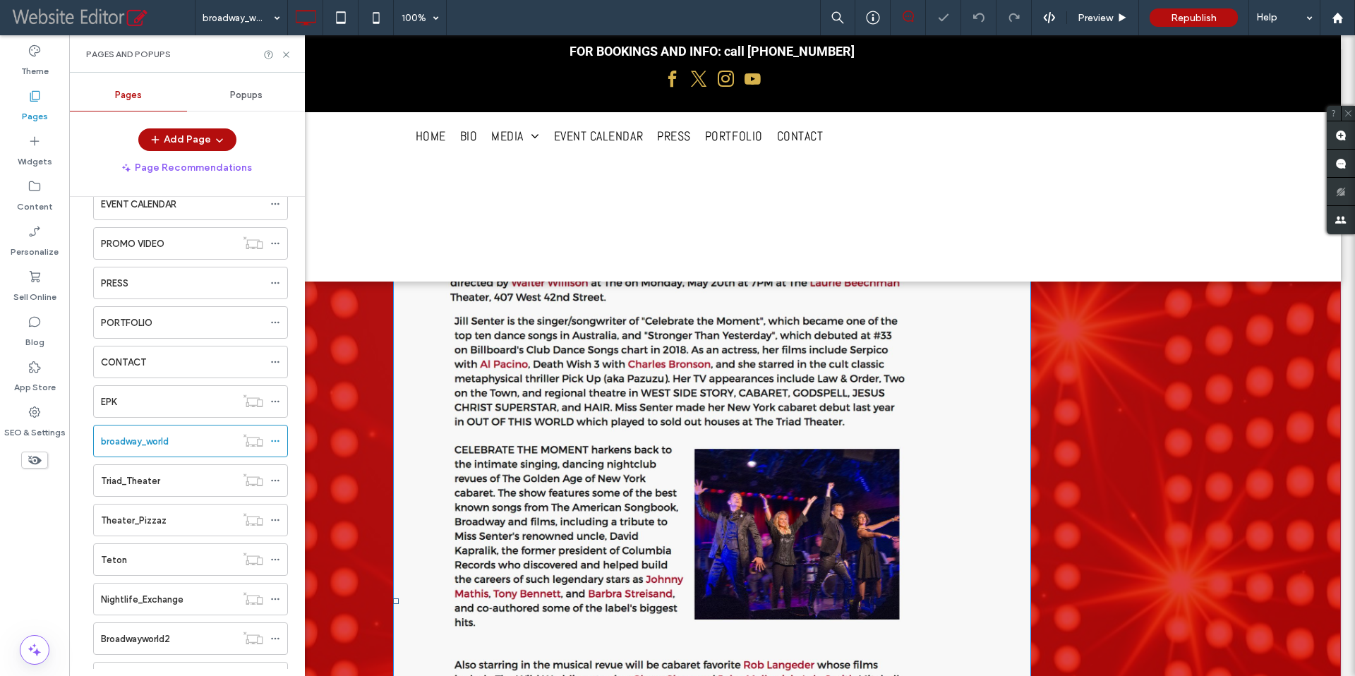
click at [591, 428] on img at bounding box center [712, 601] width 638 height 1212
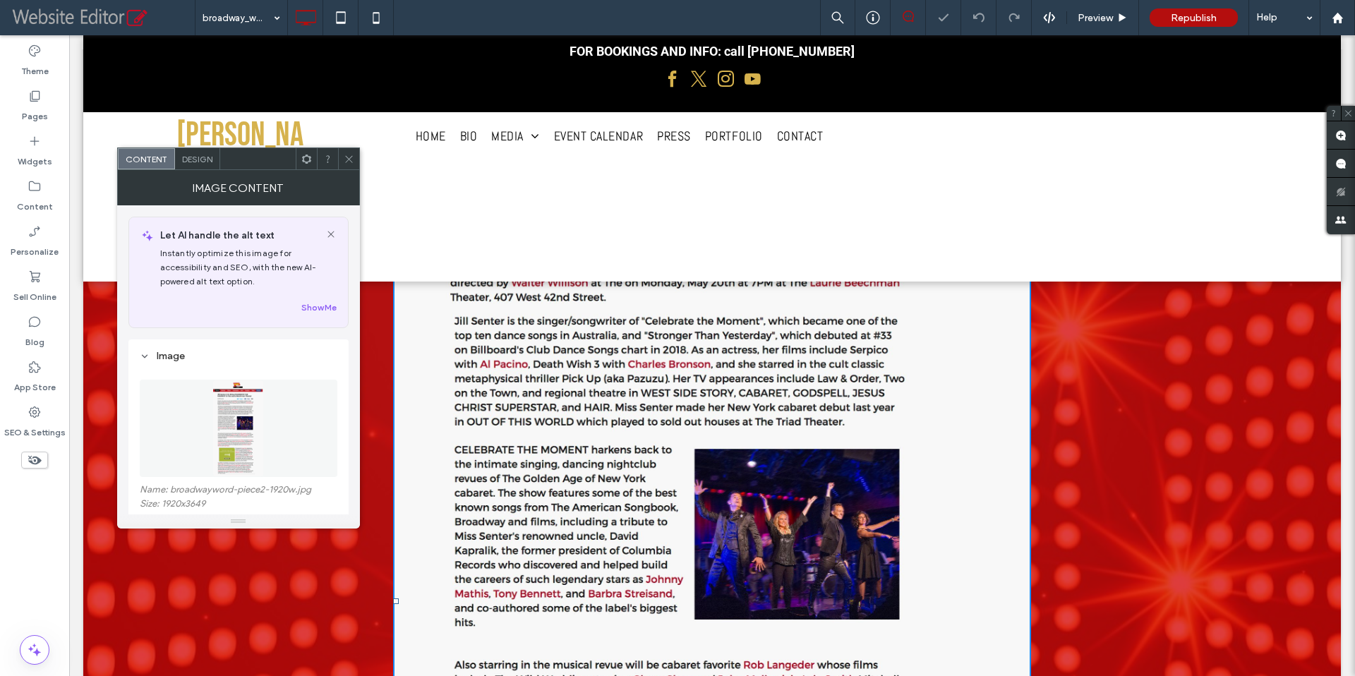
scroll to position [175, 0]
drag, startPoint x: 349, startPoint y: 163, endPoint x: 442, endPoint y: 276, distance: 146.4
click at [349, 163] on icon at bounding box center [349, 159] width 11 height 11
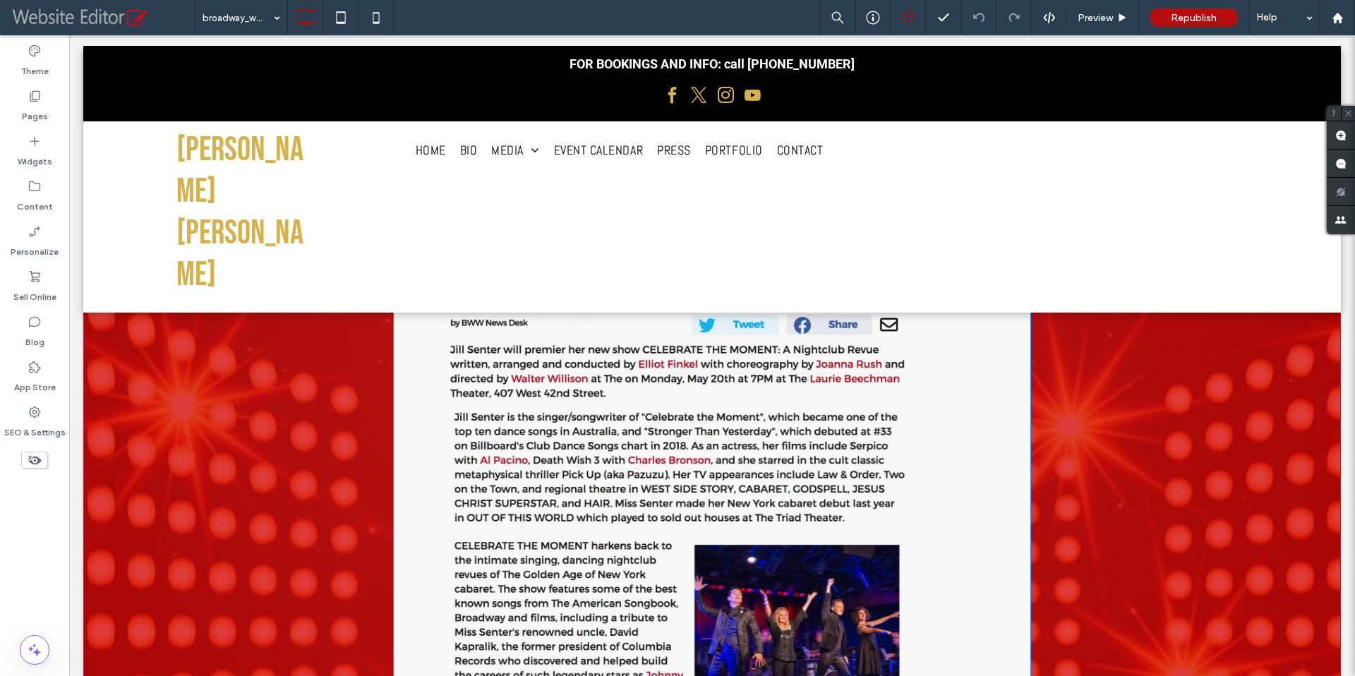
scroll to position [82, 0]
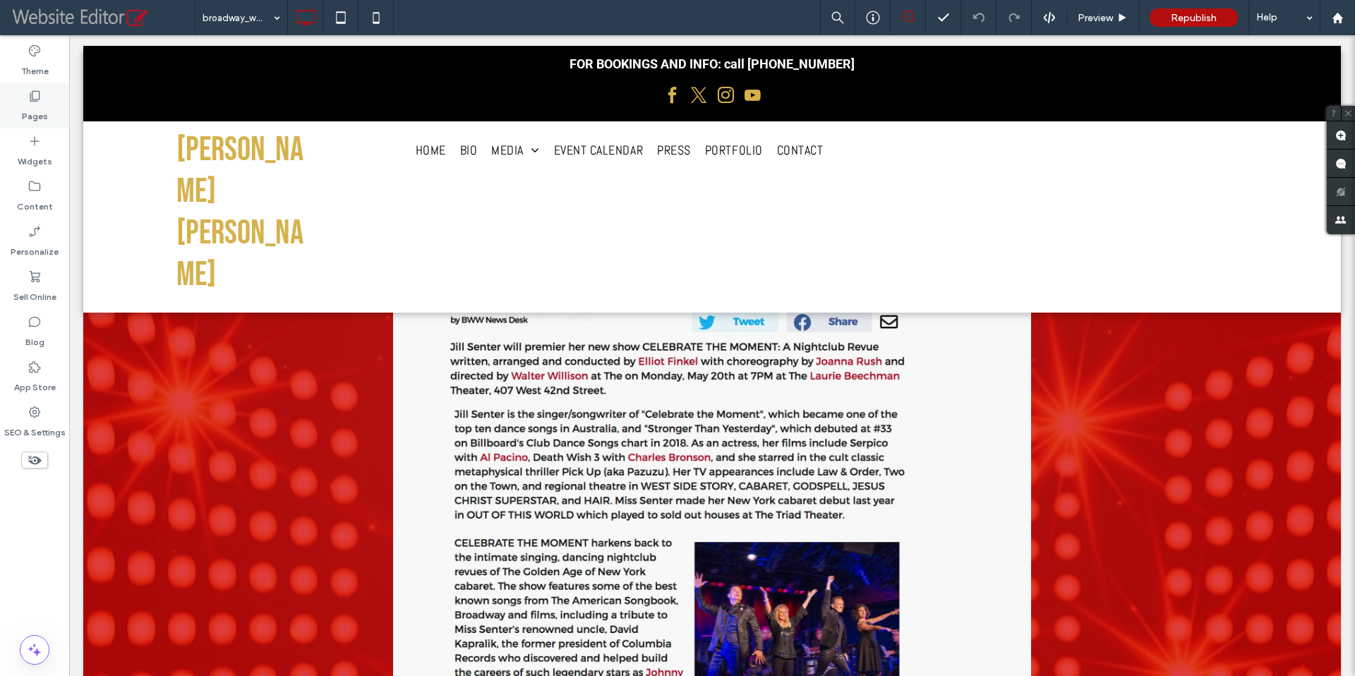
click at [40, 104] on label "Pages" at bounding box center [35, 113] width 26 height 20
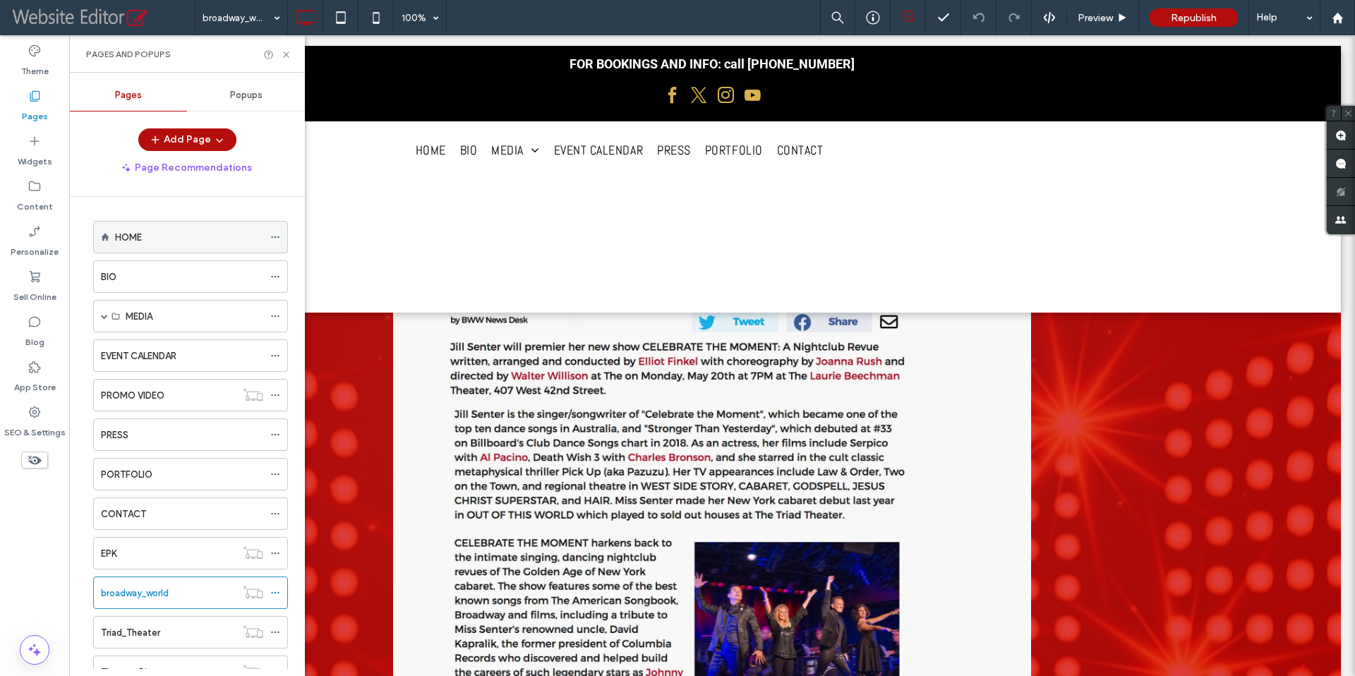
click at [171, 237] on div "HOME" at bounding box center [189, 237] width 148 height 15
click at [286, 56] on icon at bounding box center [286, 54] width 11 height 11
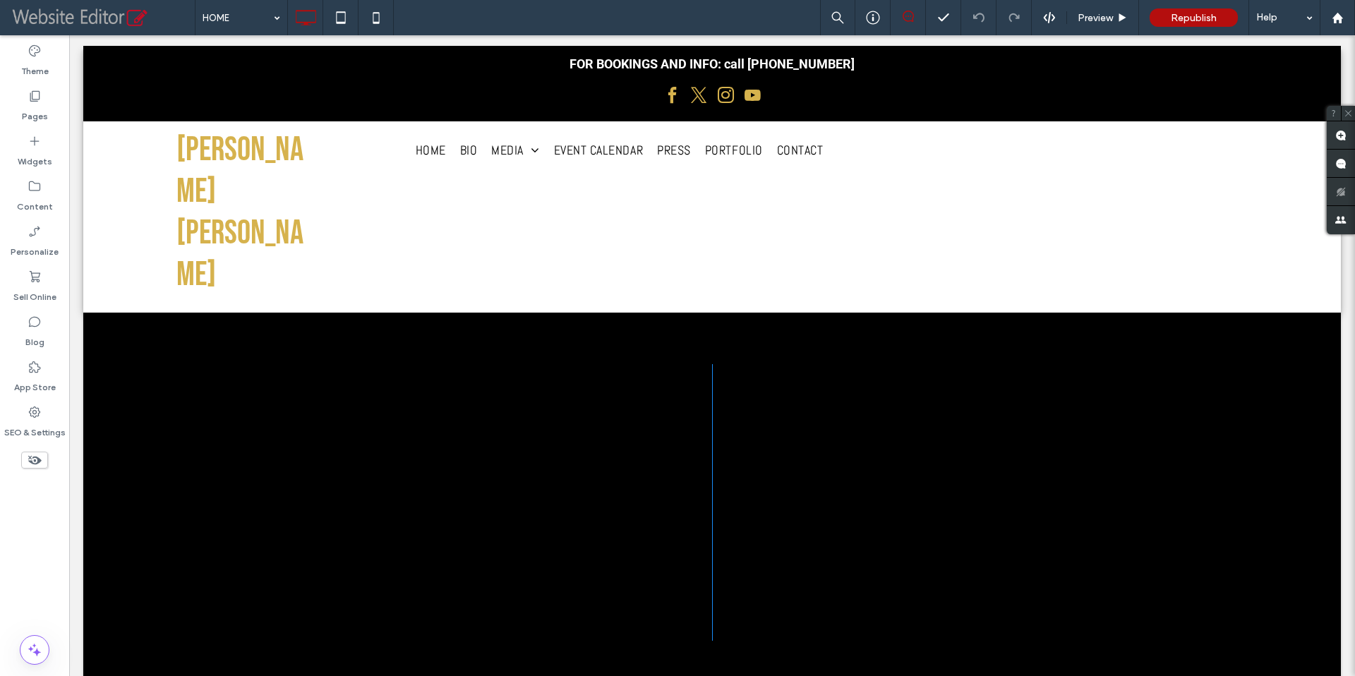
click at [155, 284] on div "Click To Paste Click To Paste Row + Add Section" at bounding box center [711, 502] width 1257 height 629
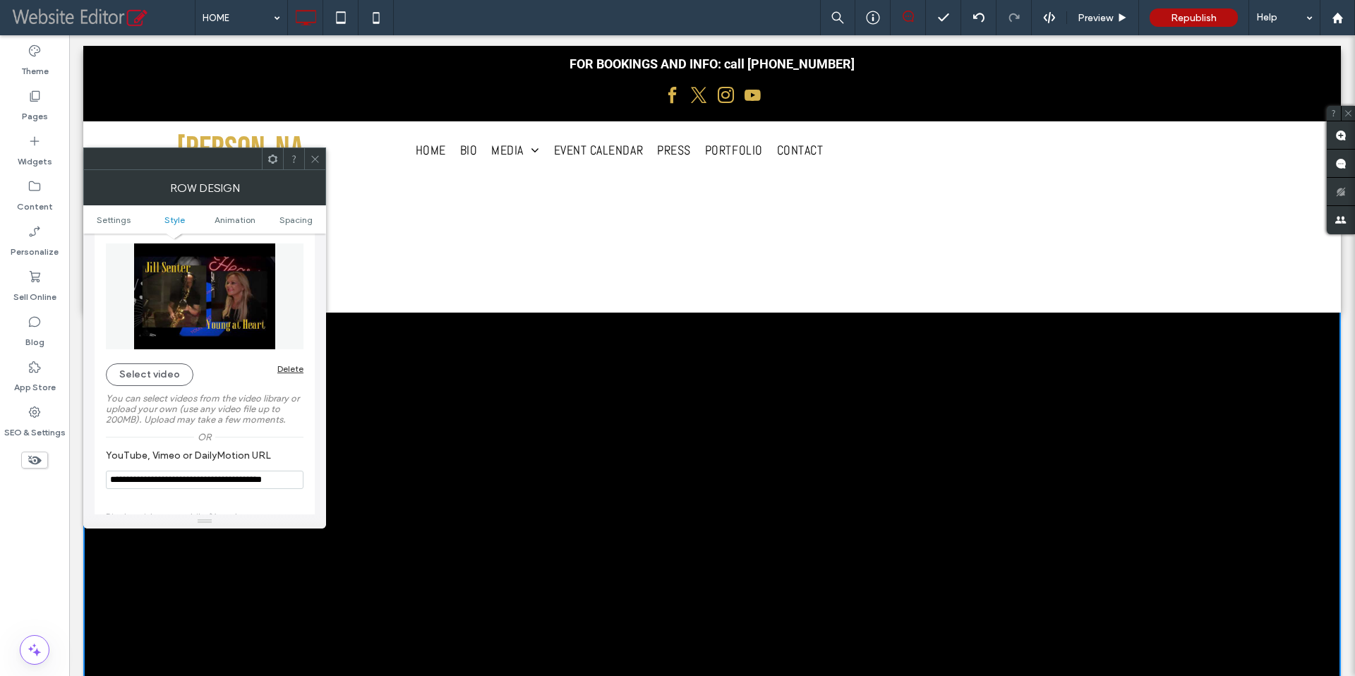
scroll to position [194, 0]
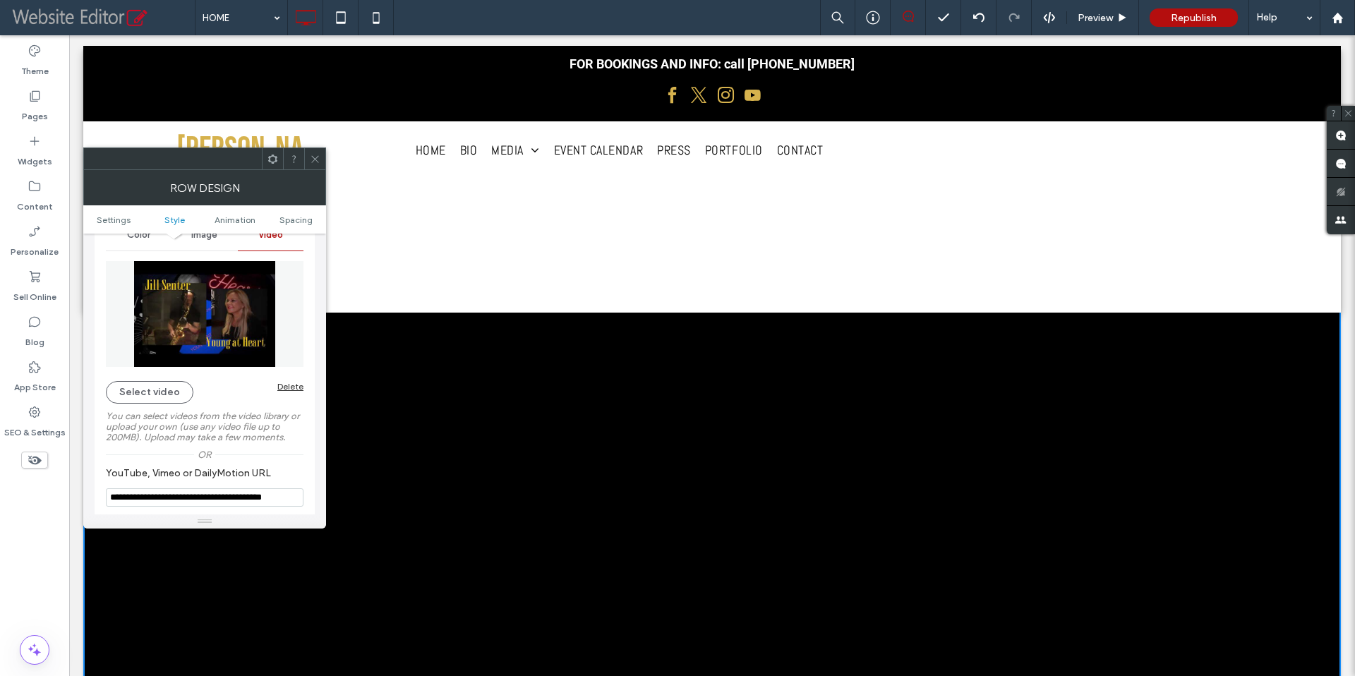
click at [314, 156] on icon at bounding box center [315, 159] width 11 height 11
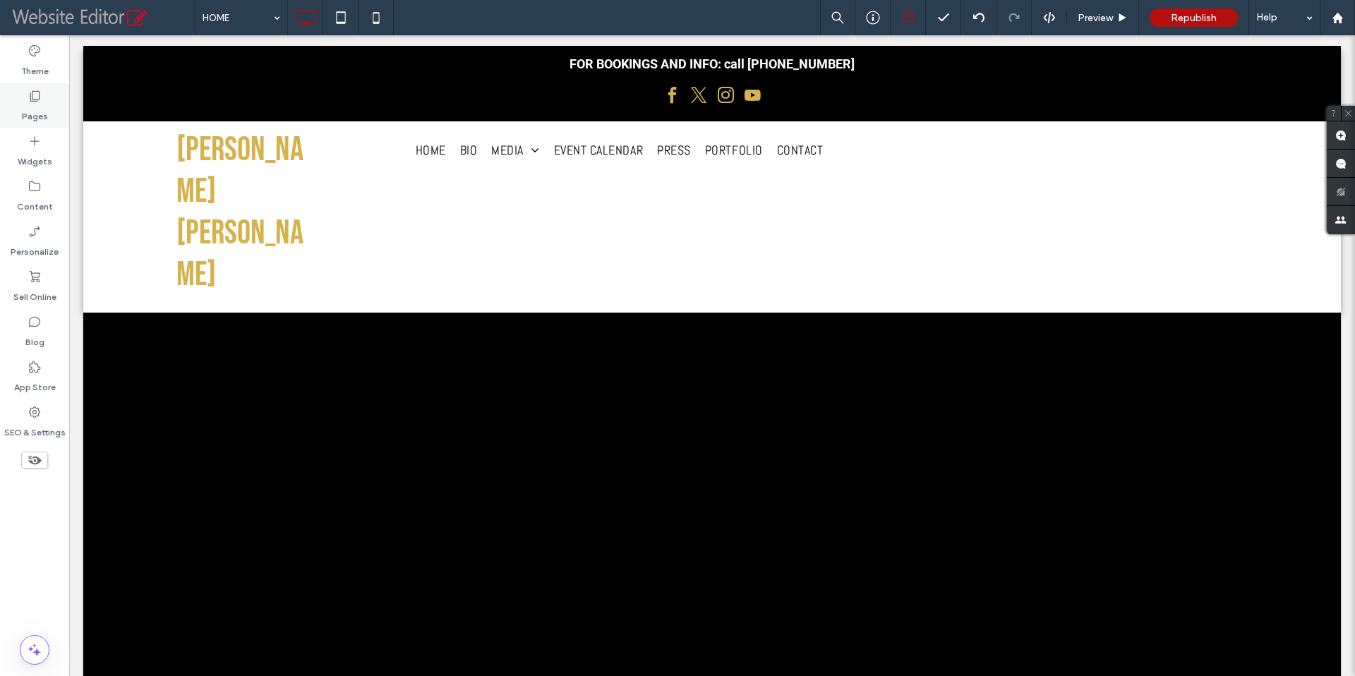
click at [42, 109] on label "Pages" at bounding box center [35, 113] width 26 height 20
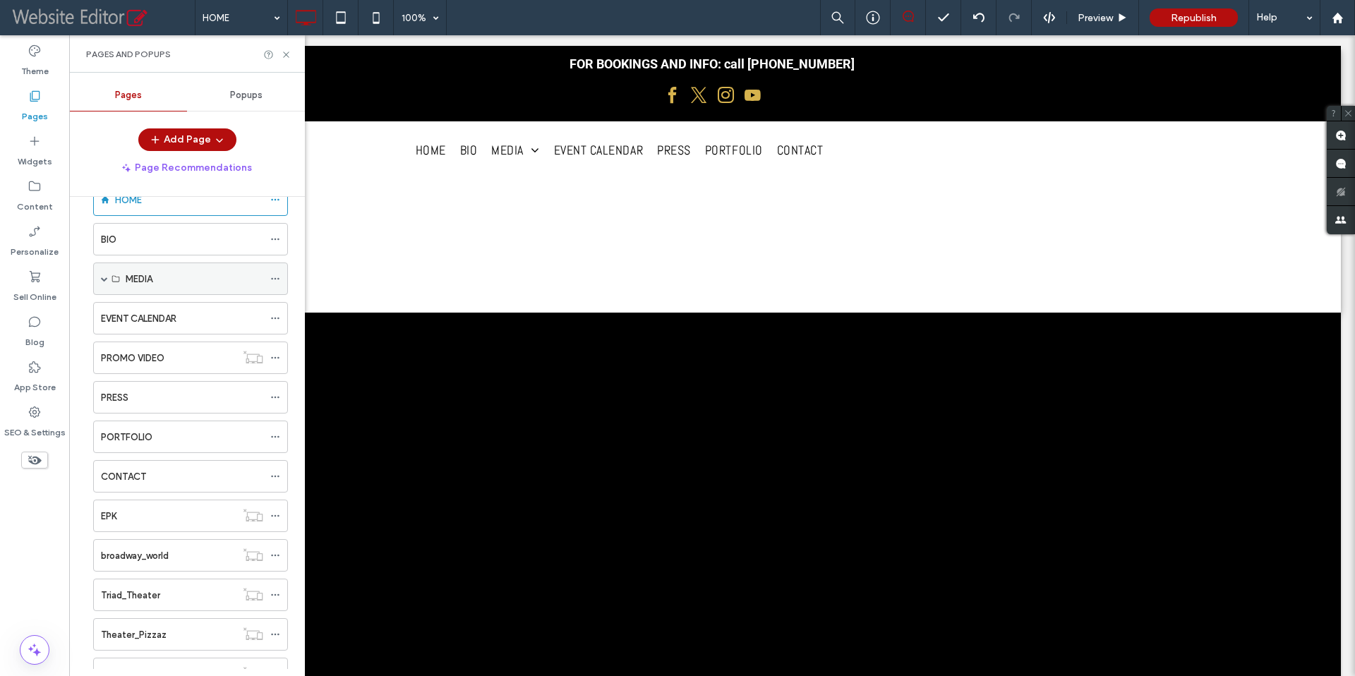
scroll to position [37, 0]
click at [103, 276] on span at bounding box center [104, 279] width 7 height 7
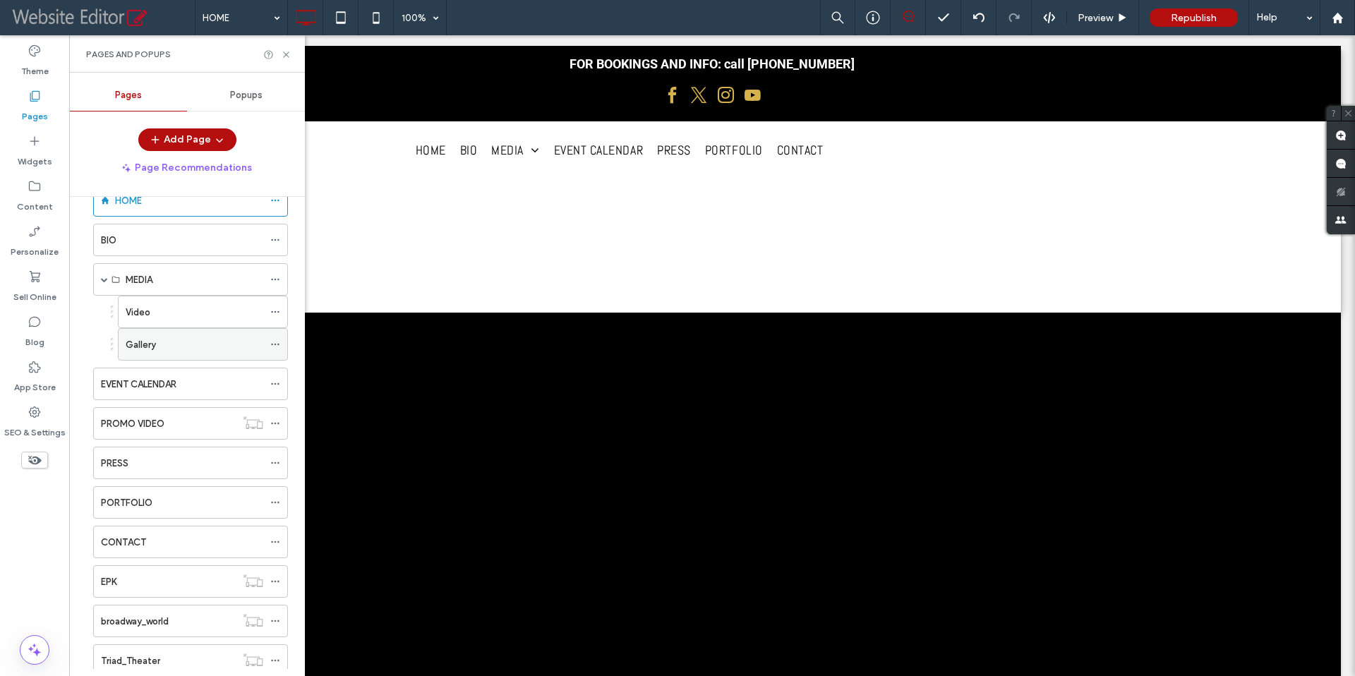
click at [186, 350] on div "Gallery" at bounding box center [195, 344] width 138 height 15
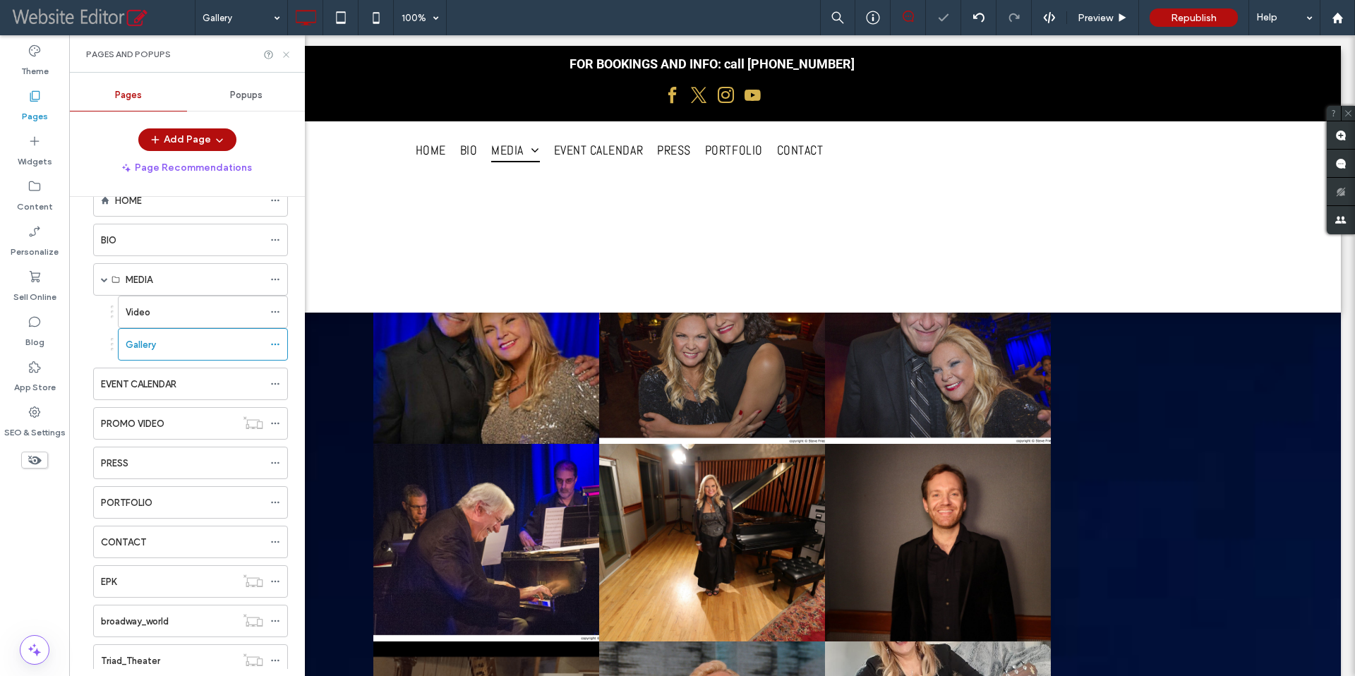
click at [285, 54] on use at bounding box center [286, 55] width 6 height 6
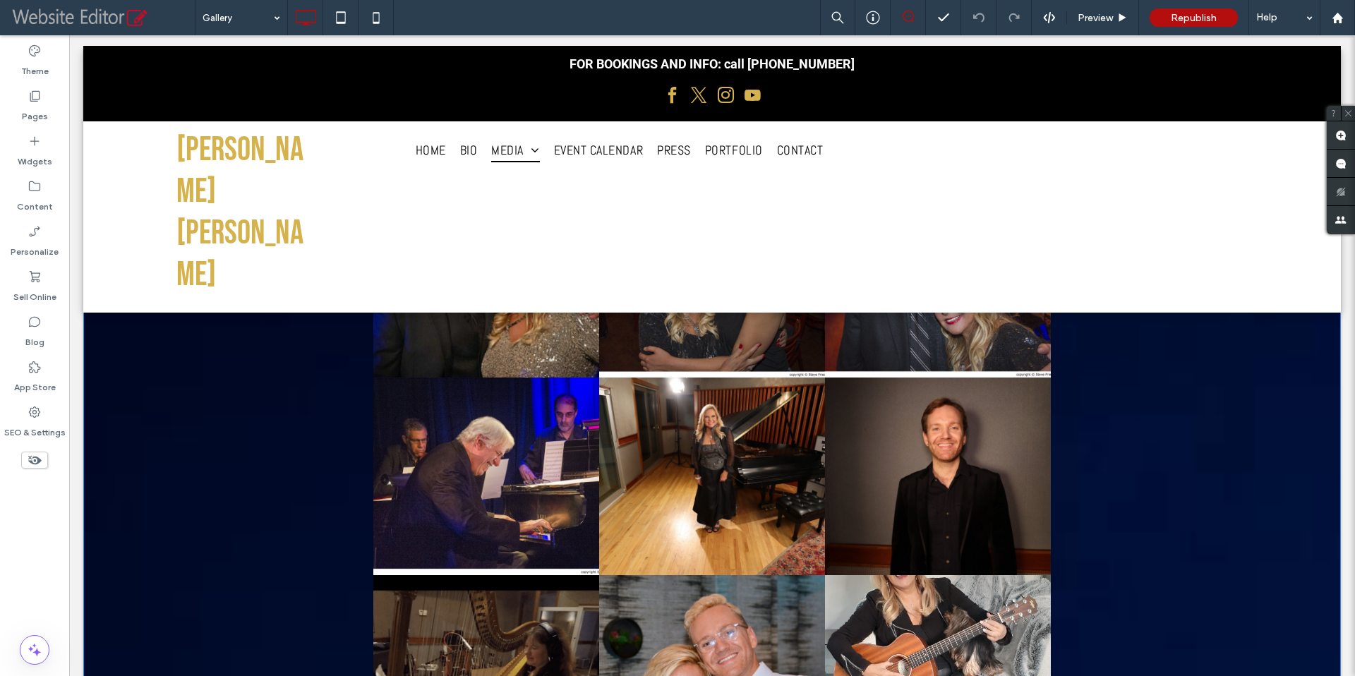
scroll to position [155, 0]
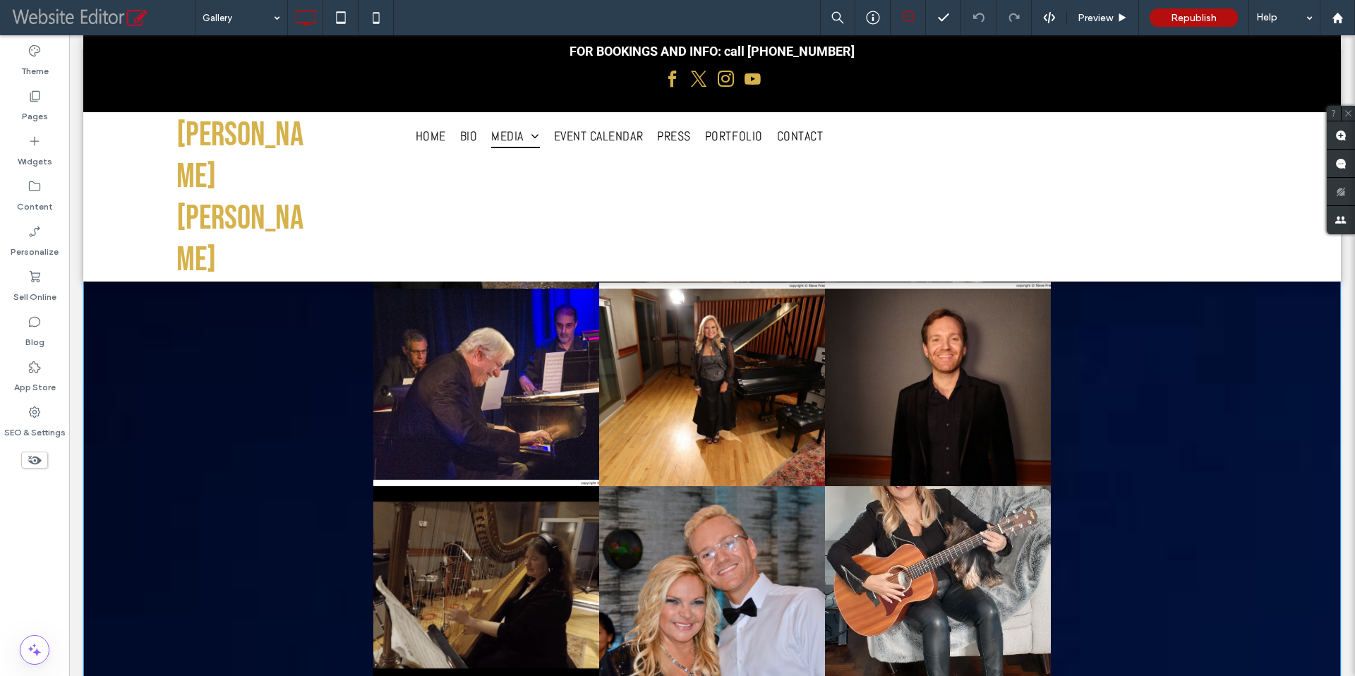
click at [713, 375] on link at bounding box center [711, 387] width 239 height 210
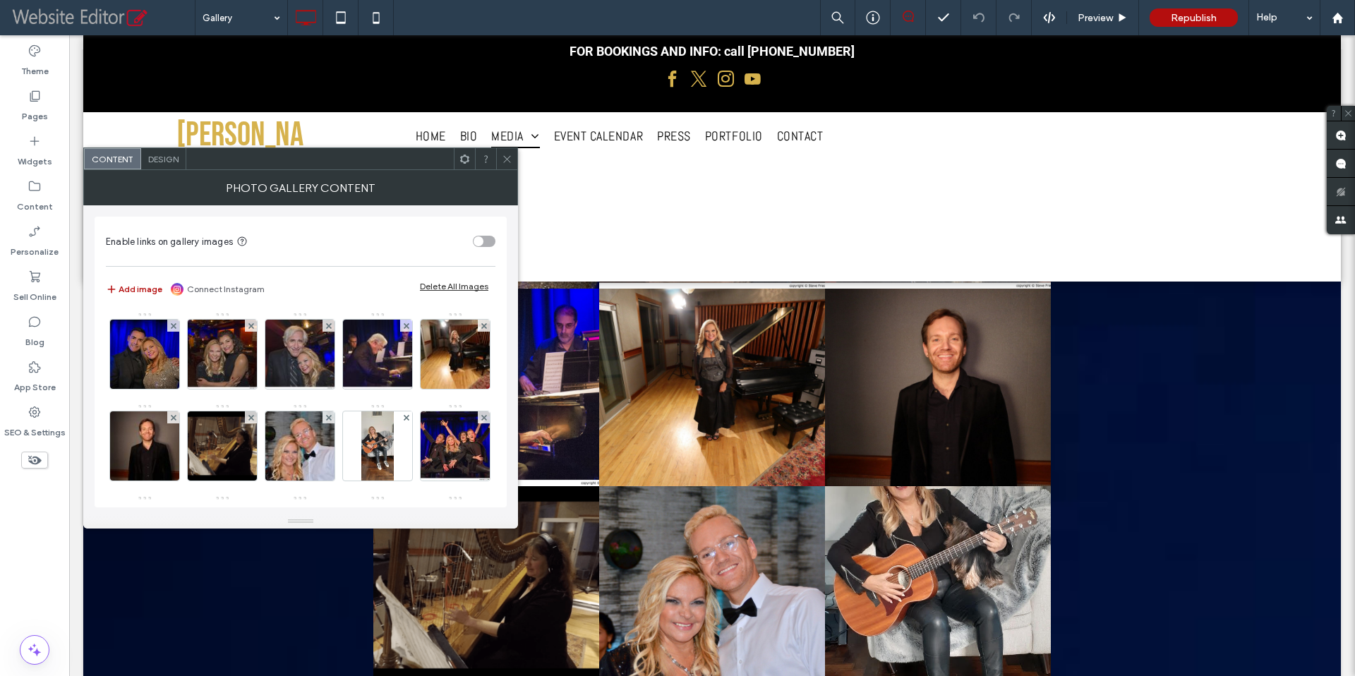
click at [507, 163] on icon at bounding box center [507, 159] width 11 height 11
